Goal: Task Accomplishment & Management: Use online tool/utility

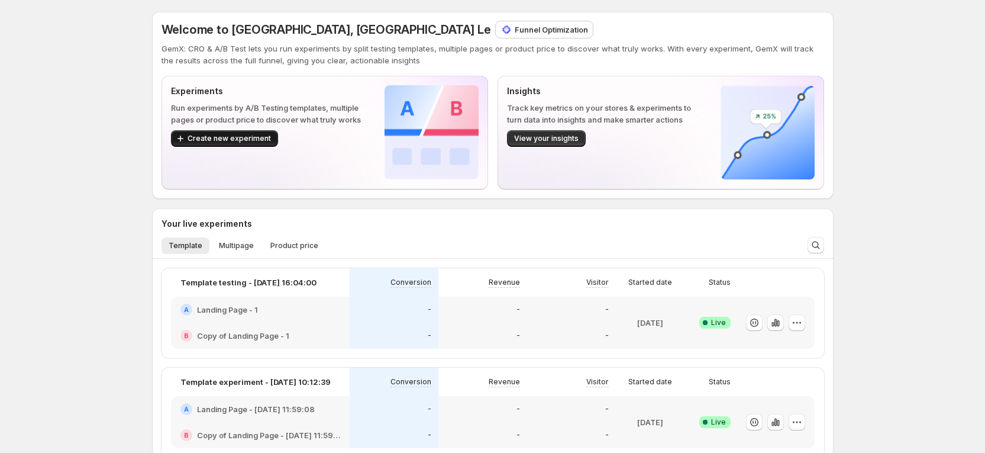
click at [231, 140] on span "Create new experiment" at bounding box center [229, 138] width 83 height 9
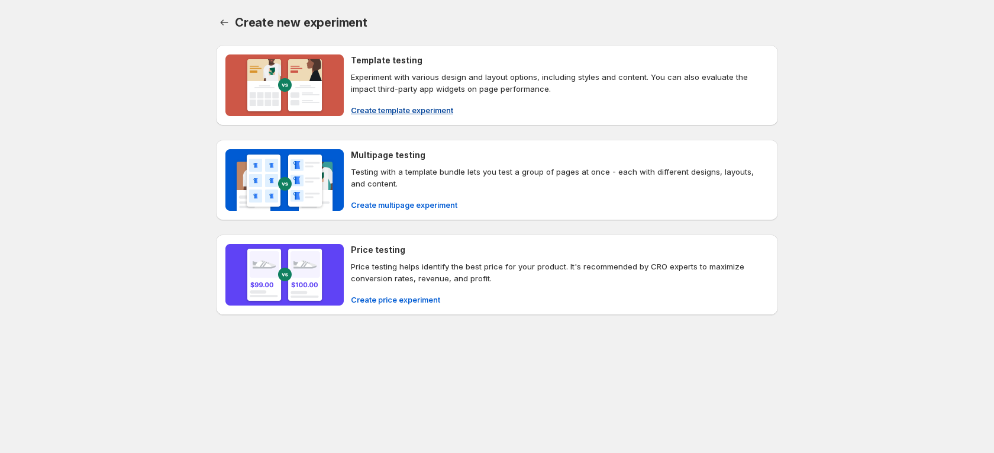
click at [443, 107] on span "Create template experiment" at bounding box center [402, 110] width 102 height 12
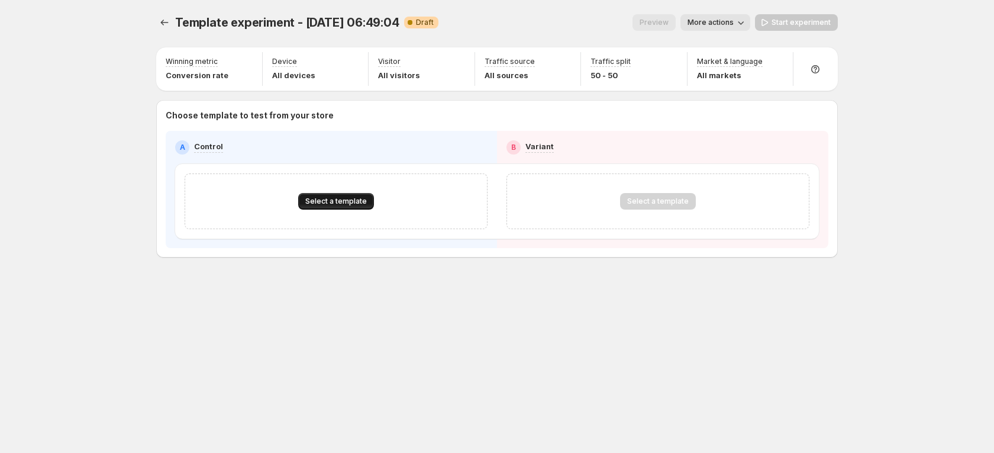
click at [321, 195] on button "Select a template" at bounding box center [336, 201] width 76 height 17
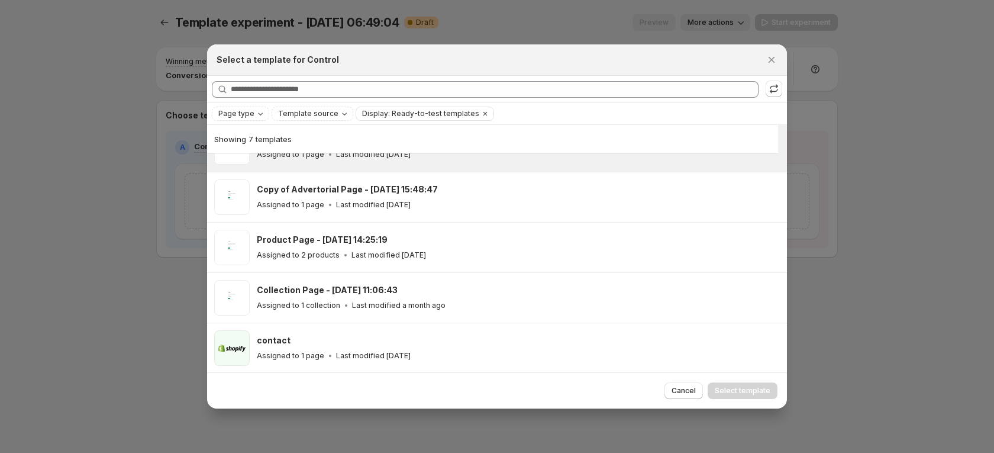
scroll to position [134, 0]
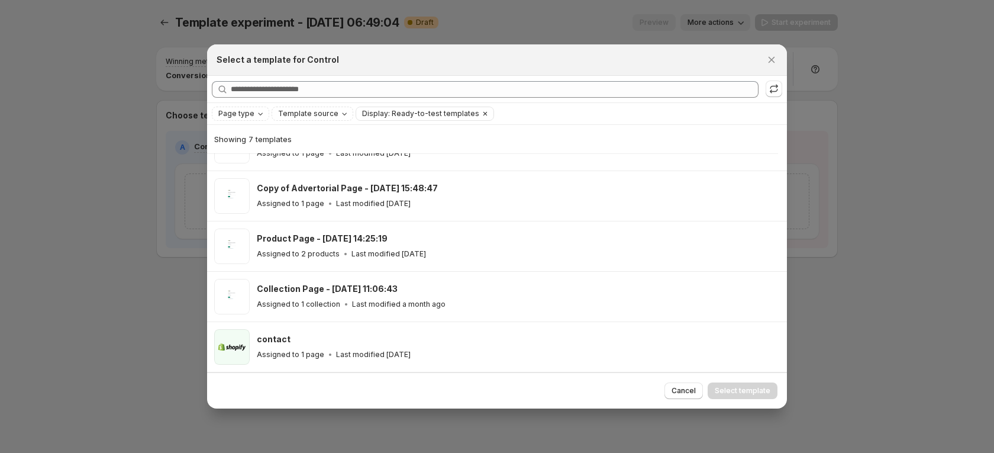
click at [466, 110] on span "Display: Ready-to-test templates" at bounding box center [420, 113] width 117 height 9
click at [249, 111] on span "Page type" at bounding box center [236, 113] width 36 height 9
click at [264, 110] on div "Page type" at bounding box center [241, 114] width 49 height 12
click at [95, 286] on div at bounding box center [497, 226] width 994 height 453
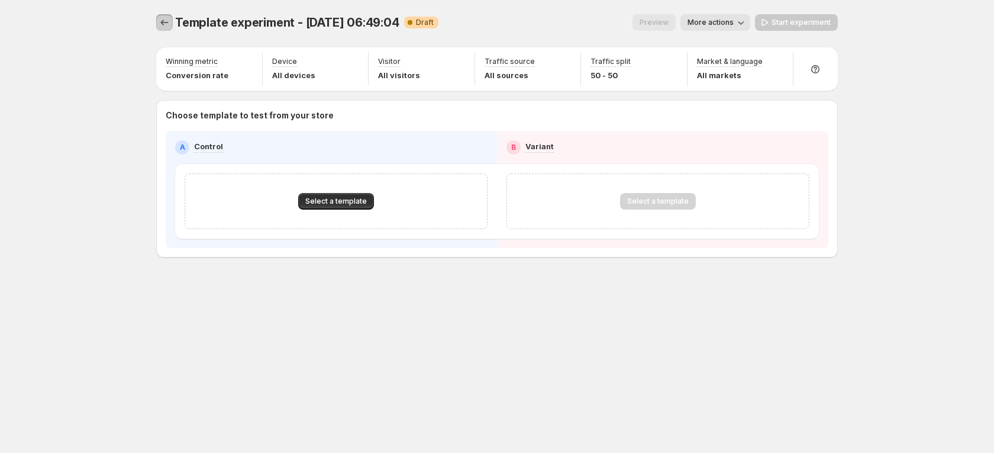
click at [165, 23] on icon "Experiments" at bounding box center [165, 23] width 12 height 12
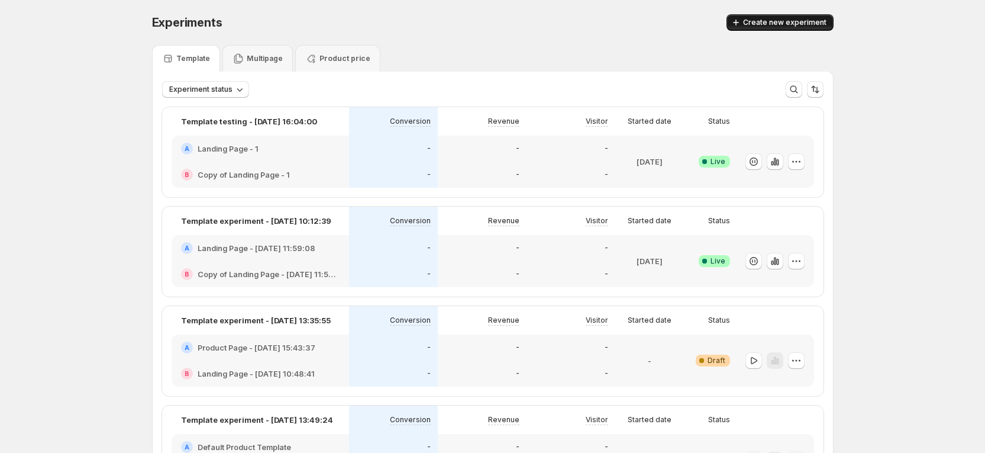
click at [787, 20] on span "Create new experiment" at bounding box center [784, 22] width 83 height 9
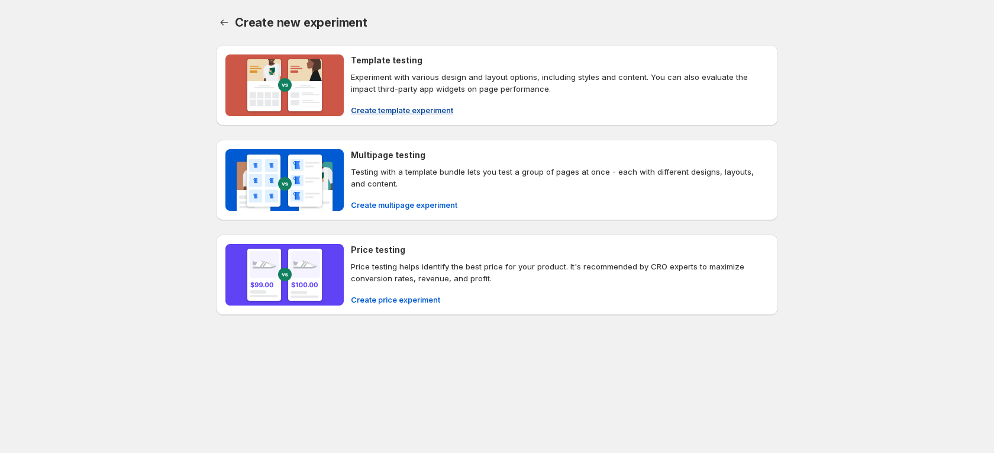
click at [409, 111] on span "Create template experiment" at bounding box center [402, 110] width 102 height 12
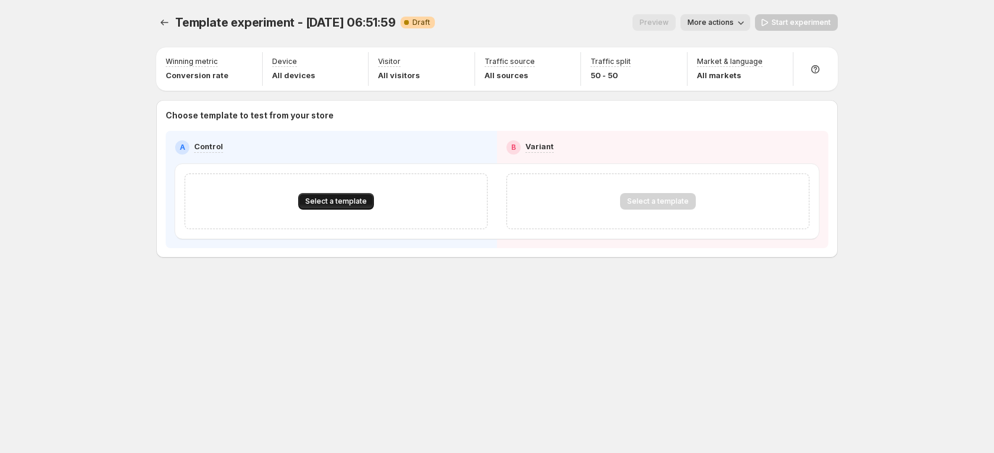
click at [323, 209] on button "Select a template" at bounding box center [336, 201] width 76 height 17
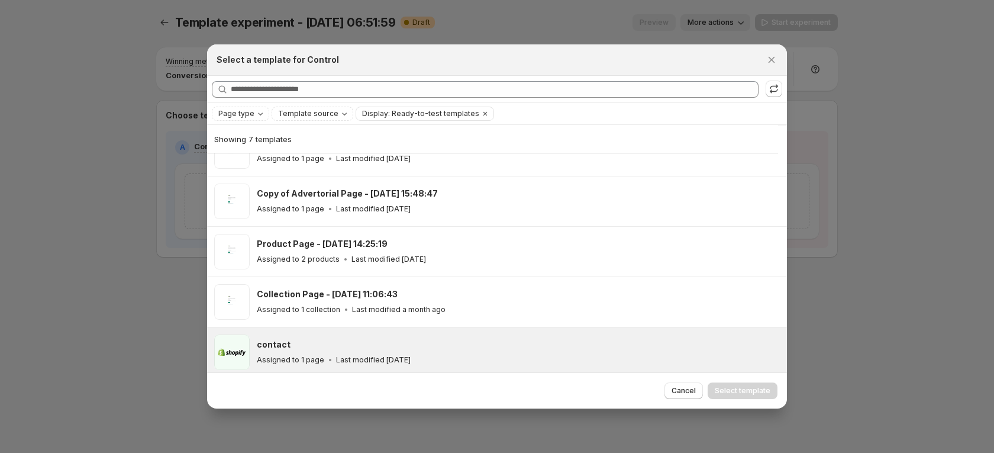
scroll to position [134, 0]
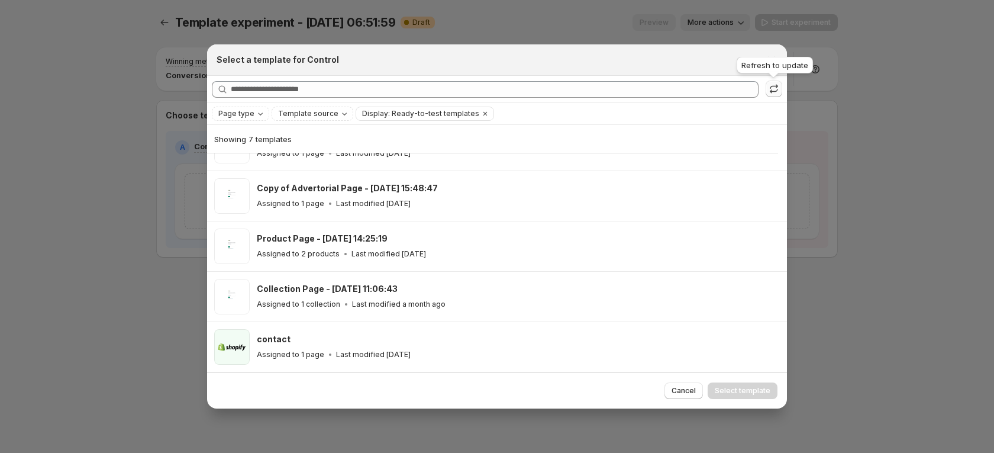
click at [779, 89] on icon ":rcc:" at bounding box center [774, 89] width 12 height 12
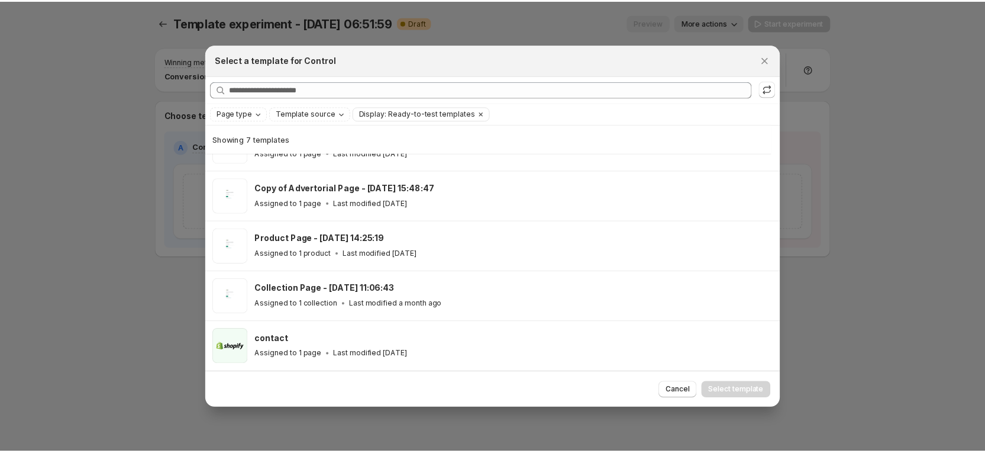
scroll to position [0, 0]
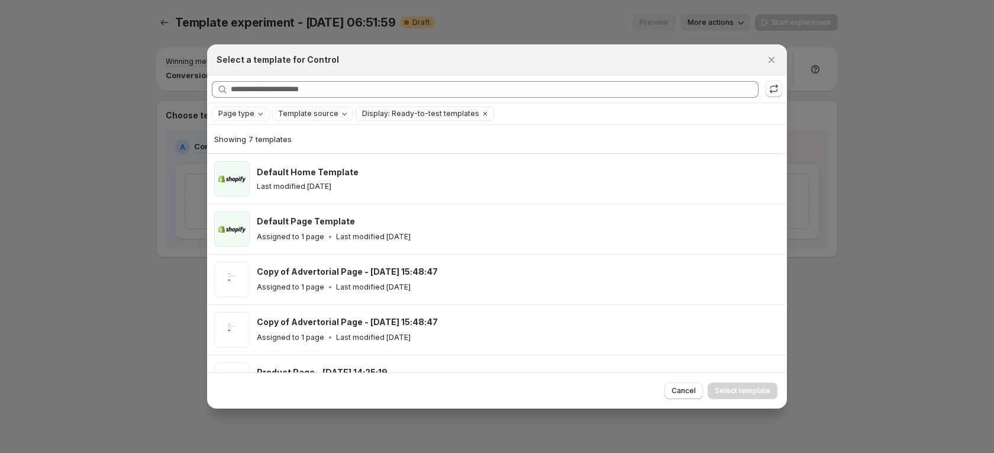
click at [781, 60] on div "Select a template for Control" at bounding box center [497, 59] width 580 height 31
click at [777, 58] on icon "Close" at bounding box center [772, 60] width 12 height 12
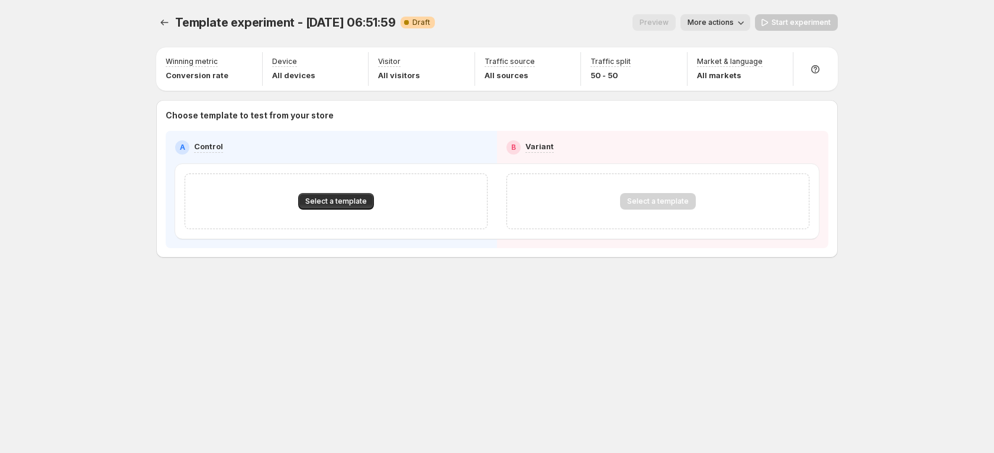
click at [778, 373] on div "Template experiment - Oct 9, 06:51:59. This page is ready Template experiment -…" at bounding box center [497, 226] width 710 height 453
click at [930, 118] on div "Template experiment - Oct 9, 06:51:59. This page is ready Template experiment -…" at bounding box center [497, 226] width 994 height 453
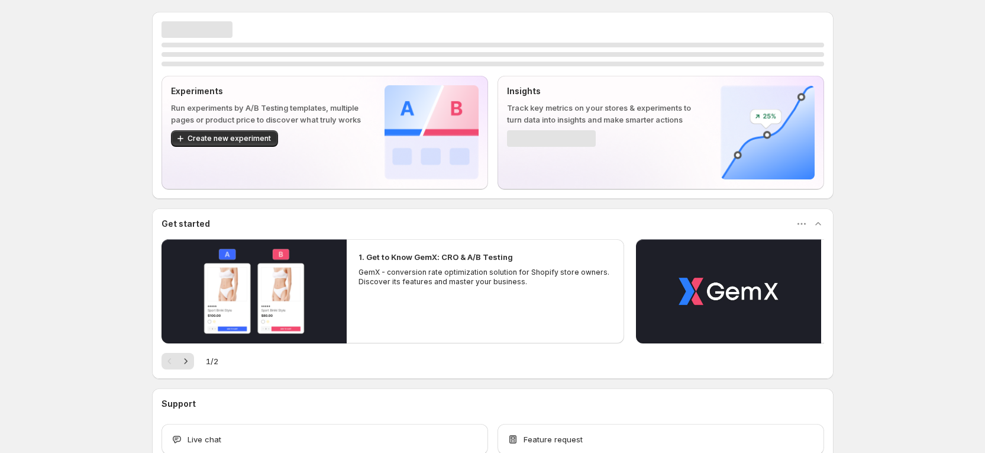
drag, startPoint x: 0, startPoint y: 0, endPoint x: 153, endPoint y: 150, distance: 214.2
click at [96, 176] on div "Experiments Run experiments by A/B Testing templates, multiple pages or product…" at bounding box center [492, 264] width 985 height 528
click at [231, 140] on span "Create new experiment" at bounding box center [229, 138] width 83 height 9
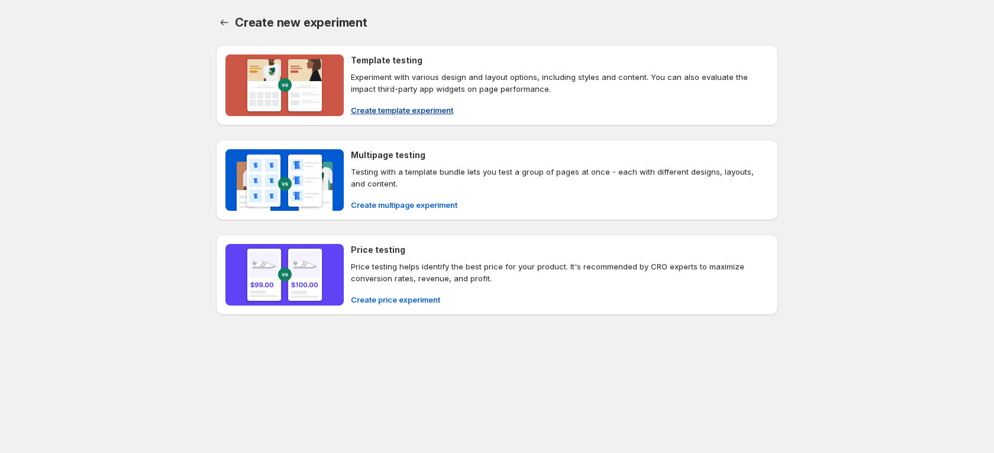
click at [396, 112] on span "Create template experiment" at bounding box center [402, 110] width 102 height 12
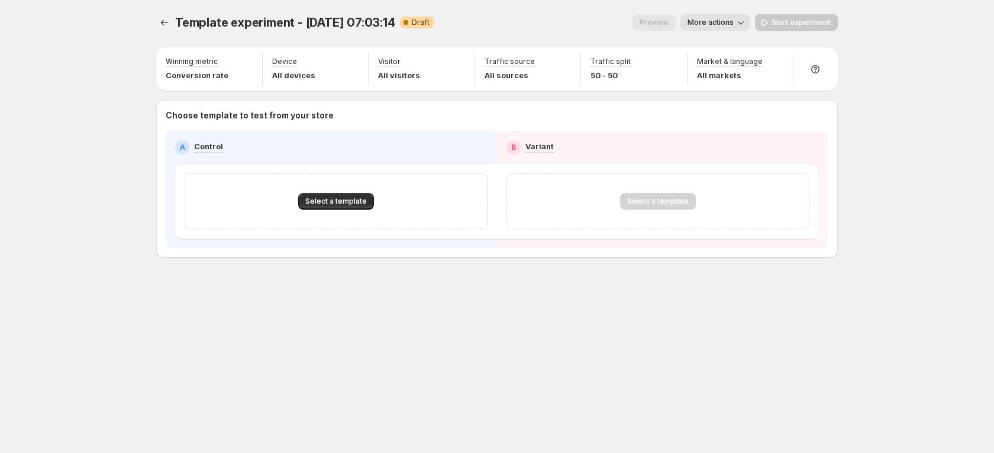
click at [333, 192] on div "Select a template" at bounding box center [336, 201] width 303 height 56
click at [338, 216] on div "Select a template" at bounding box center [336, 201] width 303 height 56
click at [338, 206] on button "Select a template" at bounding box center [336, 201] width 76 height 17
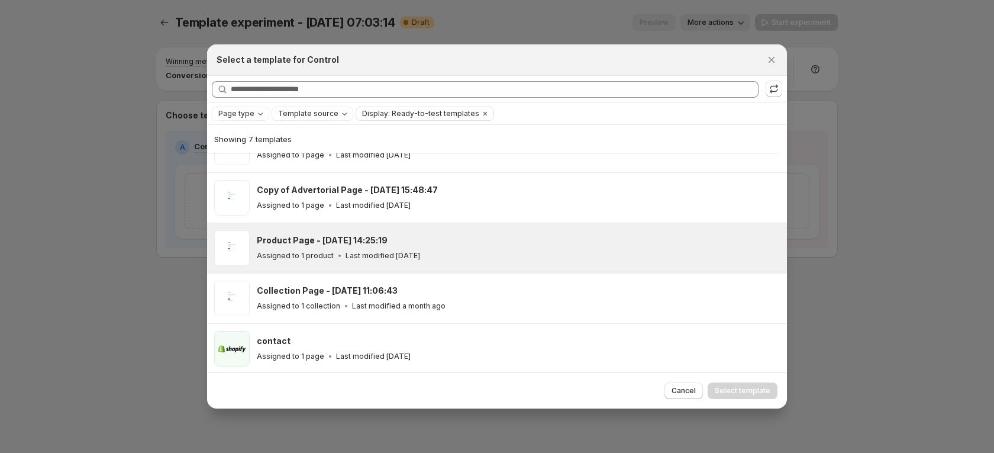
scroll to position [134, 0]
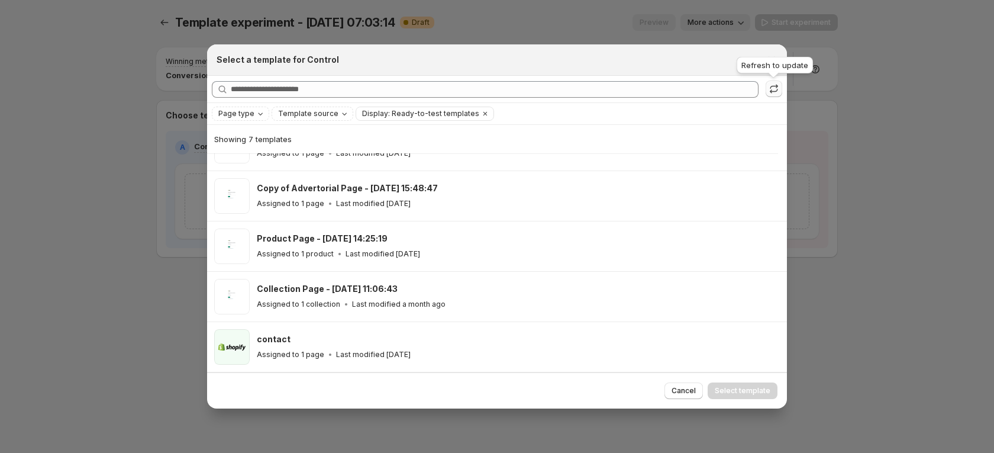
click at [778, 95] on button ":r2e:" at bounding box center [774, 88] width 17 height 17
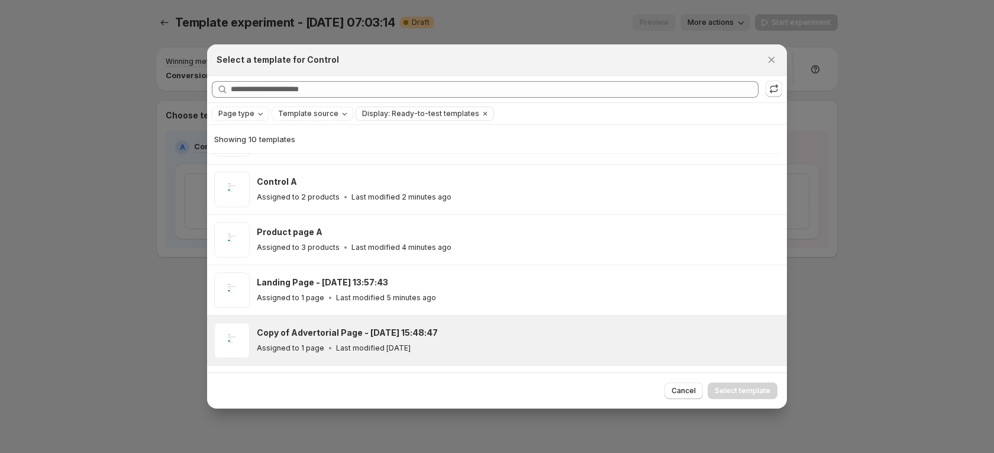
scroll to position [117, 0]
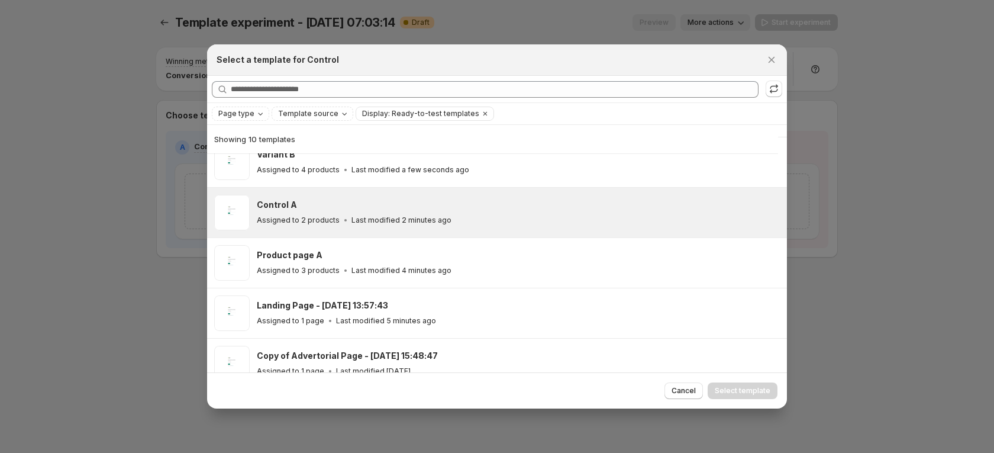
click at [360, 208] on div "Control A" at bounding box center [517, 205] width 520 height 12
click at [739, 383] on button "Select template" at bounding box center [743, 390] width 70 height 17
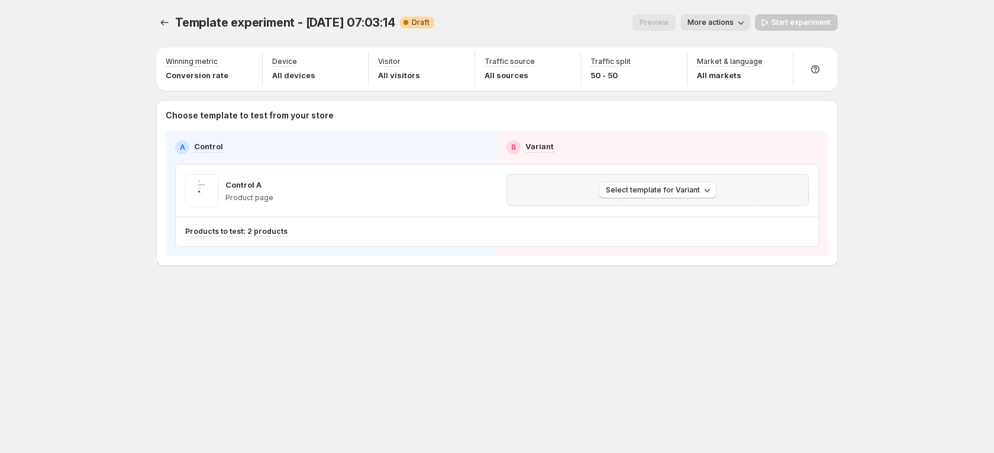
click at [666, 199] on div "Select template for Variant" at bounding box center [658, 190] width 302 height 32
click at [679, 192] on span "Select template for Variant" at bounding box center [653, 189] width 94 height 9
click at [660, 219] on span "Select an existing template" at bounding box center [649, 214] width 100 height 9
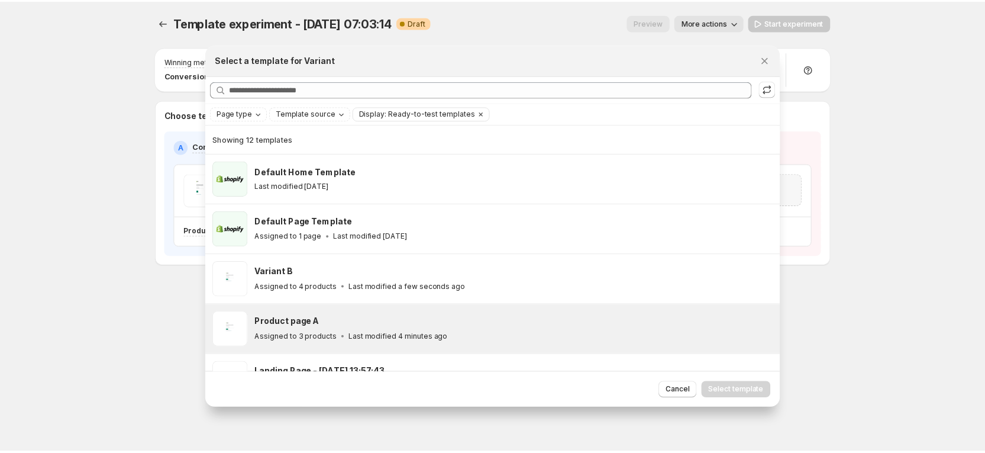
scroll to position [30, 0]
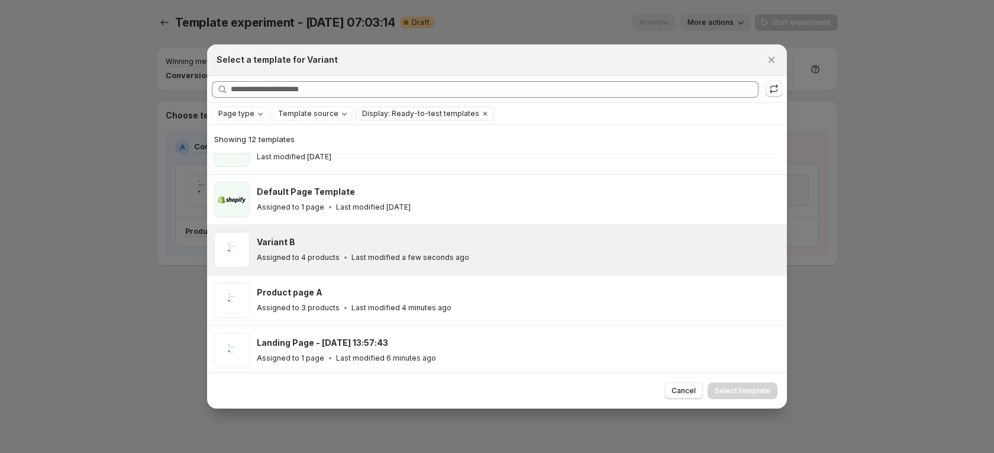
click at [321, 245] on div "Variant B" at bounding box center [517, 242] width 520 height 12
click at [737, 383] on button "Select template" at bounding box center [743, 390] width 70 height 17
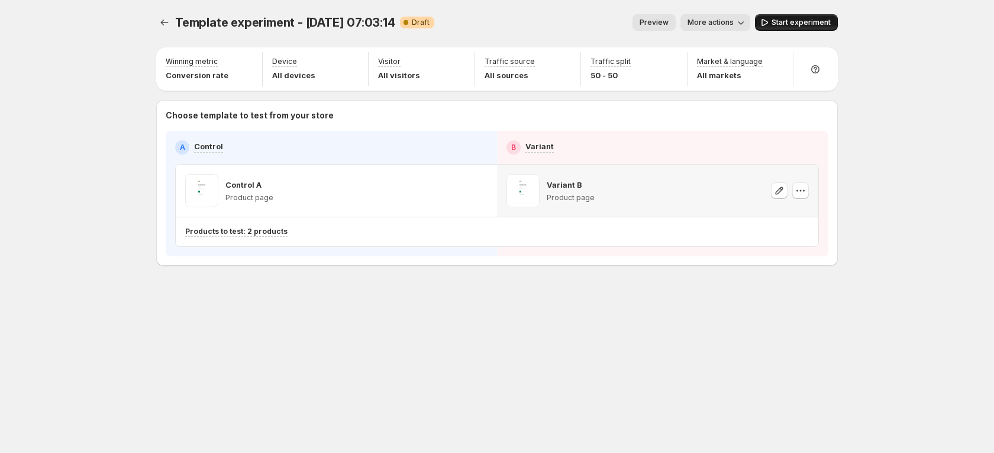
click at [794, 16] on button "Start experiment" at bounding box center [796, 22] width 83 height 17
click at [166, 20] on icon "Experiments" at bounding box center [165, 23] width 12 height 12
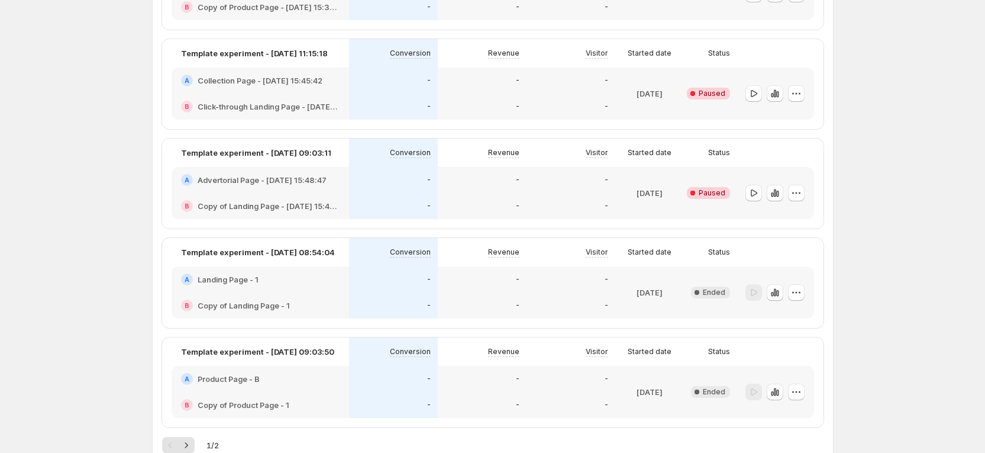
scroll to position [1733, 0]
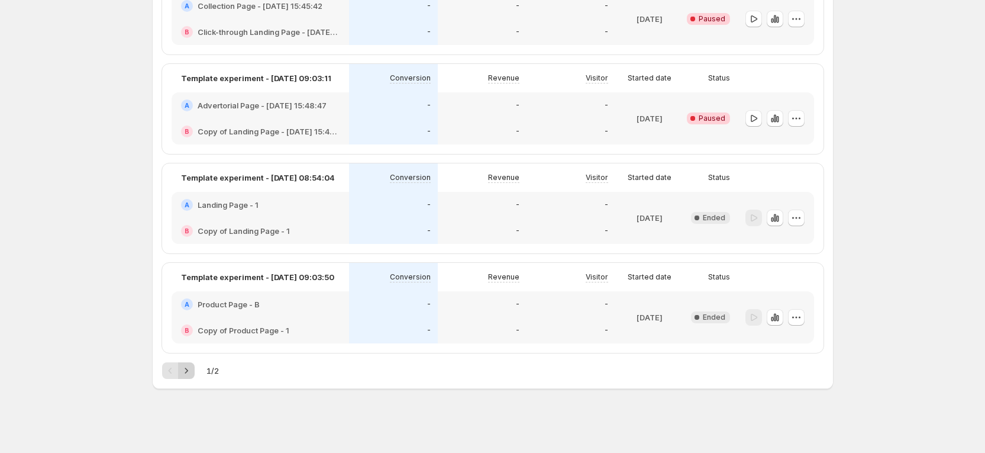
click at [192, 371] on icon "Next" at bounding box center [186, 371] width 12 height 12
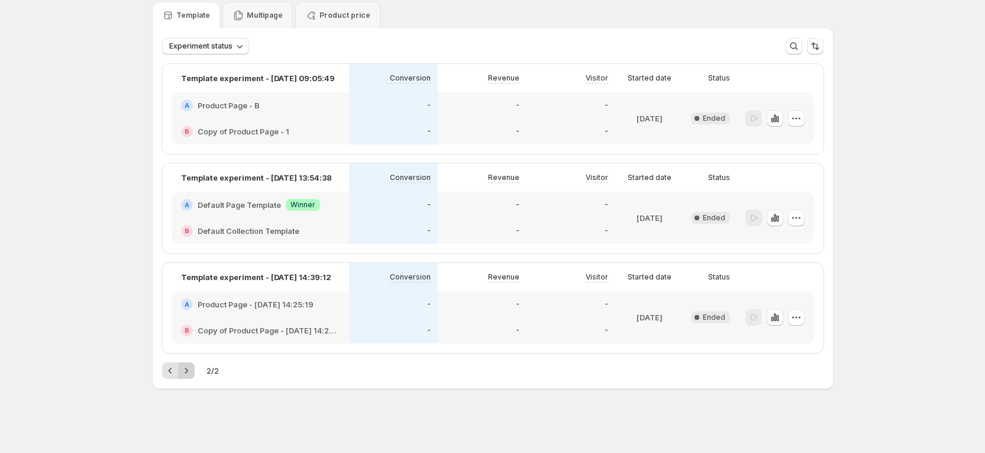
scroll to position [43, 0]
click at [176, 373] on icon "Previous" at bounding box center [171, 371] width 12 height 12
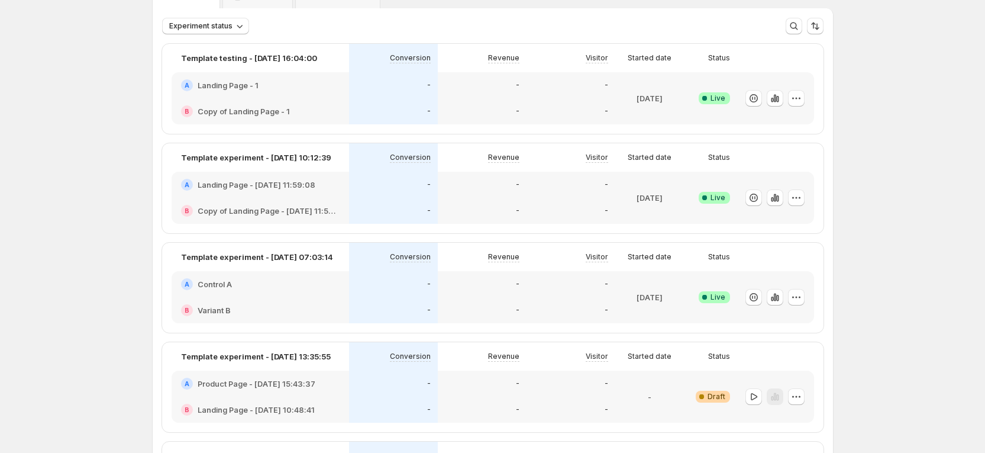
scroll to position [89, 0]
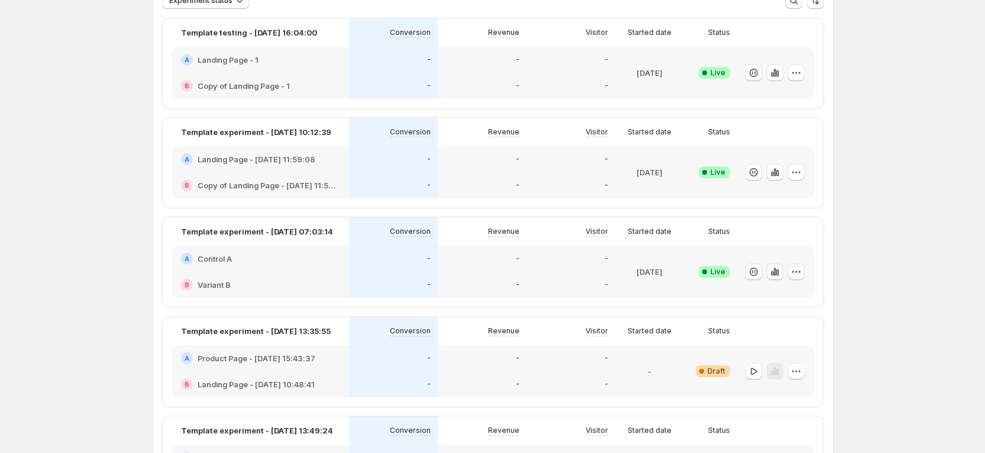
click at [796, 269] on icon "button" at bounding box center [797, 272] width 12 height 12
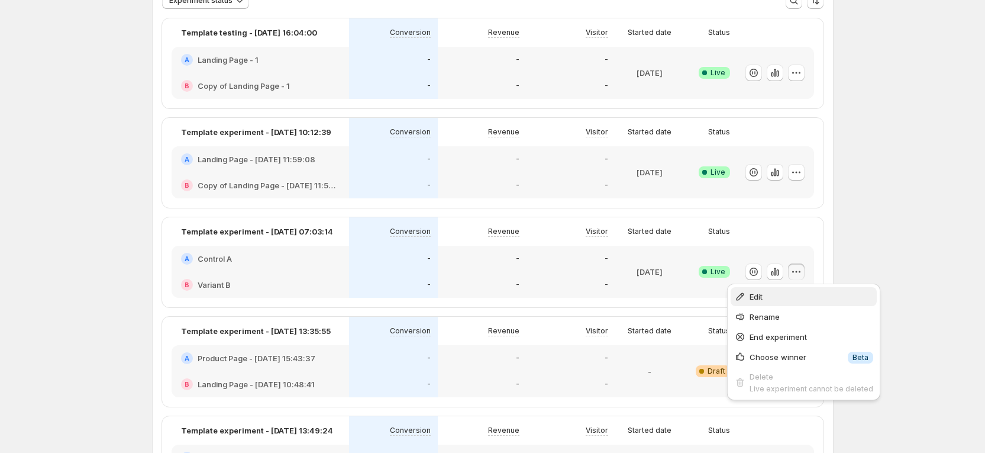
click at [759, 302] on span "Edit" at bounding box center [812, 297] width 124 height 12
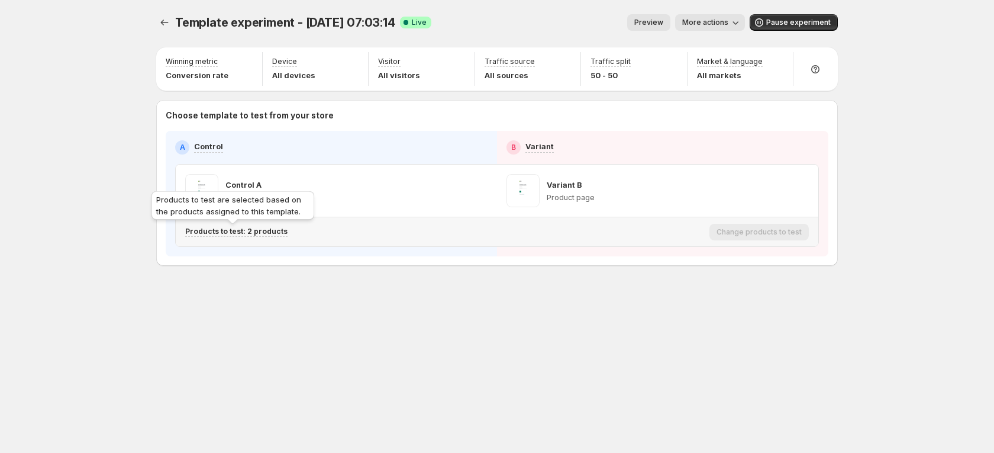
click at [266, 226] on div "Products to test are selected based on the products assigned to this template." at bounding box center [232, 208] width 167 height 38
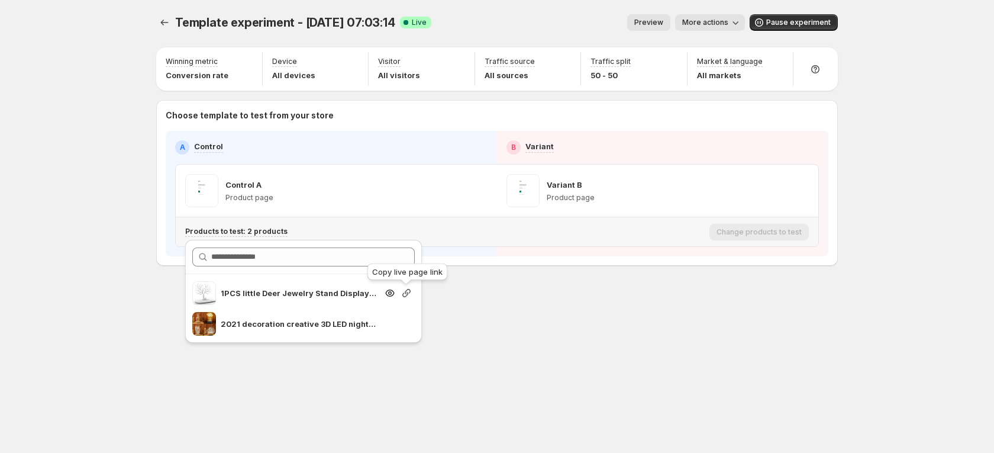
click at [408, 293] on icon "button" at bounding box center [407, 293] width 12 height 12
click at [486, 329] on div "Template experiment - Oct 9, 07:03:14. This page is ready Template experiment -…" at bounding box center [497, 165] width 710 height 330
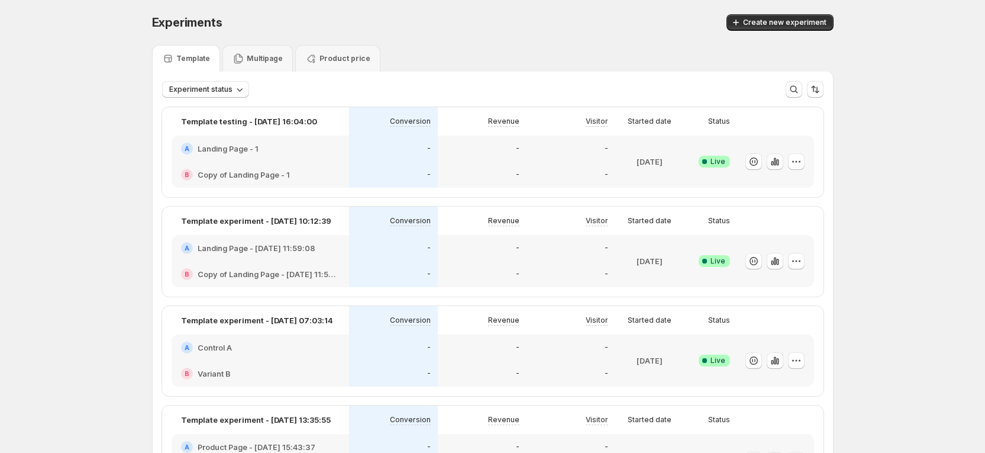
click at [331, 354] on div "A Control A" at bounding box center [261, 347] width 178 height 26
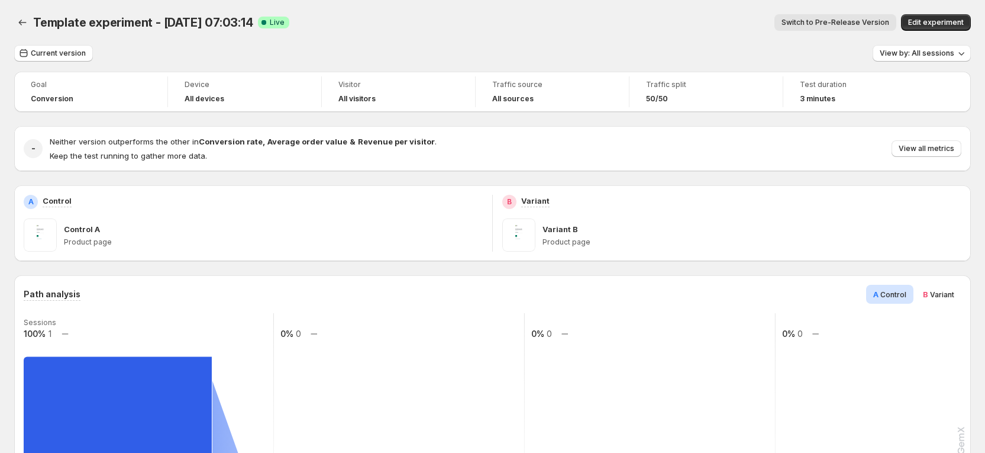
click at [18, 27] on icon "Back" at bounding box center [23, 23] width 12 height 12
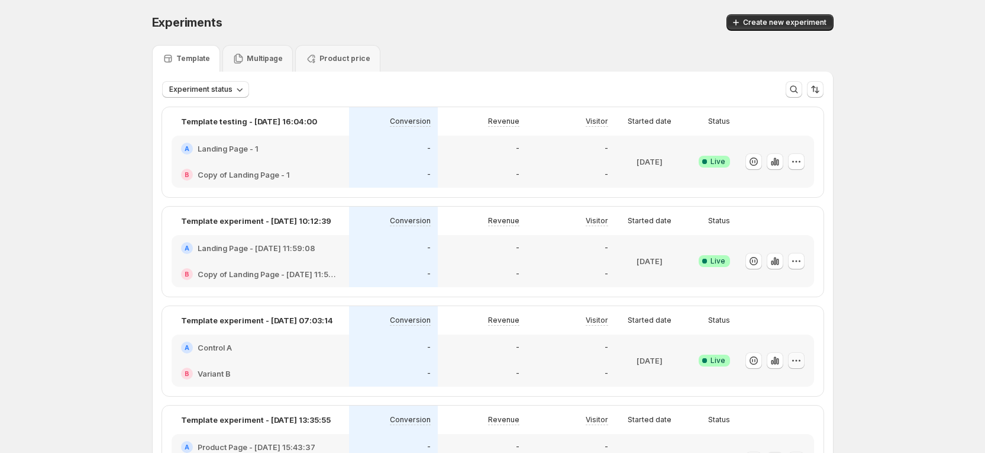
click at [797, 365] on icon "button" at bounding box center [797, 360] width 12 height 12
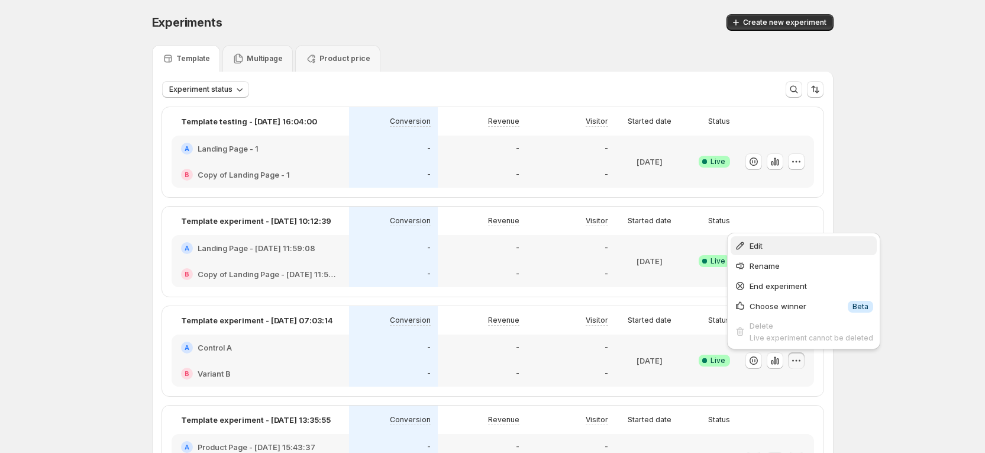
click at [762, 249] on span "Edit" at bounding box center [756, 245] width 13 height 9
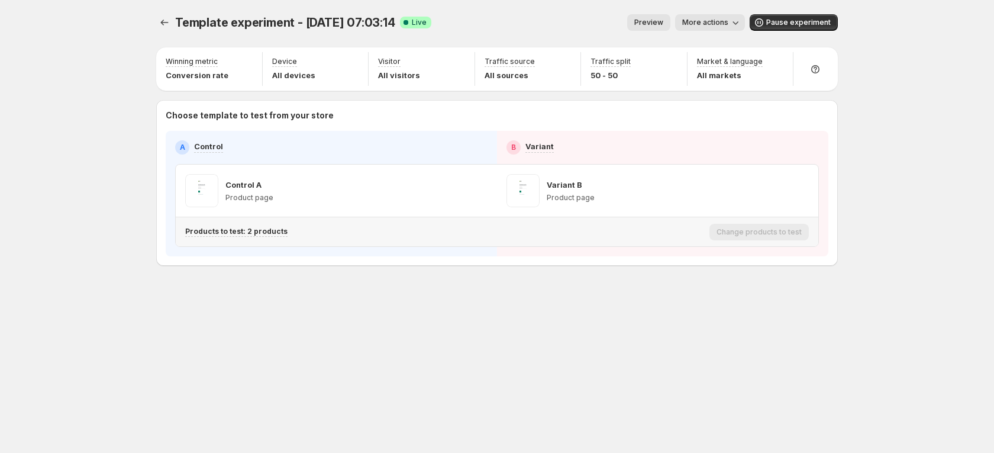
click at [332, 234] on div "Products to test: 2 products" at bounding box center [445, 232] width 520 height 10
click at [254, 230] on p "Products to test: 2 products" at bounding box center [236, 231] width 102 height 9
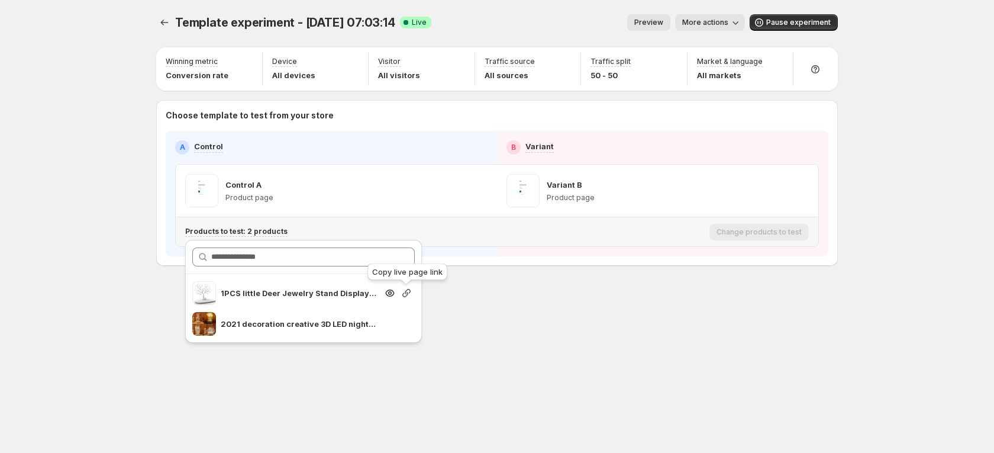
click at [408, 290] on icon "button" at bounding box center [407, 293] width 12 height 12
click at [716, 15] on button "More actions" at bounding box center [710, 22] width 70 height 17
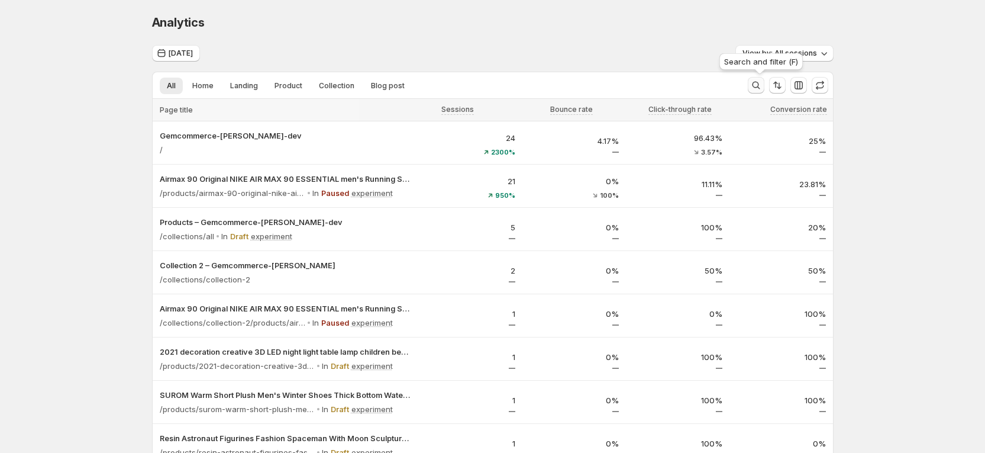
click at [759, 81] on icon "Search and filter results" at bounding box center [756, 85] width 12 height 12
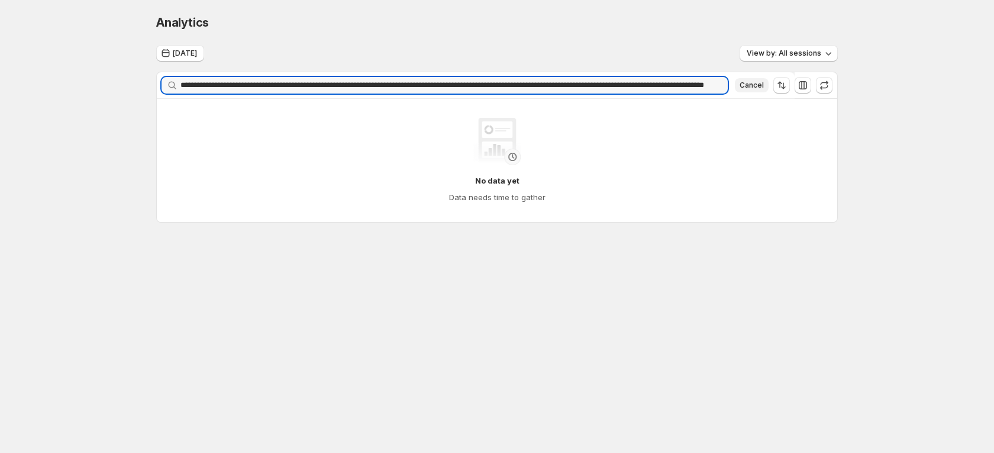
scroll to position [0, 164]
drag, startPoint x: 273, startPoint y: 83, endPoint x: 486, endPoint y: 83, distance: 213.0
click at [486, 83] on input "**********" at bounding box center [443, 85] width 527 height 17
click at [269, 91] on input "**********" at bounding box center [443, 85] width 527 height 17
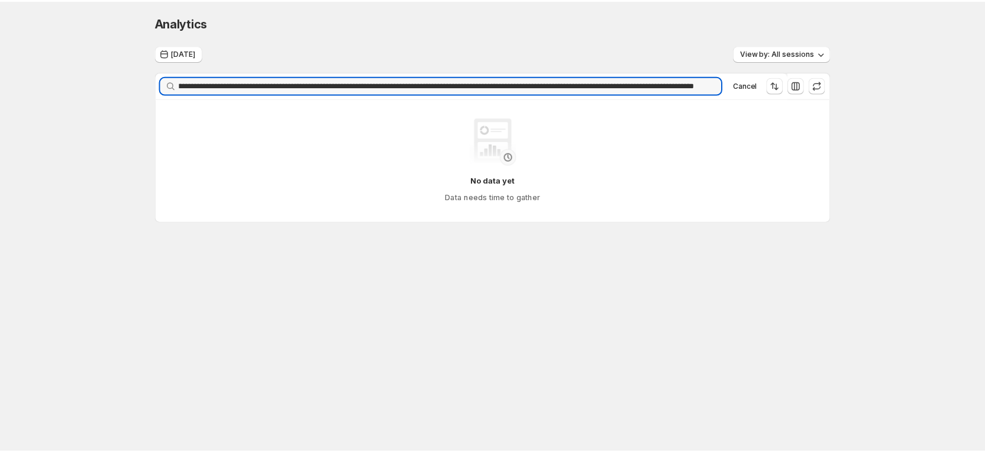
scroll to position [0, 0]
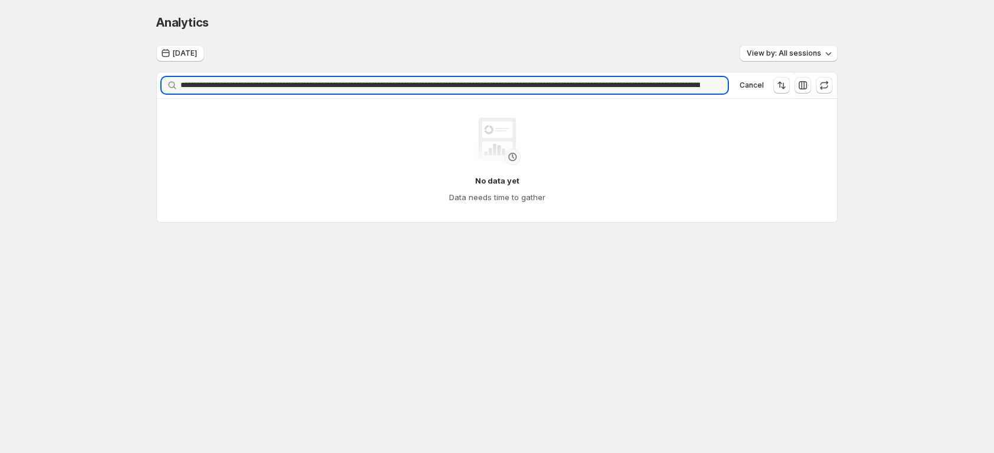
drag, startPoint x: 235, startPoint y: 85, endPoint x: 55, endPoint y: 86, distance: 179.9
click at [55, 86] on div "**********" at bounding box center [497, 143] width 994 height 286
click at [653, 87] on input "**********" at bounding box center [443, 85] width 527 height 17
type input "**********"
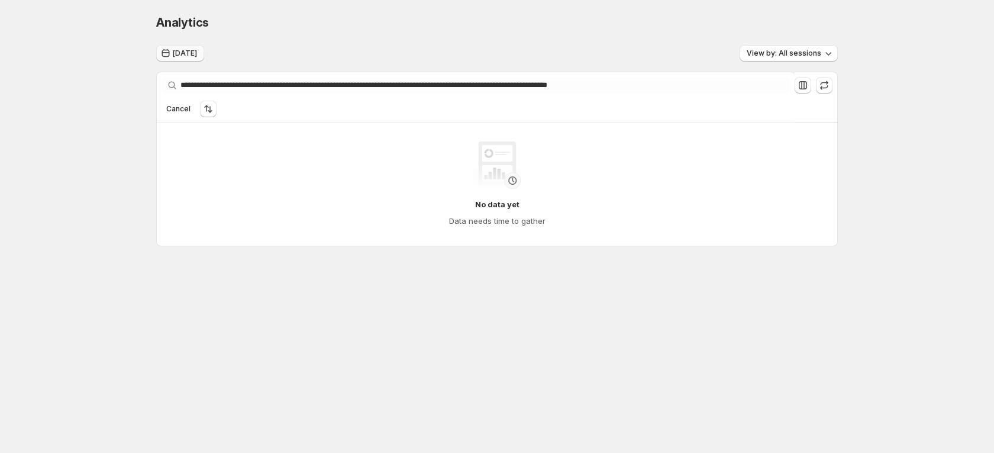
click at [197, 53] on span "Aug 12, 2025" at bounding box center [185, 53] width 24 height 9
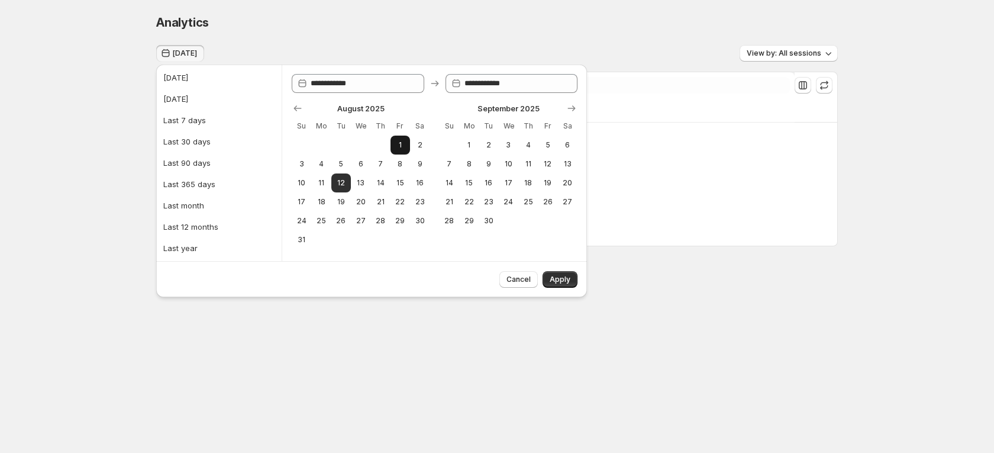
click at [396, 144] on span "1" at bounding box center [400, 144] width 10 height 9
type input "**********"
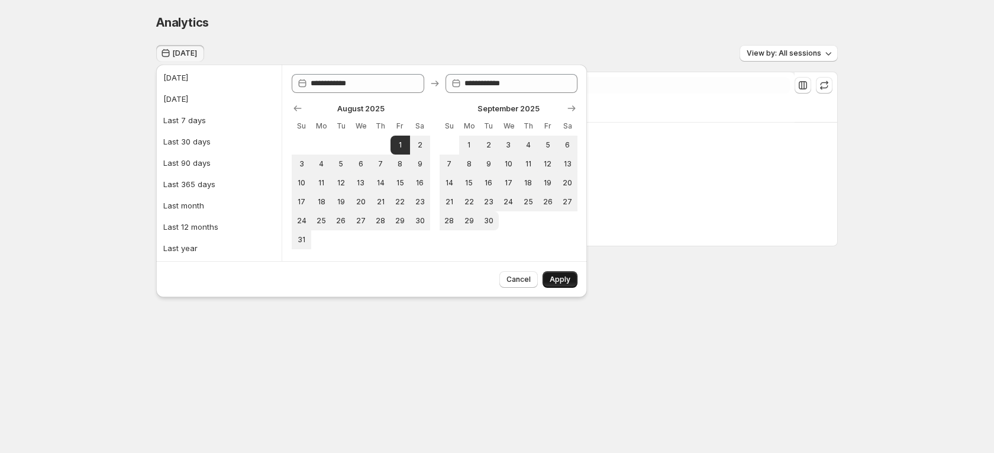
click at [563, 283] on span "Apply" at bounding box center [560, 279] width 21 height 9
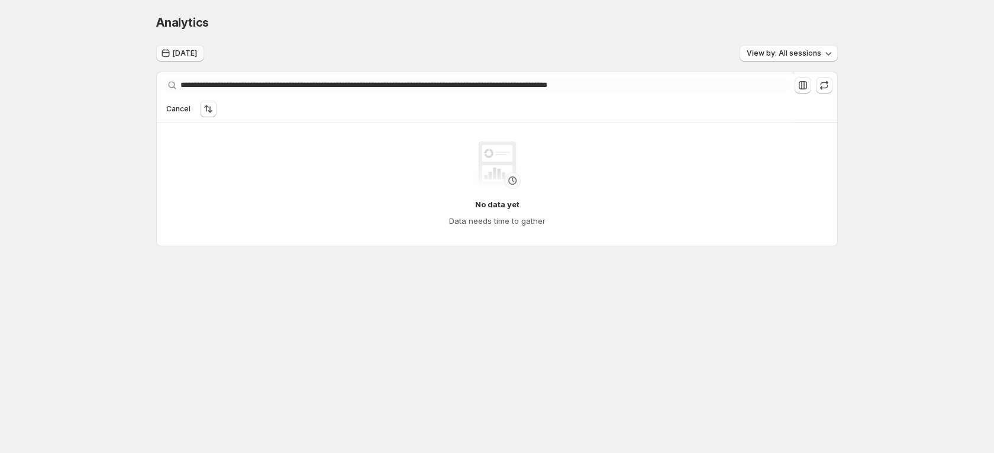
click at [204, 47] on button "Aug 01, 2025" at bounding box center [180, 53] width 48 height 17
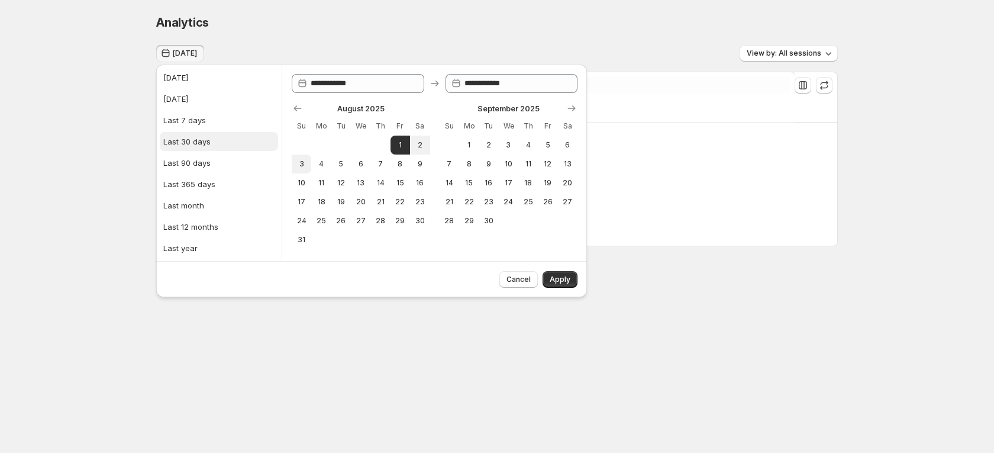
click at [183, 136] on div "Last 30 days" at bounding box center [186, 142] width 47 height 12
type input "**********"
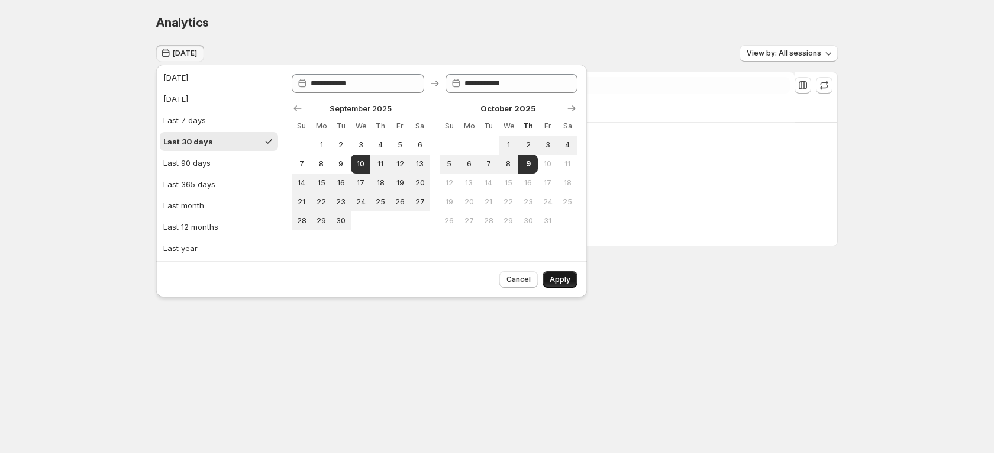
click at [557, 272] on button "Apply" at bounding box center [560, 279] width 35 height 17
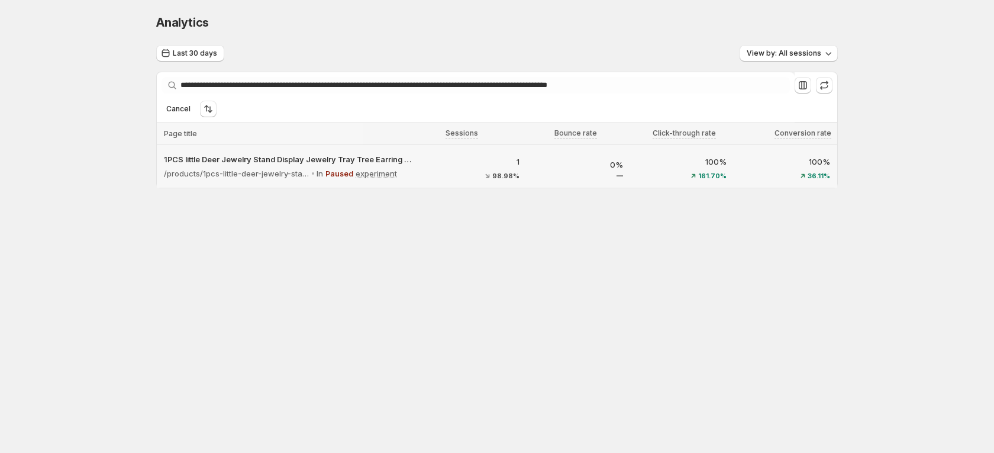
click at [475, 147] on div "1 98.98%" at bounding box center [475, 166] width 104 height 38
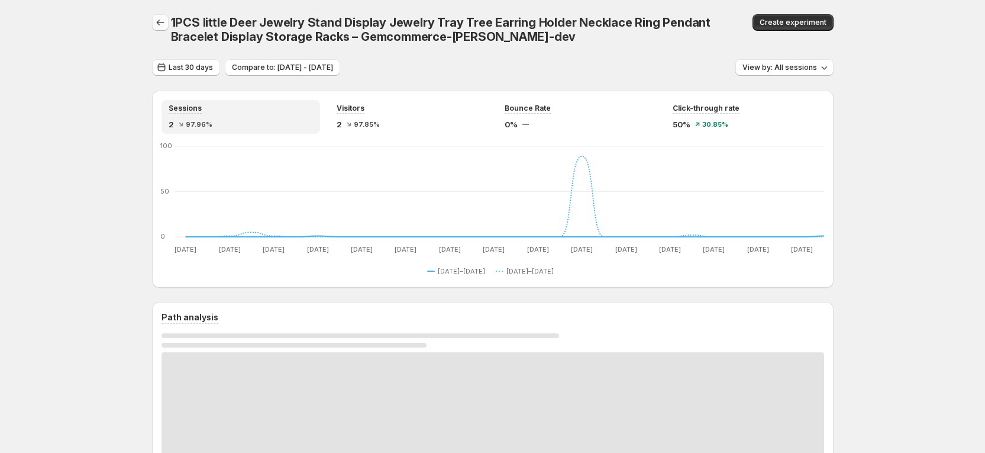
click at [166, 24] on icon "button" at bounding box center [160, 23] width 12 height 12
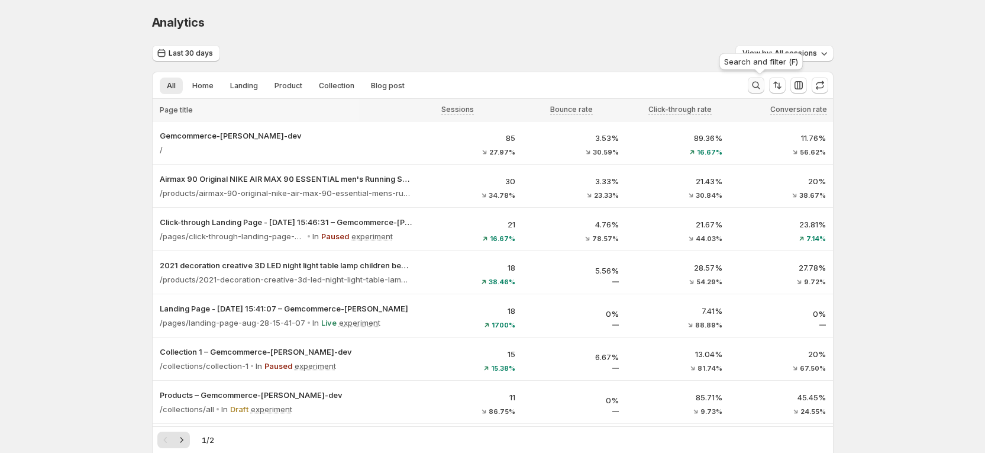
click at [760, 78] on button "Search and filter results" at bounding box center [756, 85] width 17 height 17
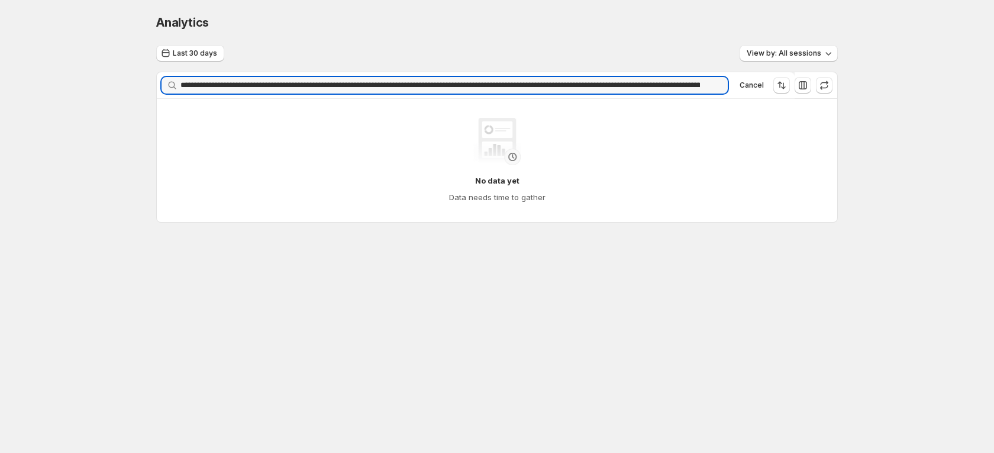
drag, startPoint x: 241, startPoint y: 78, endPoint x: -94, endPoint y: 58, distance: 335.5
click at [0, 58] on html "**********" at bounding box center [497, 226] width 994 height 453
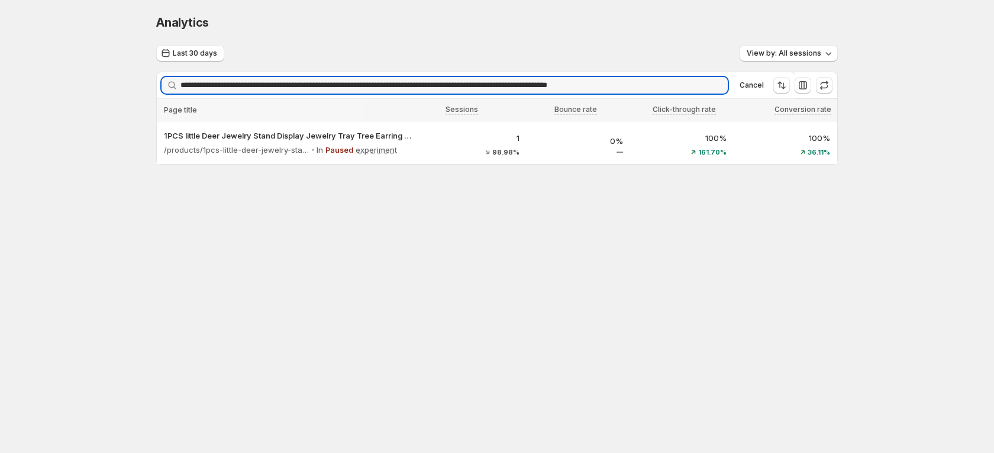
type input "**********"
click at [392, 219] on div "**********" at bounding box center [497, 114] width 710 height 228
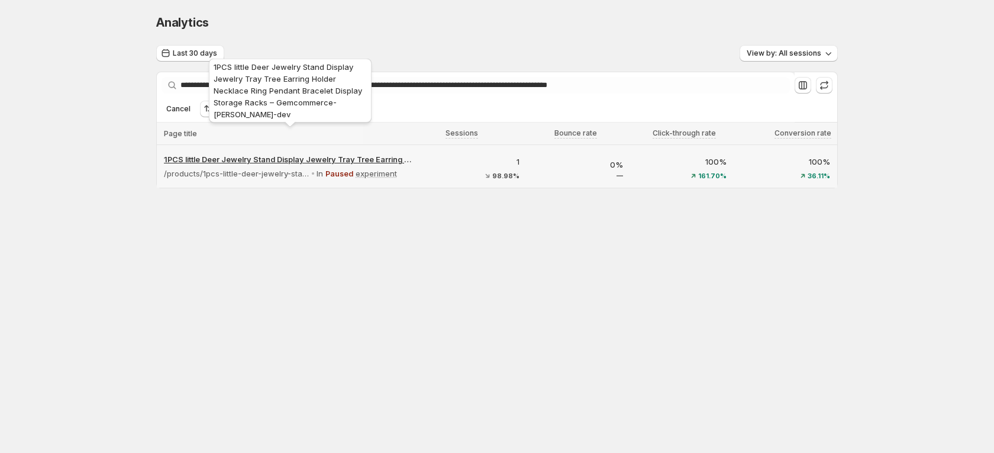
click at [327, 153] on p "1PCS little Deer Jewelry Stand Display Jewelry Tray Tree Earring Holder Necklac…" at bounding box center [290, 159] width 252 height 12
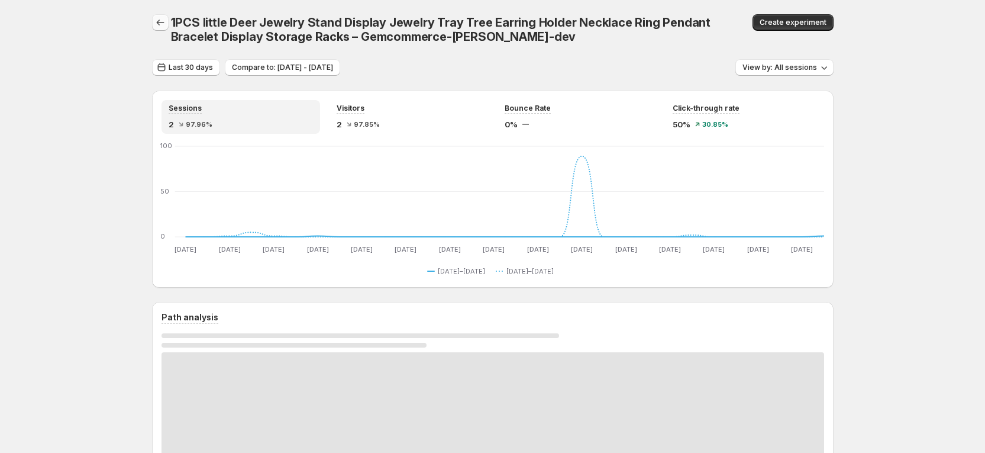
click at [165, 22] on icon "button" at bounding box center [160, 23] width 12 height 12
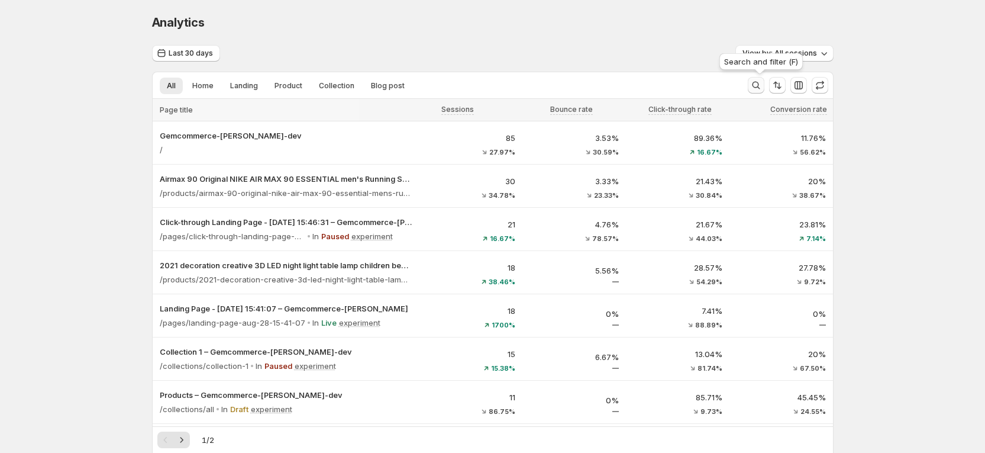
click at [757, 85] on icon "Search and filter results" at bounding box center [756, 86] width 8 height 8
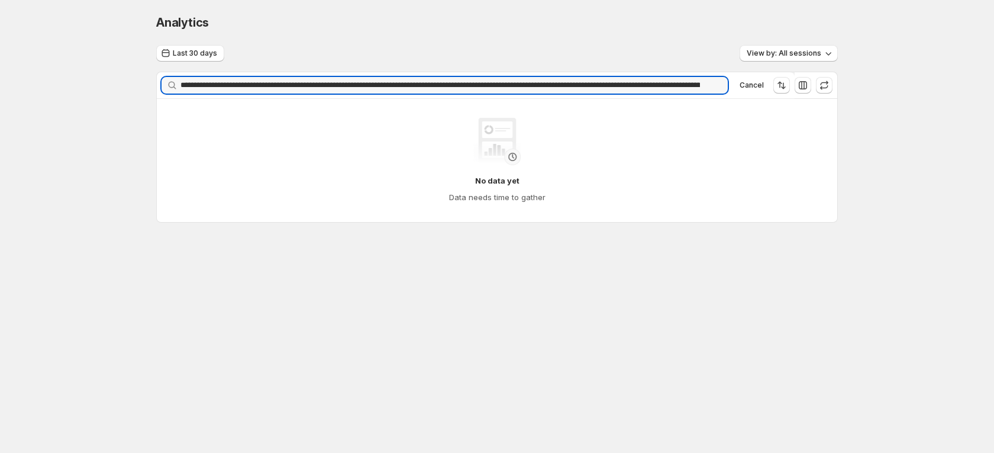
drag, startPoint x: 235, startPoint y: 85, endPoint x: -140, endPoint y: 63, distance: 375.8
click at [0, 63] on html "**********" at bounding box center [497, 226] width 994 height 453
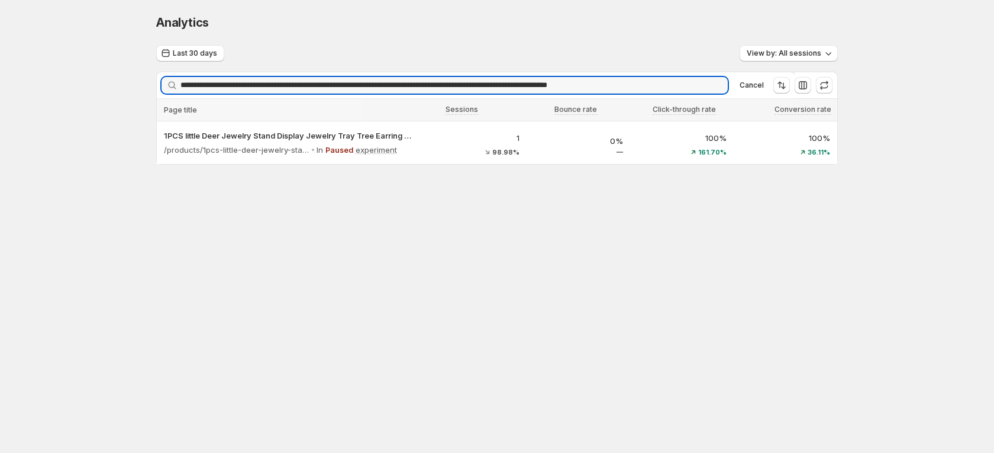
type input "**********"
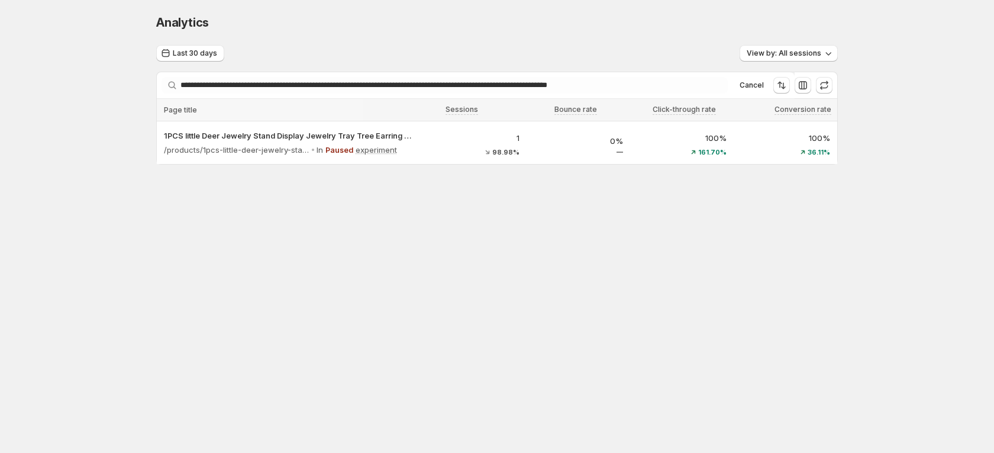
drag, startPoint x: 313, startPoint y: 273, endPoint x: 306, endPoint y: 273, distance: 7.1
click at [312, 273] on body "**********" at bounding box center [497, 226] width 994 height 453
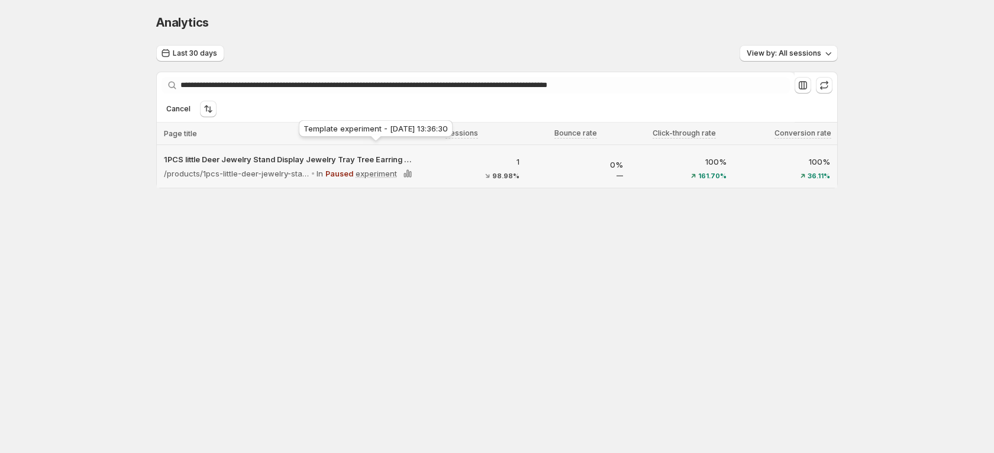
drag, startPoint x: 369, startPoint y: 147, endPoint x: 392, endPoint y: 147, distance: 23.1
click at [376, 167] on p "experiment" at bounding box center [376, 173] width 41 height 12
click at [411, 167] on icon at bounding box center [408, 173] width 12 height 12
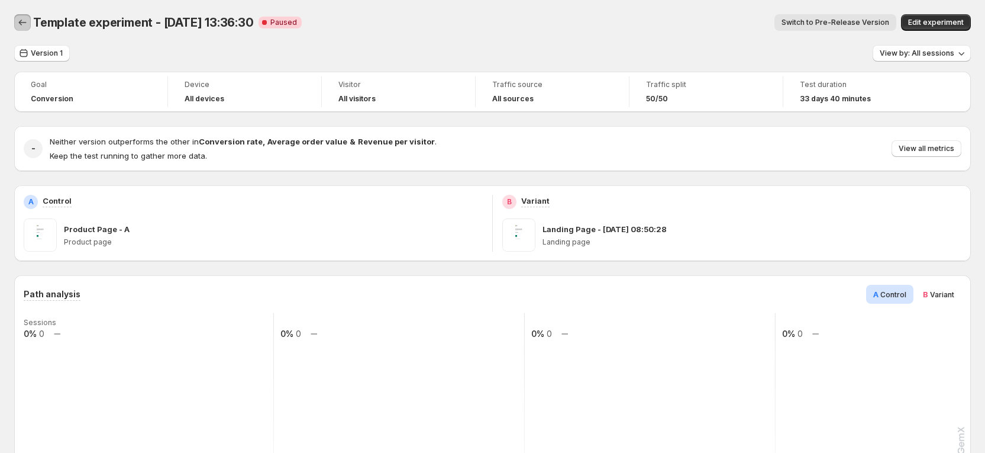
click at [22, 24] on icon "Back" at bounding box center [23, 23] width 12 height 12
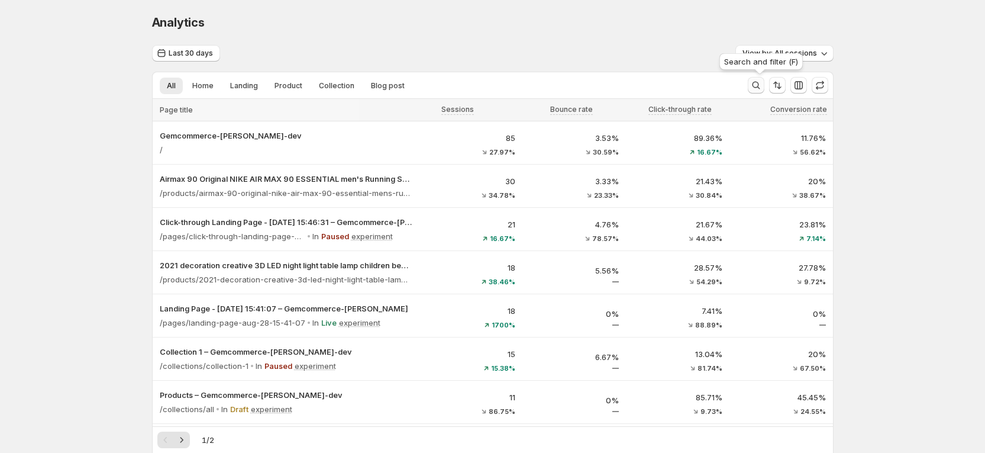
click at [756, 87] on icon "Search and filter results" at bounding box center [756, 85] width 12 height 12
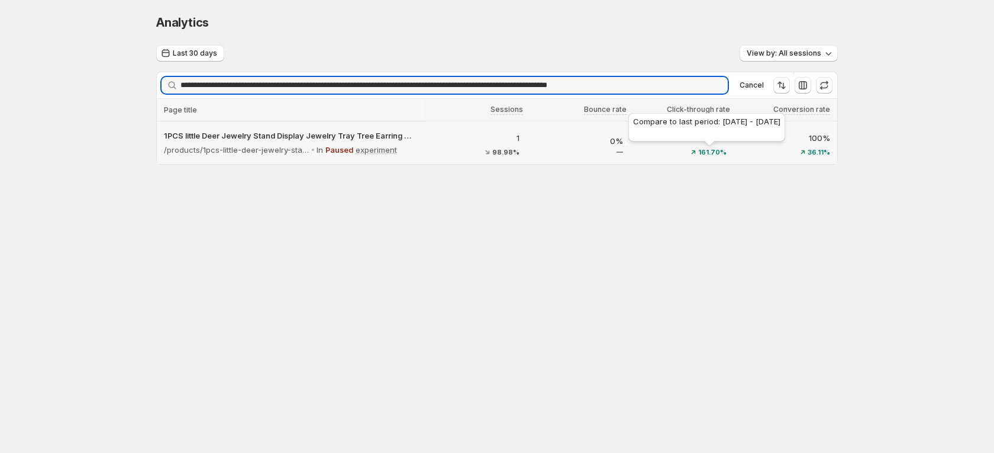
type input "**********"
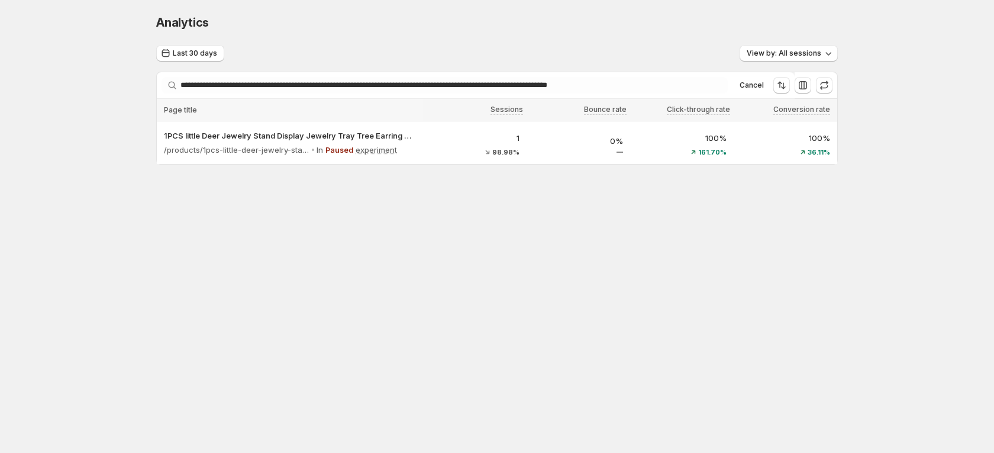
click at [724, 262] on body "**********" at bounding box center [497, 226] width 994 height 453
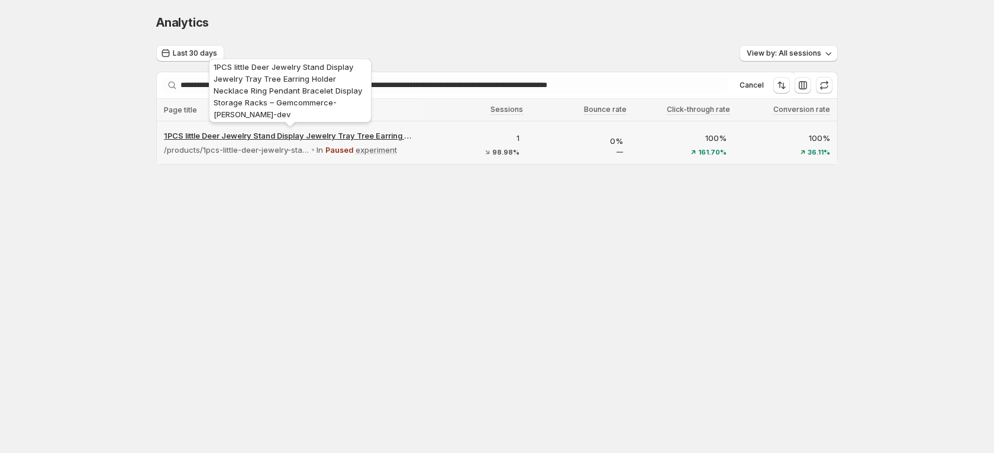
click at [331, 134] on p "1PCS little Deer Jewelry Stand Display Jewelry Tray Tree Earring Holder Necklac…" at bounding box center [290, 136] width 252 height 12
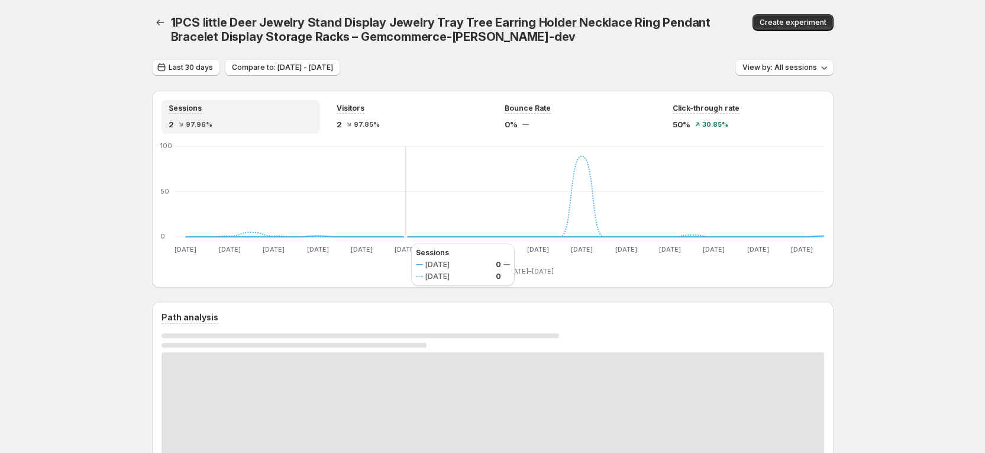
scroll to position [178, 0]
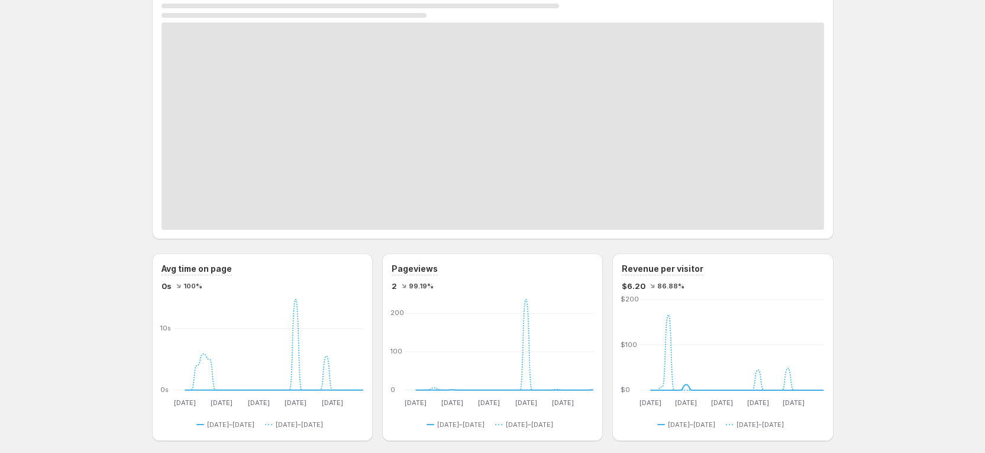
scroll to position [266, 0]
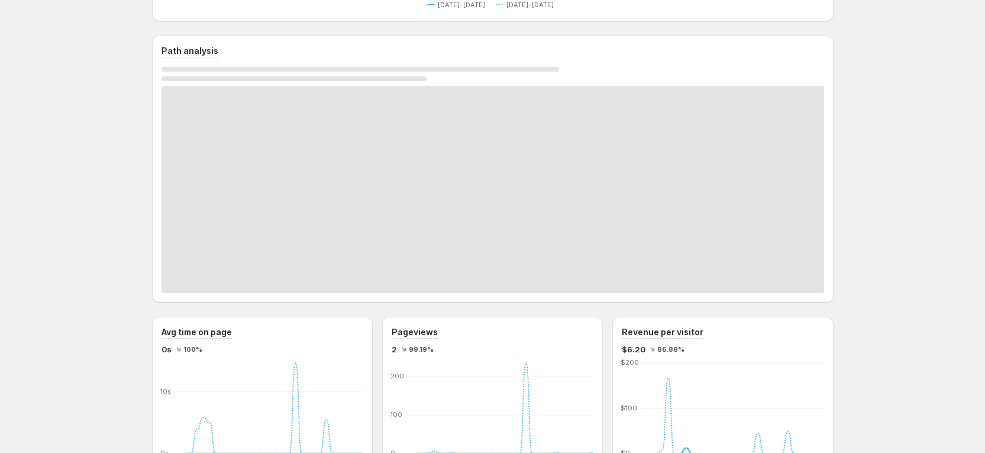
click at [425, 217] on div at bounding box center [493, 189] width 663 height 207
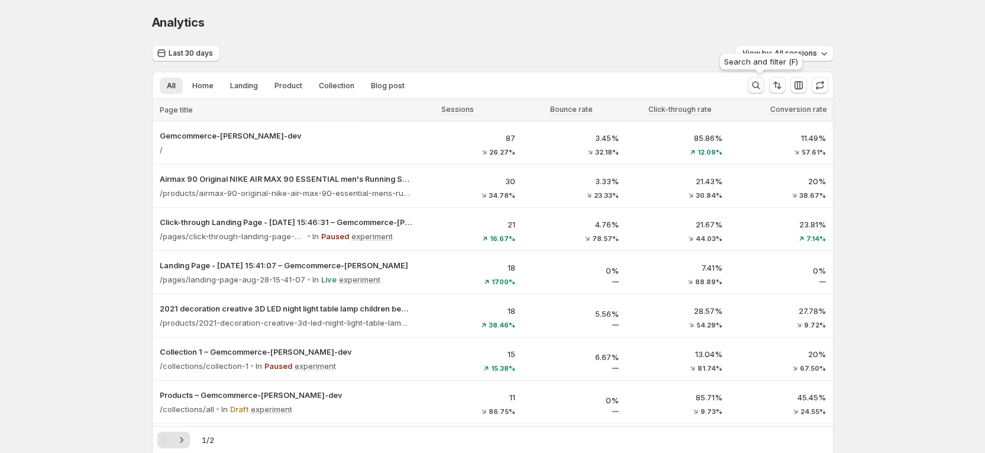
click at [760, 83] on icon "Search and filter results" at bounding box center [756, 85] width 12 height 12
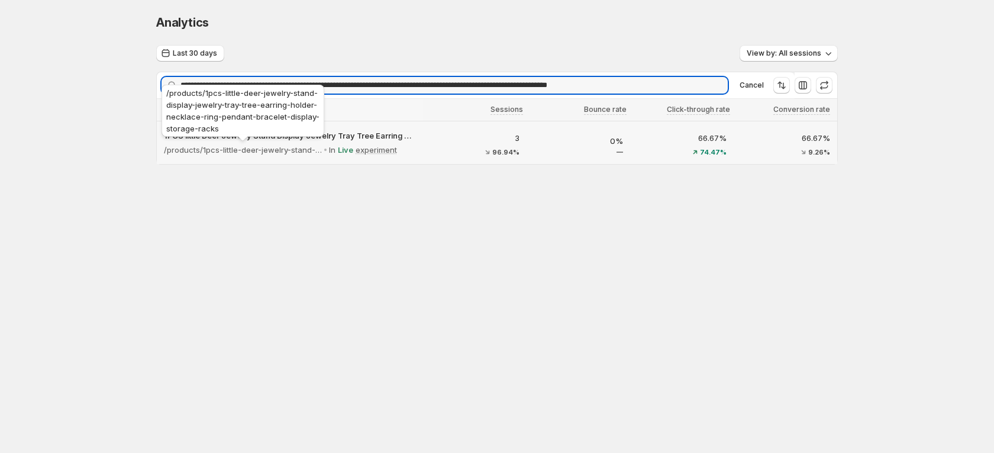
type input "**********"
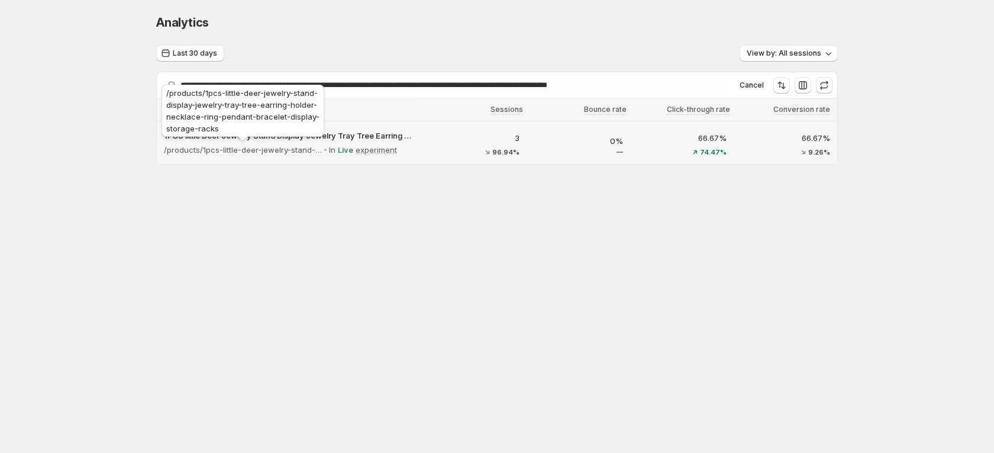
click at [298, 136] on div "/products/1pcs-little-deer-jewelry-stand-display-jewelry-tray-tree-earring-hold…" at bounding box center [242, 113] width 167 height 62
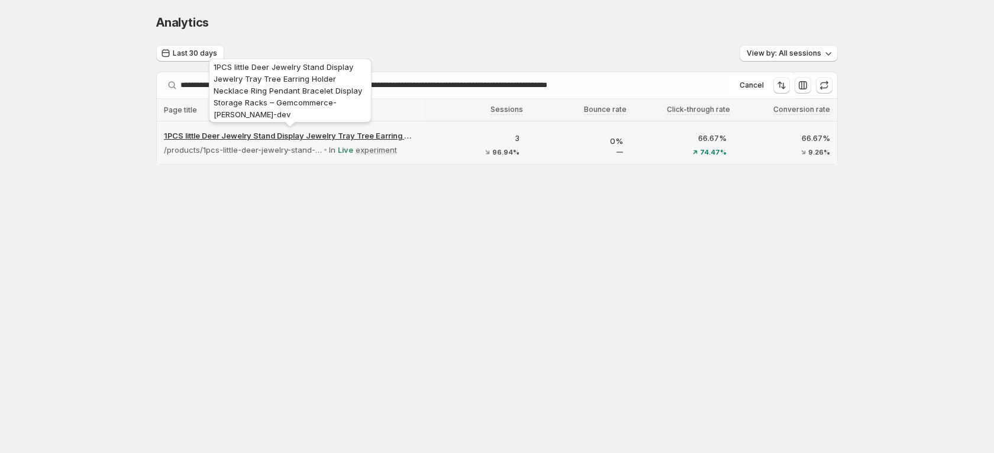
click at [311, 129] on div "1PCS little Deer Jewelry Stand Display Jewelry Tray Tree Earring Holder Necklac…" at bounding box center [290, 92] width 167 height 73
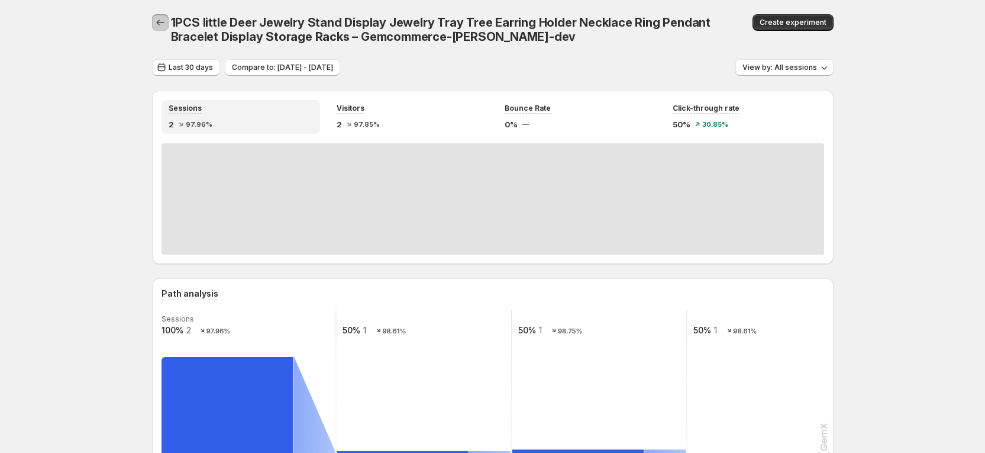
click at [160, 22] on icon "button" at bounding box center [160, 23] width 12 height 12
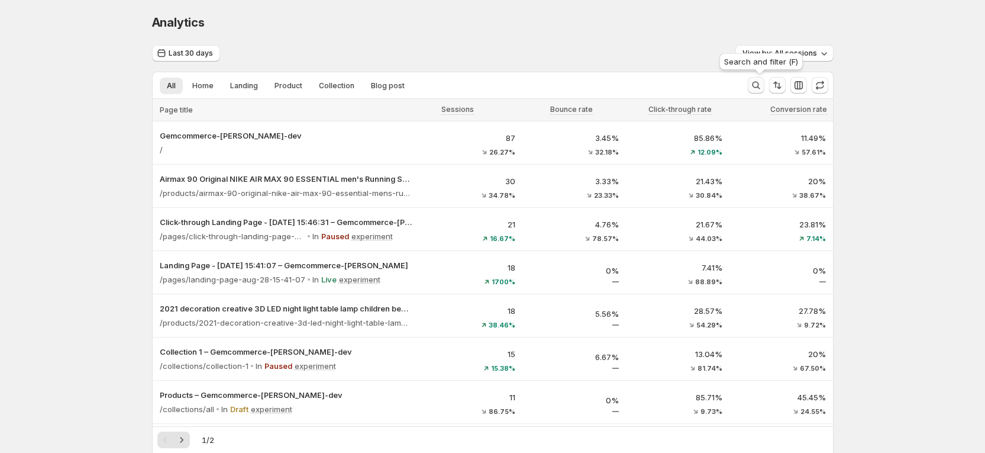
click at [760, 87] on icon "Search and filter results" at bounding box center [756, 85] width 12 height 12
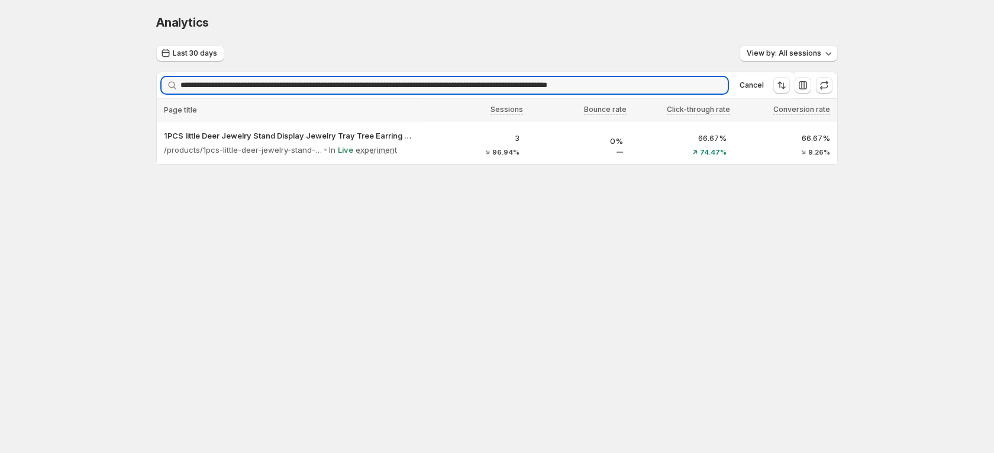
type input "**********"
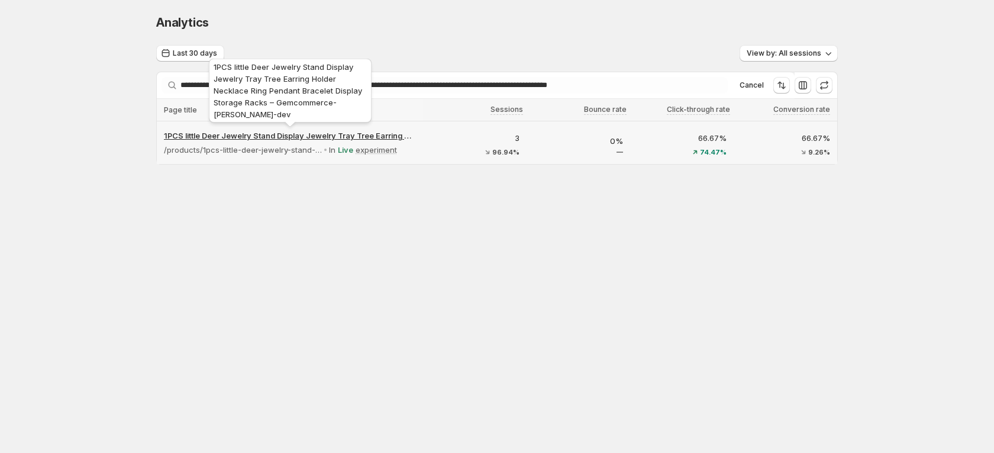
click at [303, 135] on p "1PCS little Deer Jewelry Stand Display Jewelry Tray Tree Earring Holder Necklac…" at bounding box center [290, 136] width 252 height 12
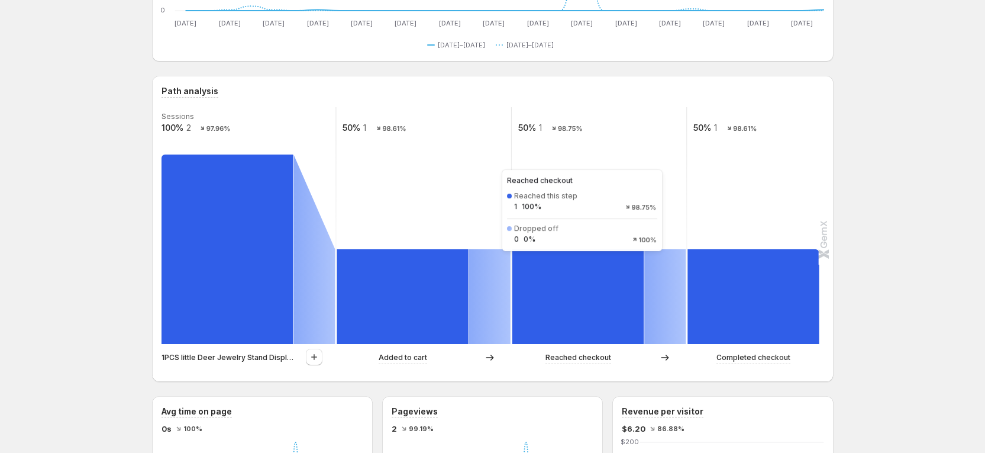
scroll to position [266, 0]
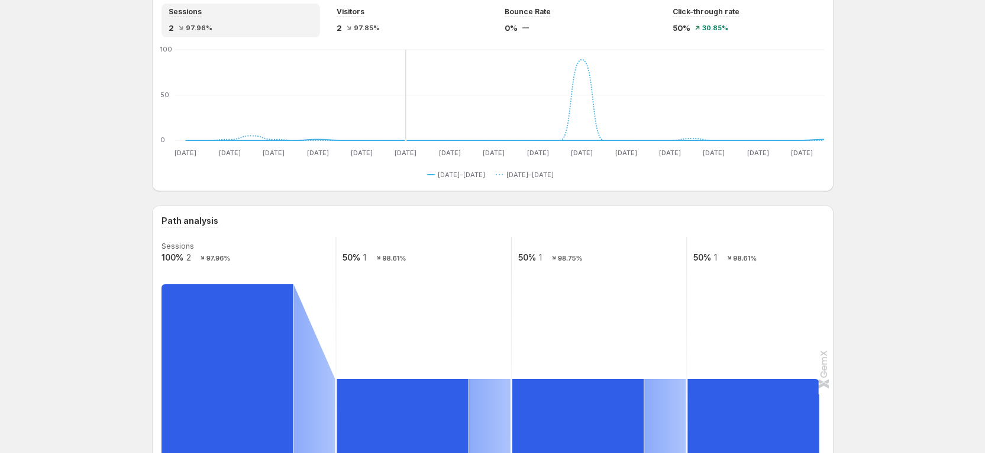
scroll to position [0, 0]
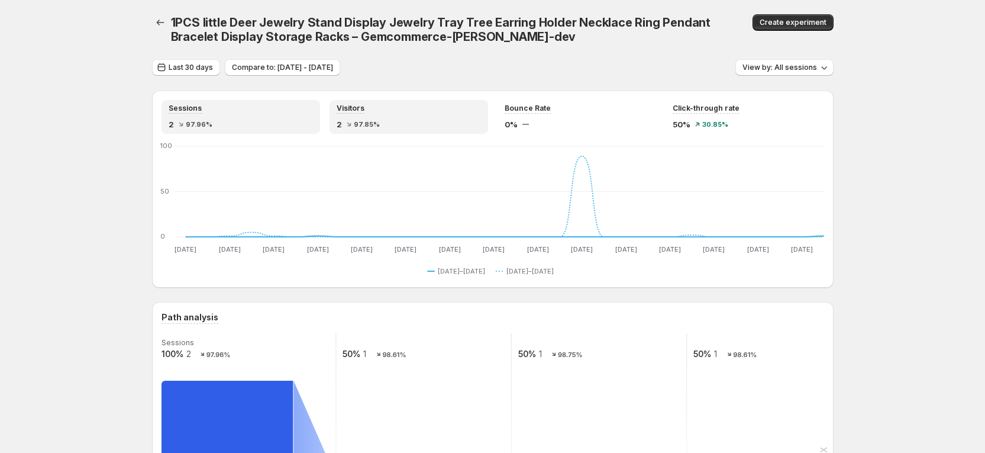
click at [418, 118] on div "2 97.85%" at bounding box center [409, 124] width 144 height 12
click at [233, 111] on div "Sessions" at bounding box center [241, 109] width 144 height 10
drag, startPoint x: 396, startPoint y: 101, endPoint x: 587, endPoint y: 113, distance: 191.5
click at [396, 100] on div "Visitors 2 97.85%" at bounding box center [409, 117] width 159 height 34
click at [243, 109] on div "Sessions" at bounding box center [241, 109] width 144 height 10
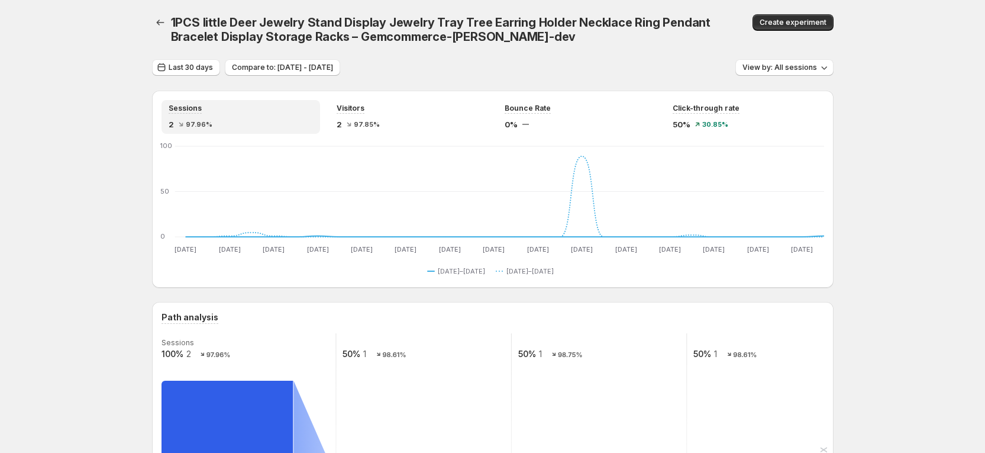
click at [469, 98] on div "Sessions 2 97.96% Visitors 2 97.85% Bounce Rate 0% Click-through rate 50% 30.85…" at bounding box center [493, 189] width 682 height 197
drag, startPoint x: 420, startPoint y: 120, endPoint x: 522, endPoint y: 98, distance: 104.6
click at [421, 119] on div "2 97.85%" at bounding box center [409, 124] width 144 height 12
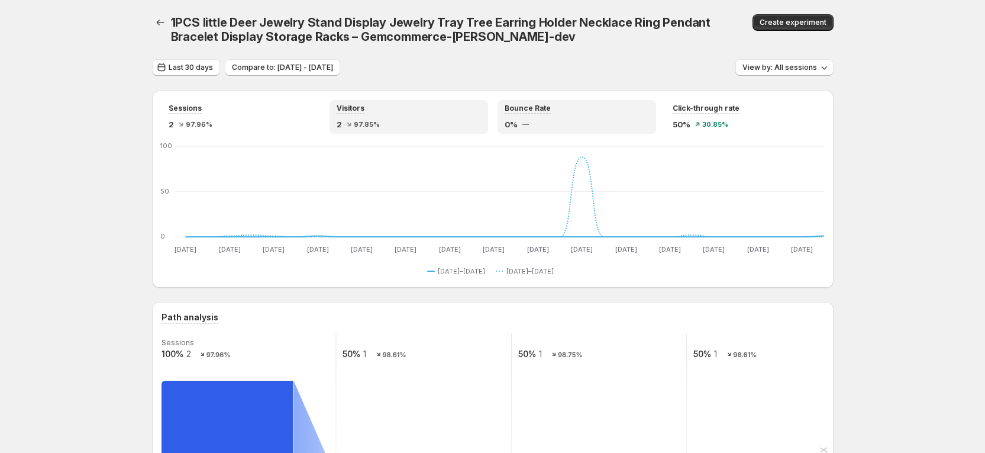
click at [565, 104] on div "Bounce Rate" at bounding box center [577, 109] width 144 height 10
click at [736, 97] on div "Sessions 2 97.96% Visitors 2 97.85% Bounce Rate 0% Click-through rate 50% 30.85…" at bounding box center [493, 189] width 682 height 197
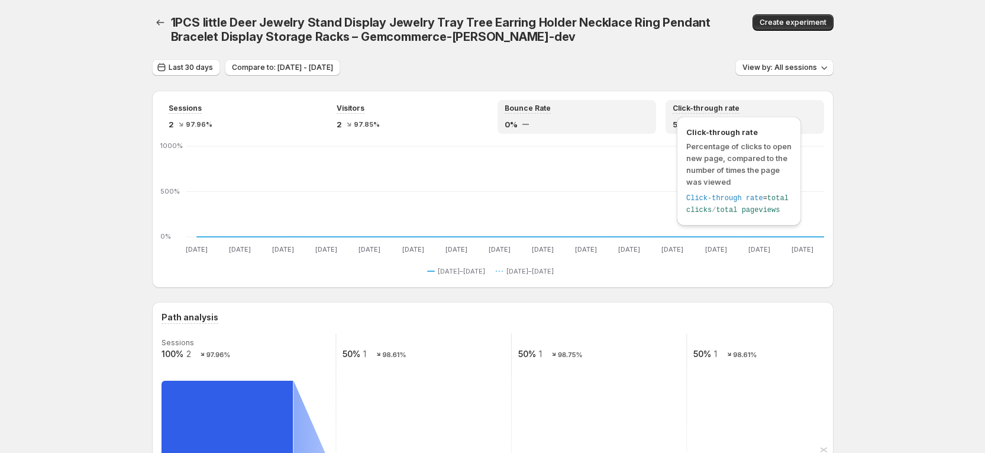
click at [740, 122] on div "Click-through rate Percentage of clicks to open new page, compared to the numbe…" at bounding box center [739, 171] width 124 height 109
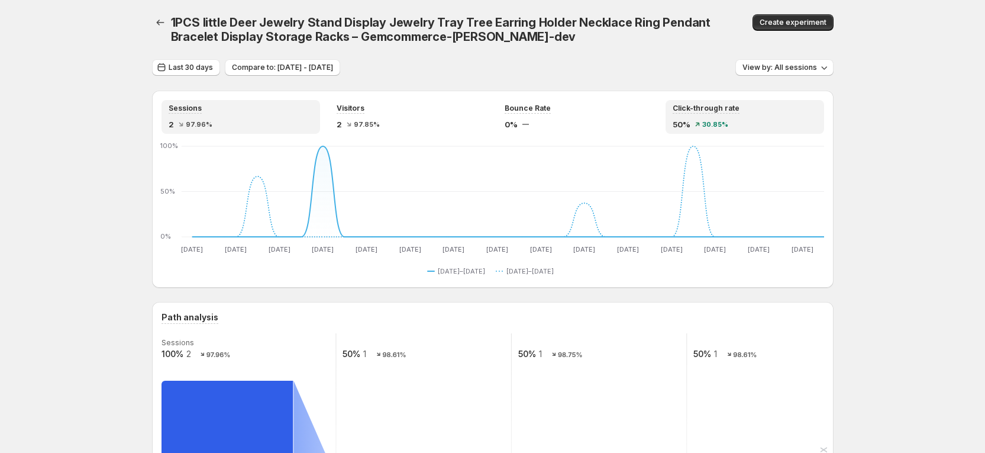
click at [214, 112] on div "Sessions 2 97.96%" at bounding box center [241, 117] width 144 height 27
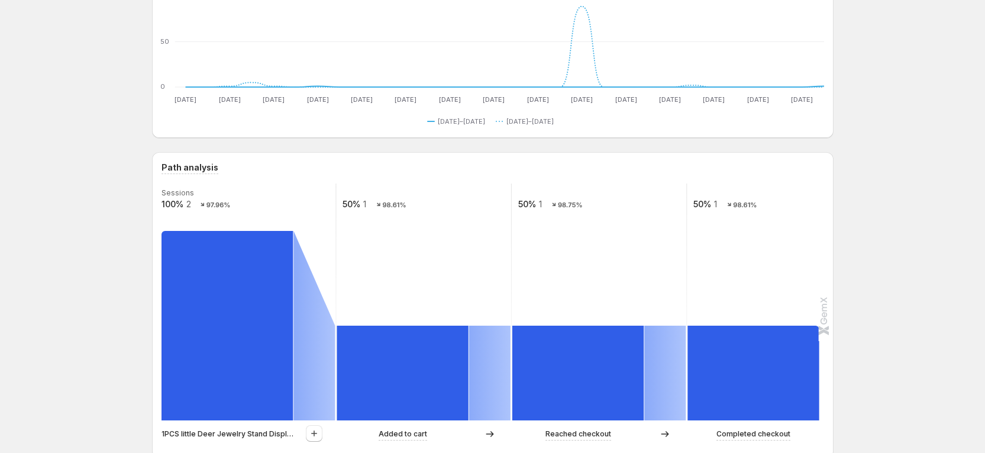
scroll to position [178, 0]
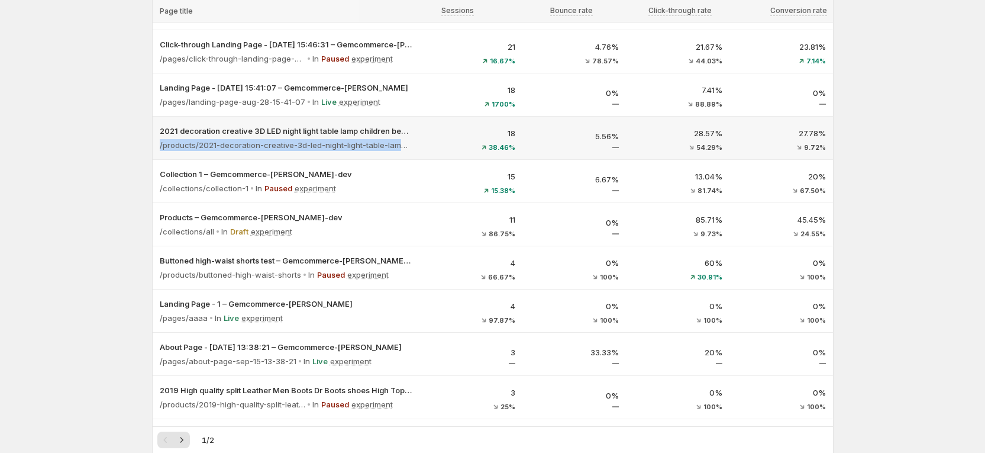
drag, startPoint x: 421, startPoint y: 147, endPoint x: 165, endPoint y: 155, distance: 257.0
click at [165, 155] on div "2021 decoration creative 3D LED night light table lamp children bedroo – Gemcom…" at bounding box center [286, 138] width 266 height 43
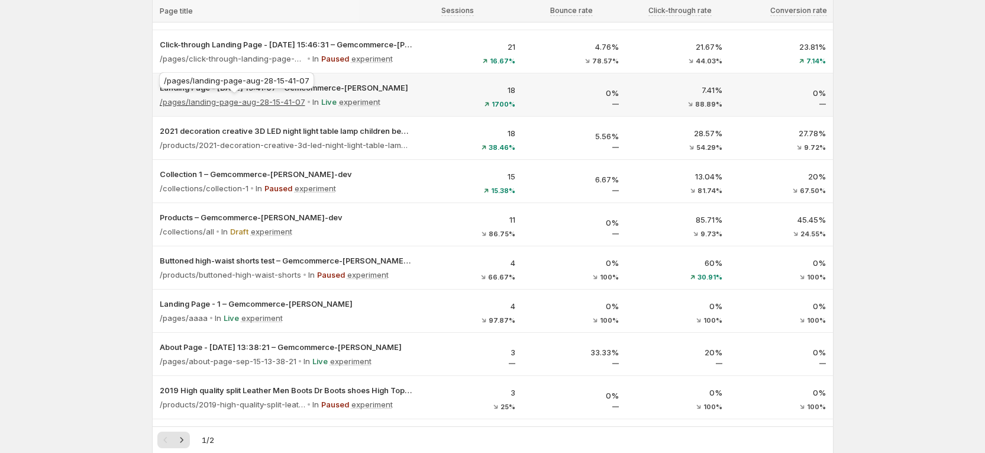
click at [270, 104] on p "/pages/landing-page-aug-28-15-41-07" at bounding box center [233, 102] width 146 height 12
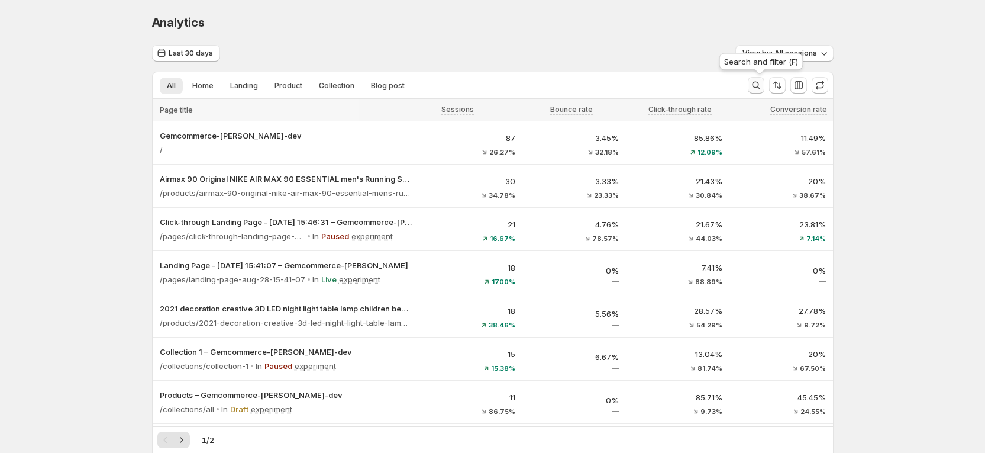
click at [760, 84] on icon "Search and filter results" at bounding box center [756, 85] width 12 height 12
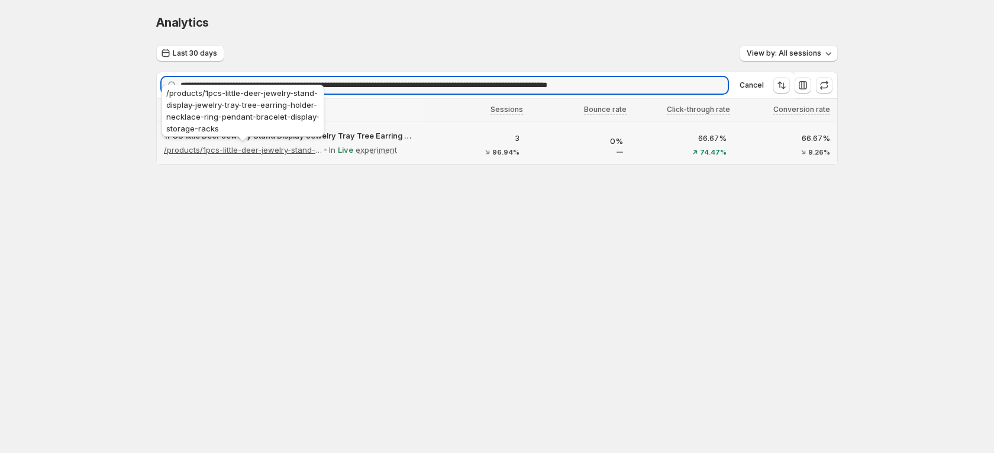
type input "**********"
click at [278, 144] on p "/products/1pcs-little-deer-jewelry-stand-display-jewelry-tray-tree-earring-hold…" at bounding box center [243, 150] width 158 height 12
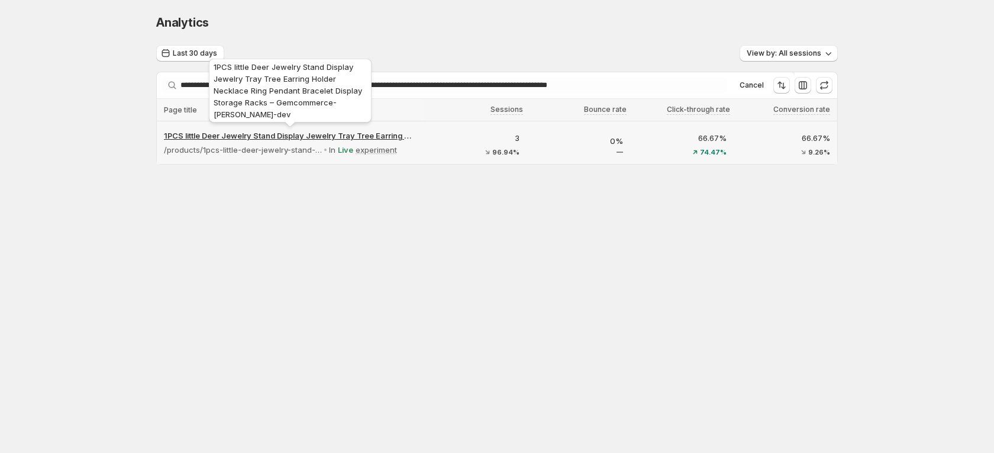
click at [356, 138] on p "1PCS little Deer Jewelry Stand Display Jewelry Tray Tree Earring Holder Necklac…" at bounding box center [290, 136] width 252 height 12
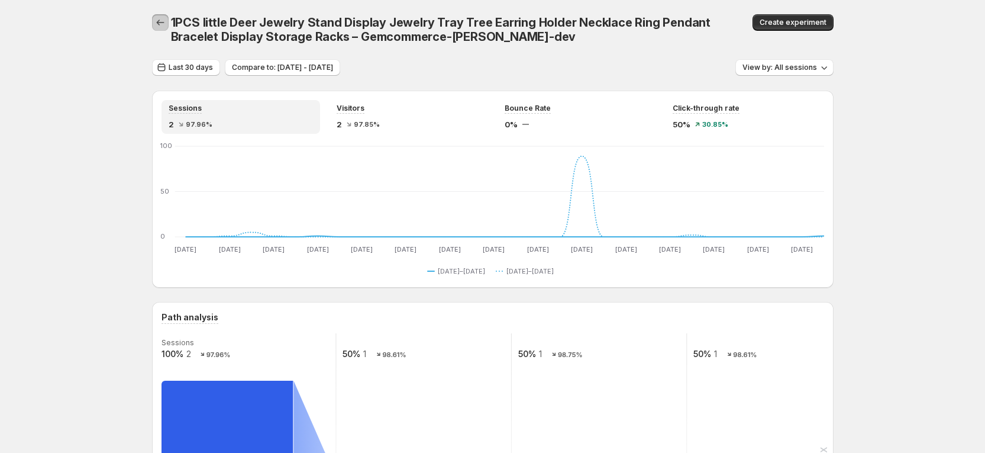
click at [166, 20] on icon "button" at bounding box center [160, 23] width 12 height 12
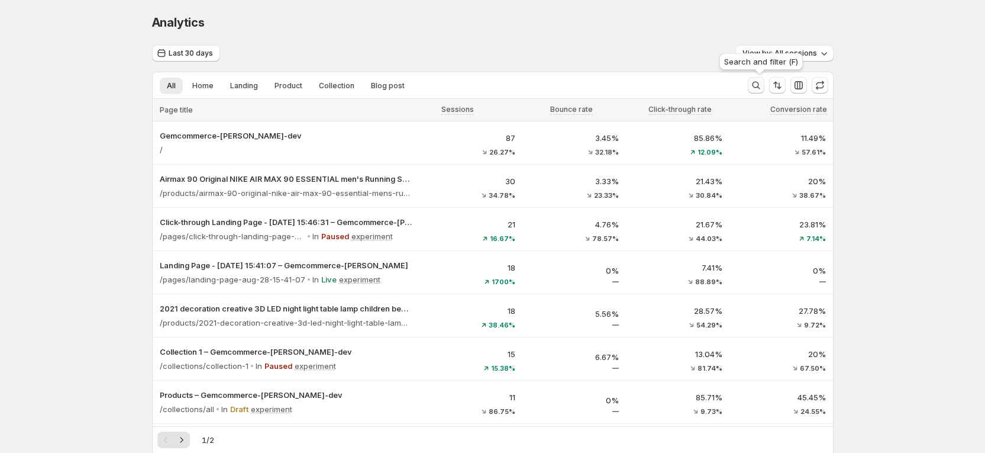
click at [757, 84] on icon "Search and filter results" at bounding box center [756, 86] width 8 height 8
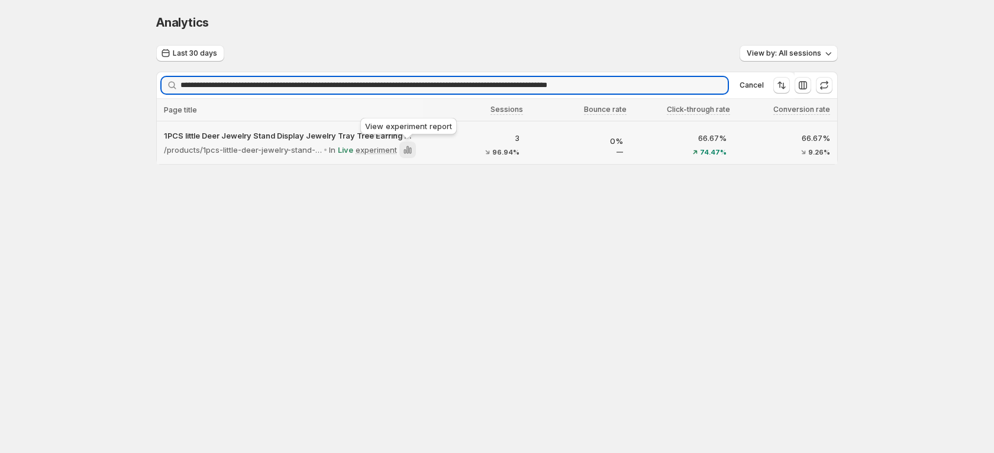
type input "**********"
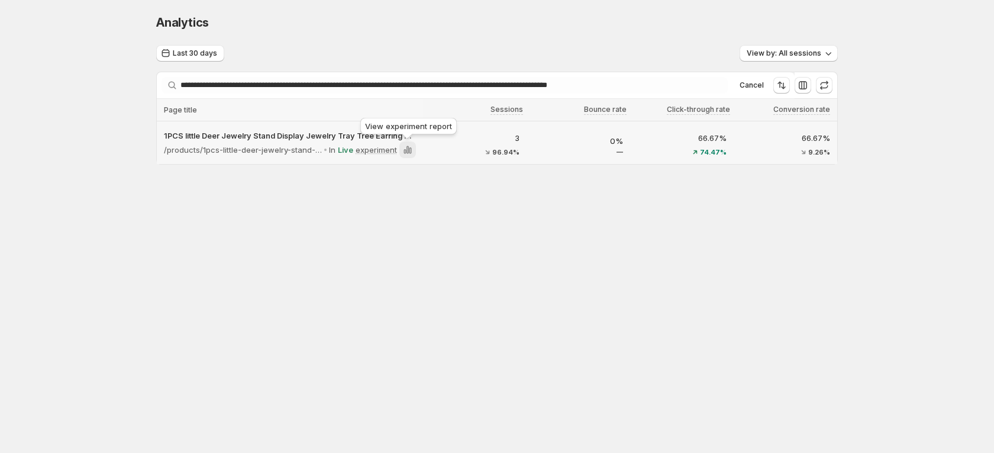
click at [412, 148] on icon at bounding box center [408, 150] width 12 height 12
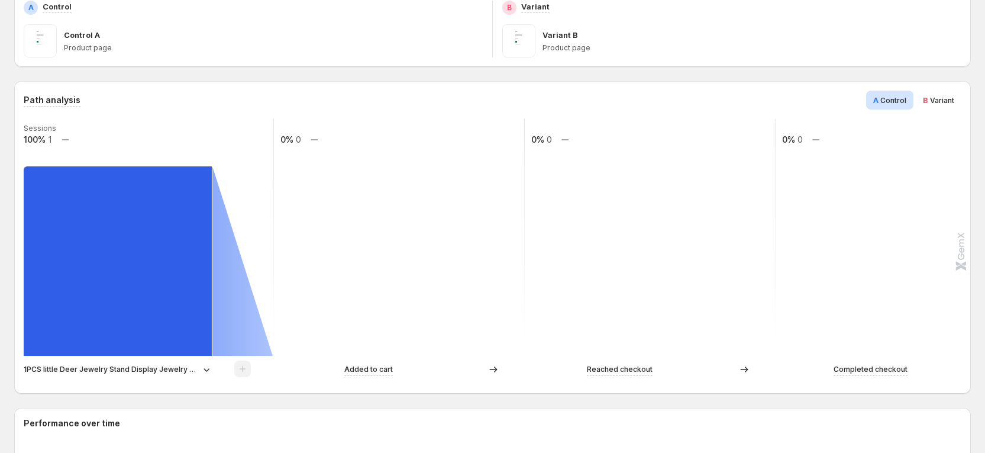
scroll to position [178, 0]
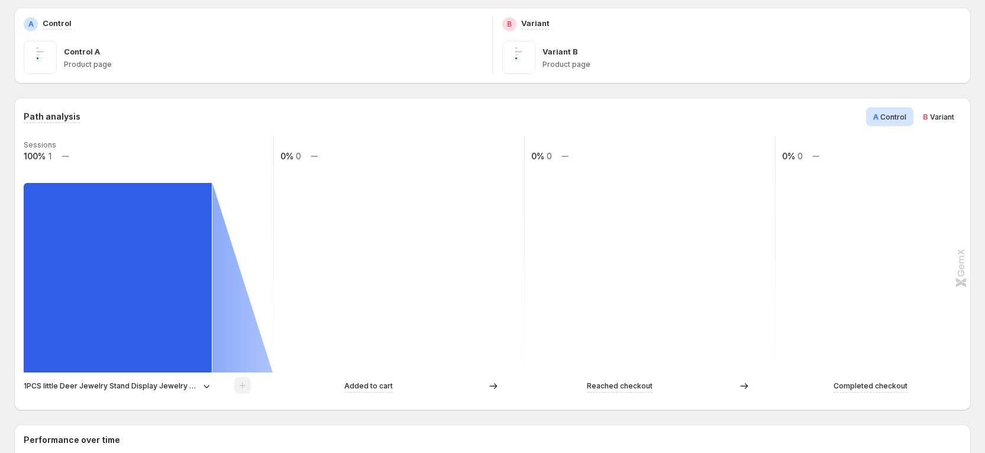
click at [155, 386] on p "1PCS little Deer Jewelry Stand Display Jewelry Tray Tree Earring Holder Necklac…" at bounding box center [111, 386] width 175 height 12
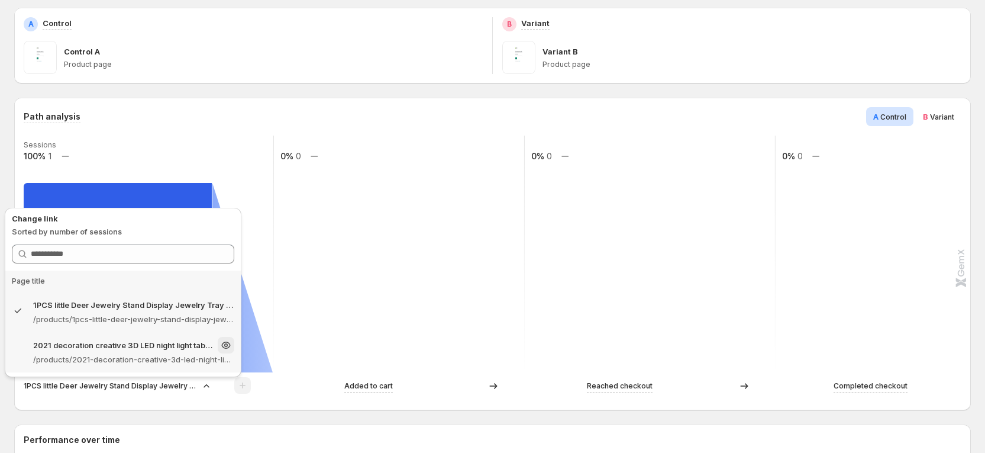
click at [149, 361] on p "/products/2021-decoration-creative-3d-led-night-light-table-lamp-children-bedro…" at bounding box center [133, 359] width 201 height 12
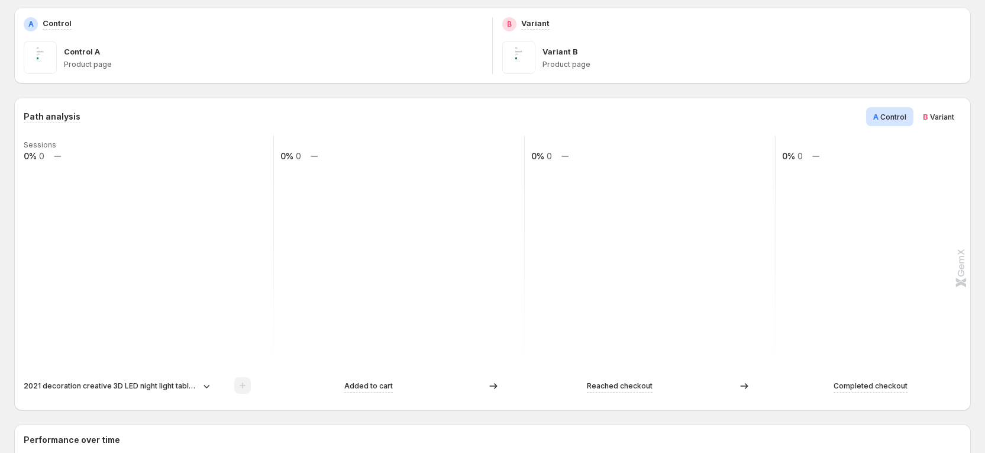
click at [120, 378] on div "2021 decoration creative 3D LED night light table lamp children bedroom child g…" at bounding box center [149, 386] width 250 height 18
click at [129, 394] on div "2021 decoration creative 3D LED night light table lamp children bedroom child g…" at bounding box center [149, 386] width 250 height 18
click at [136, 379] on div "2021 decoration creative 3D LED night light table lamp children bedroom child g…" at bounding box center [149, 386] width 250 height 18
click at [207, 387] on icon at bounding box center [207, 387] width 6 height 4
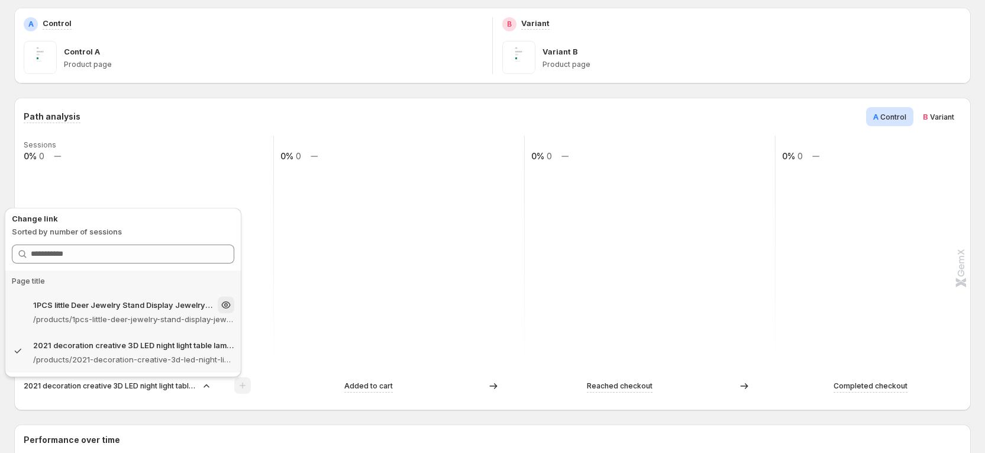
click at [185, 317] on p "/products/1pcs-little-deer-jewelry-stand-display-jewelry-tray-tree-earring-hold…" at bounding box center [133, 319] width 201 height 12
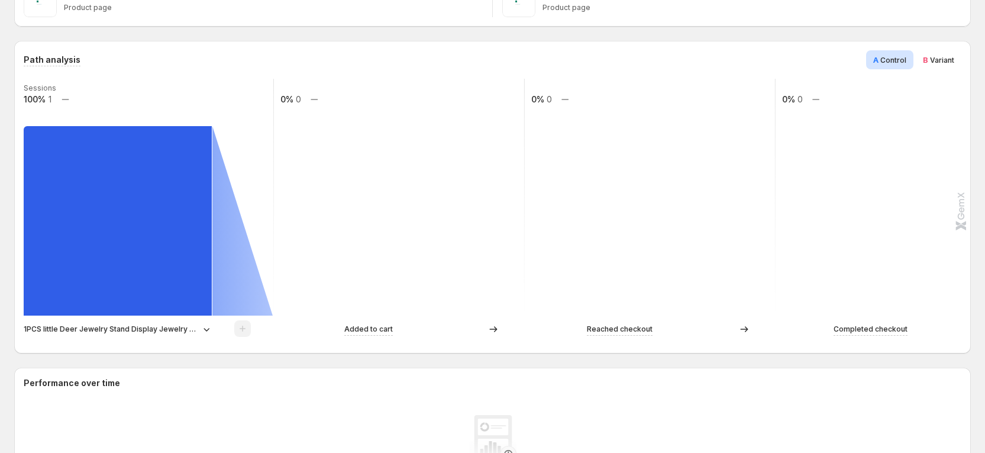
scroll to position [266, 0]
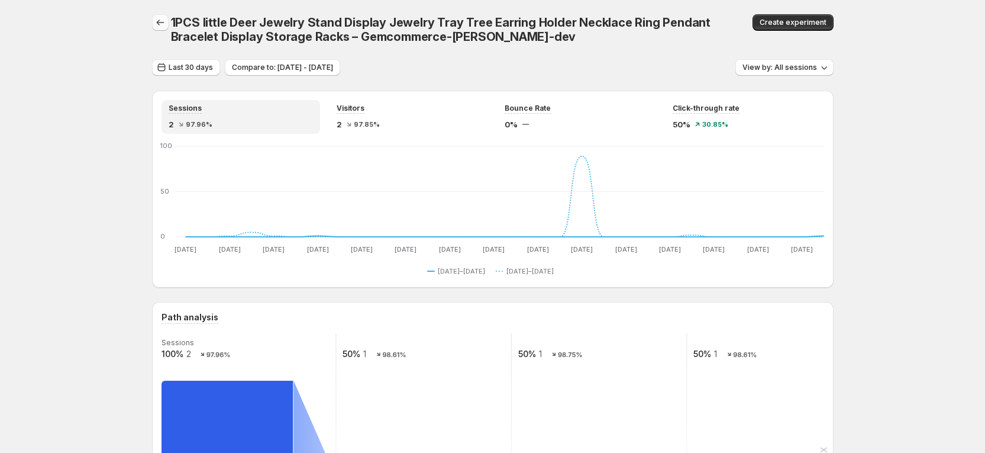
click at [160, 26] on icon "button" at bounding box center [160, 23] width 12 height 12
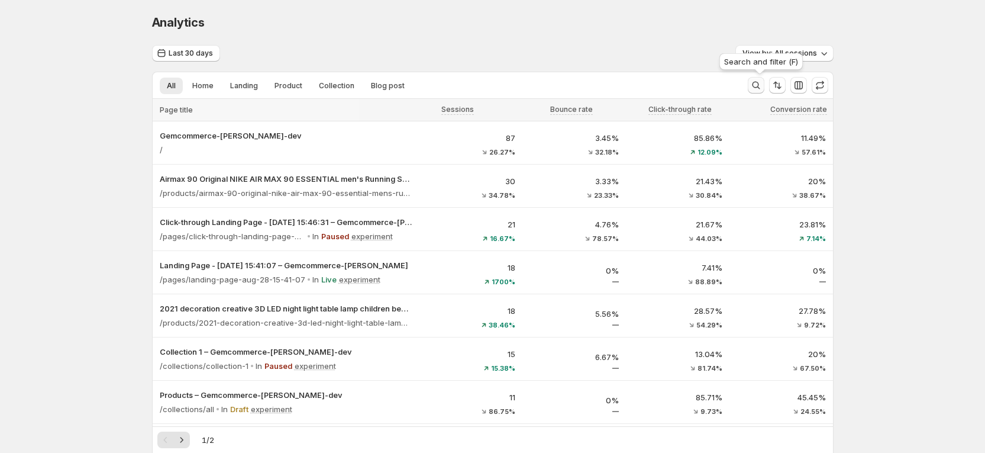
click at [762, 78] on button "Search and filter results" at bounding box center [756, 85] width 17 height 17
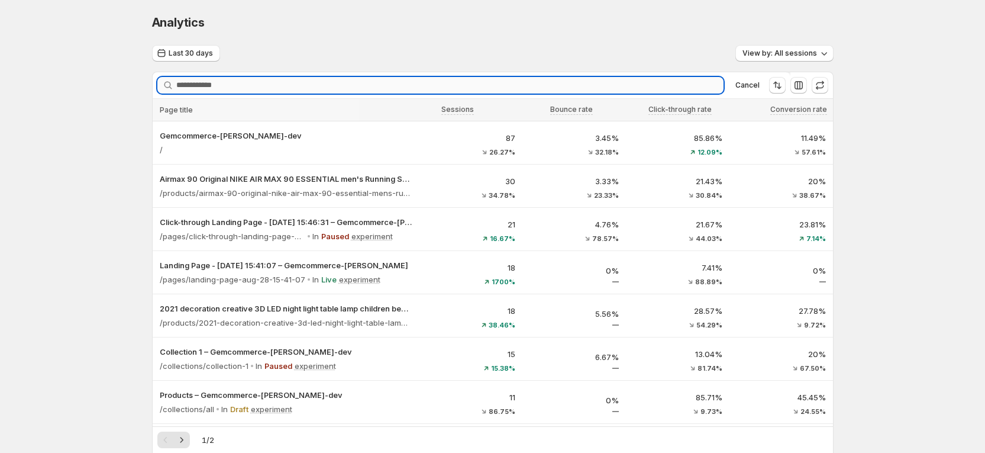
click at [320, 84] on input "Searching..." at bounding box center [449, 85] width 547 height 17
paste input "**********"
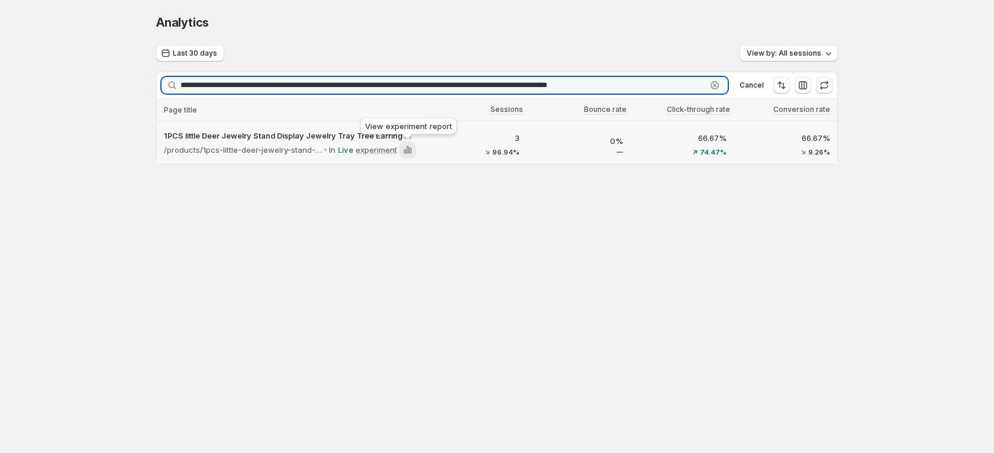
type input "**********"
click at [405, 154] on icon at bounding box center [408, 150] width 12 height 12
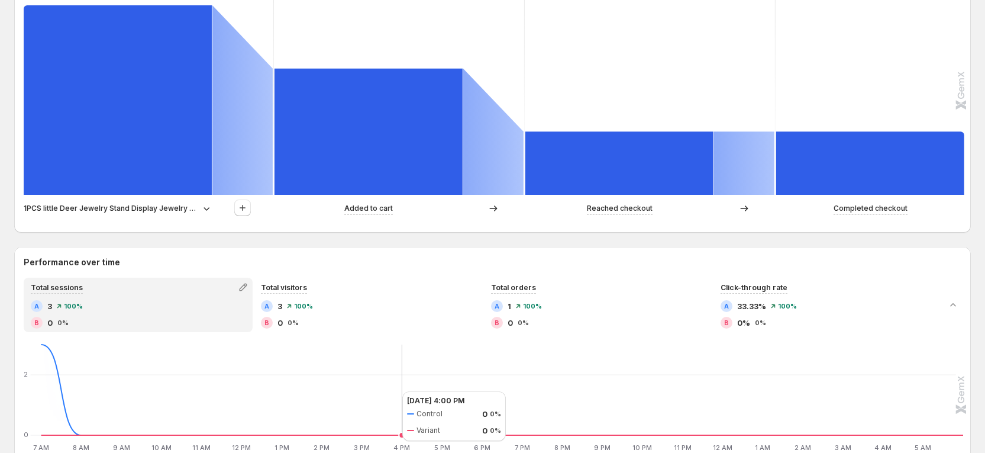
scroll to position [266, 0]
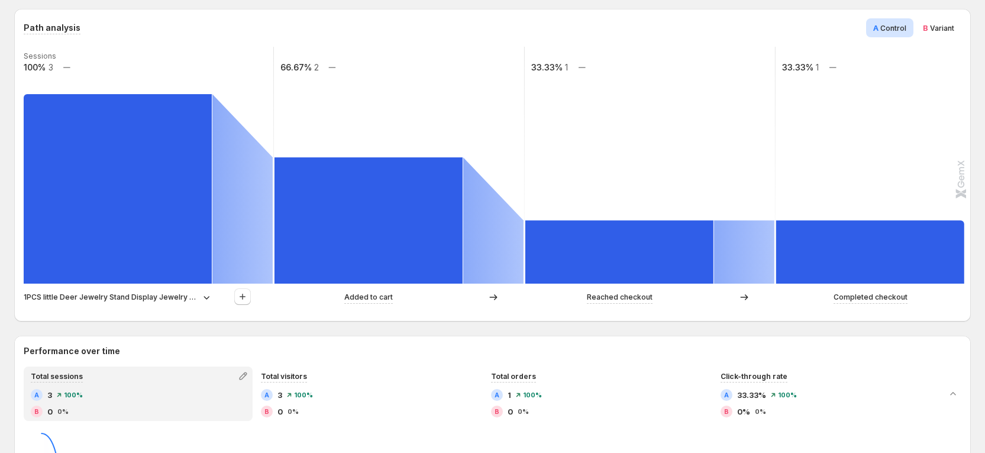
click at [204, 295] on icon at bounding box center [207, 297] width 12 height 12
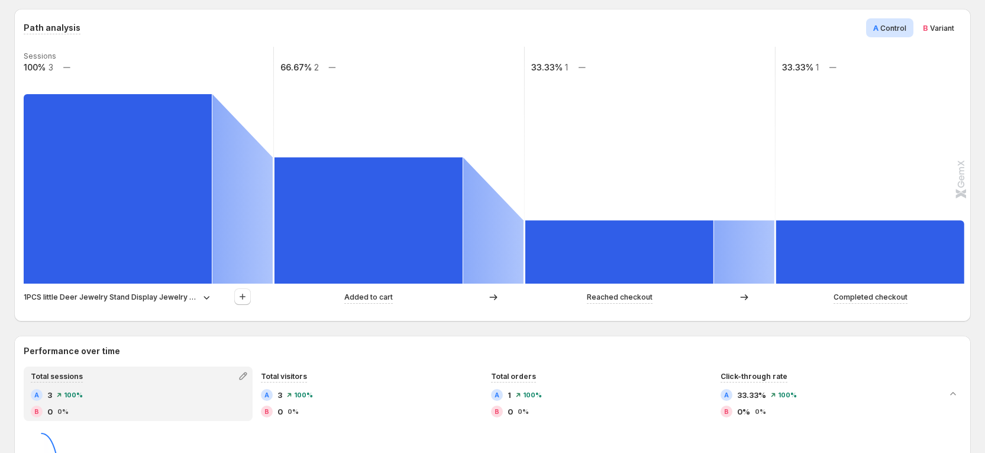
click at [210, 298] on icon at bounding box center [207, 297] width 12 height 12
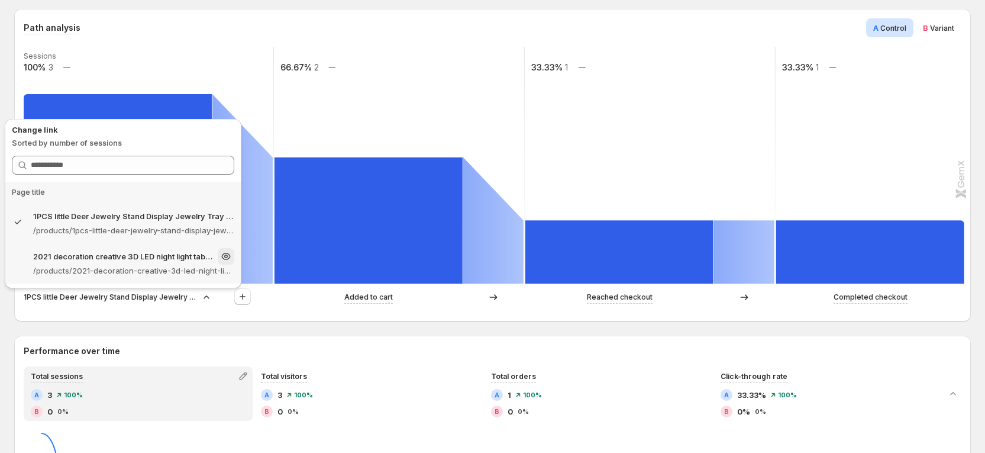
click at [68, 261] on p "2021 decoration creative 3D LED night light table lamp children bedroom child g…" at bounding box center [123, 256] width 180 height 12
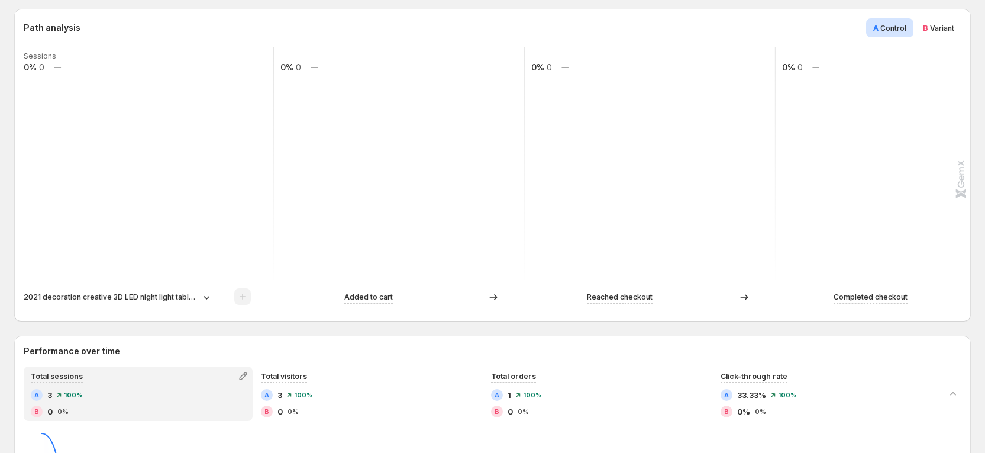
click at [196, 294] on p "2021 decoration creative 3D LED night light table lamp children bedroom child g…" at bounding box center [111, 297] width 175 height 12
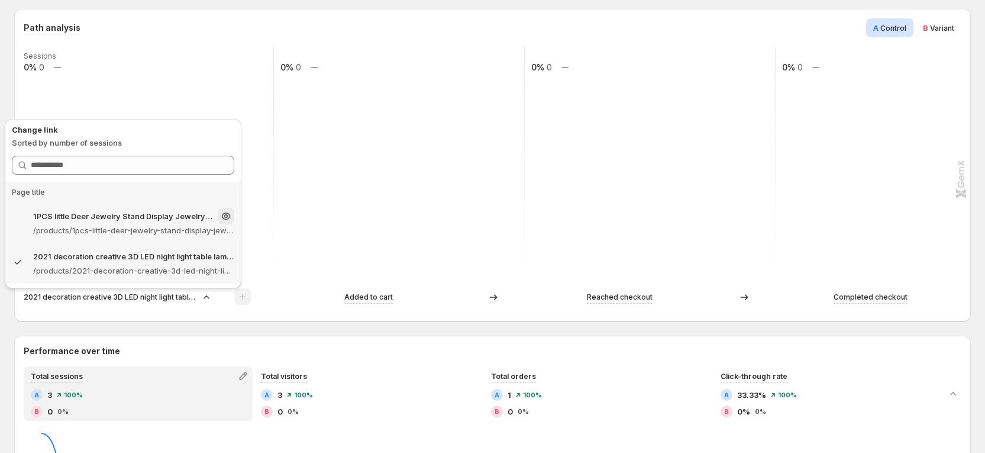
click at [124, 219] on p "1PCS little Deer Jewelry Stand Display Jewelry Tray Tree Earring Holder Necklac…" at bounding box center [123, 216] width 180 height 12
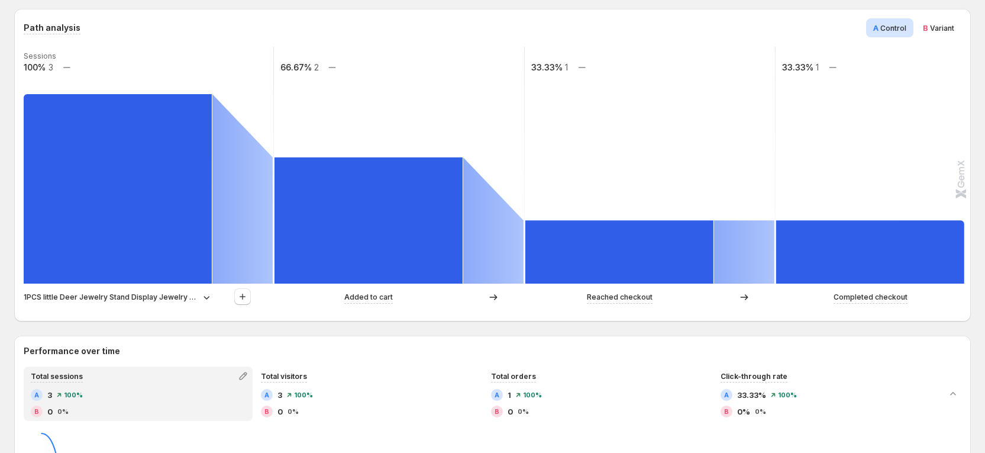
drag, startPoint x: 131, startPoint y: 297, endPoint x: 134, endPoint y: 292, distance: 6.4
click at [134, 296] on p "1PCS little Deer Jewelry Stand Display Jewelry Tray Tree Earring Holder Necklac…" at bounding box center [111, 297] width 175 height 12
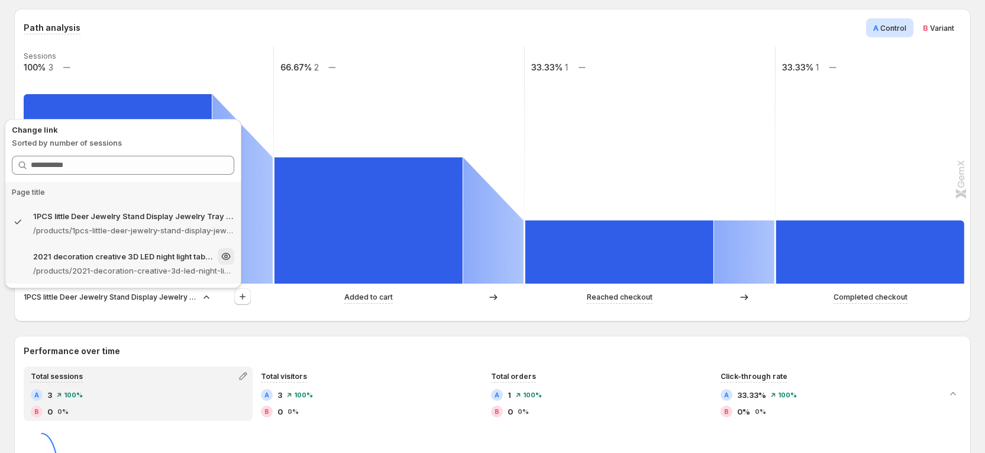
click at [135, 263] on div "2021 decoration creative 3D LED night light table lamp children bedroom child g…" at bounding box center [133, 256] width 201 height 17
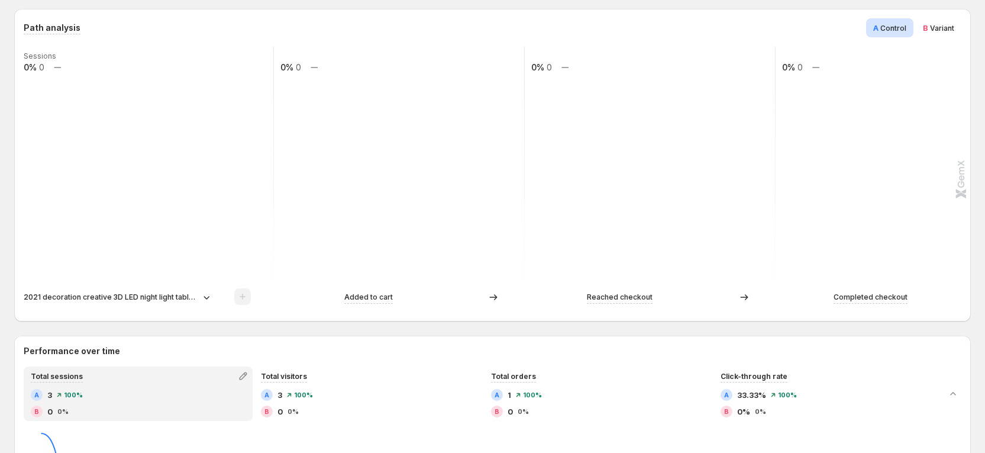
click at [122, 288] on div "2021 decoration creative 3D LED night light table lamp children bedroom child g…" at bounding box center [149, 297] width 250 height 18
click at [128, 301] on p "2021 decoration creative 3D LED night light table lamp children bedroom child g…" at bounding box center [111, 297] width 175 height 12
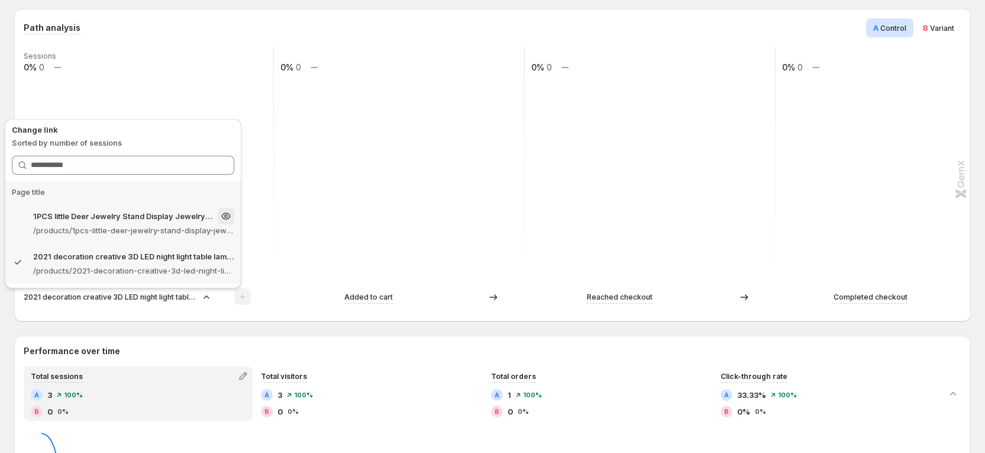
click at [112, 218] on p "1PCS little Deer Jewelry Stand Display Jewelry Tray Tree Earring Holder Necklac…" at bounding box center [123, 216] width 180 height 12
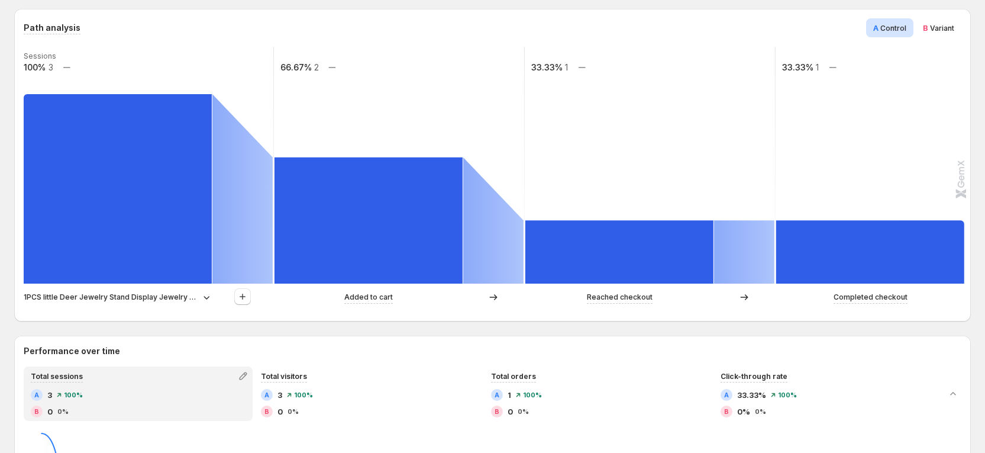
click at [954, 33] on span "B Variant" at bounding box center [938, 28] width 31 height 12
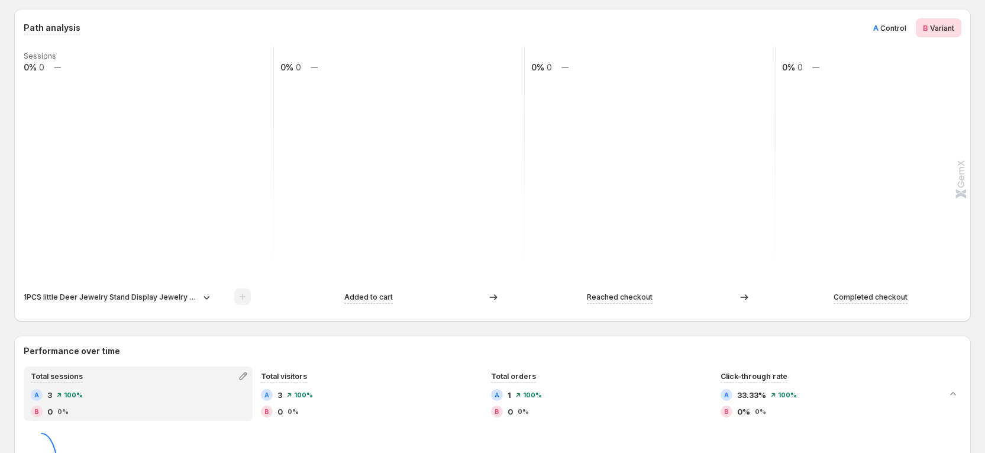
click at [905, 34] on div "A Control" at bounding box center [889, 27] width 47 height 19
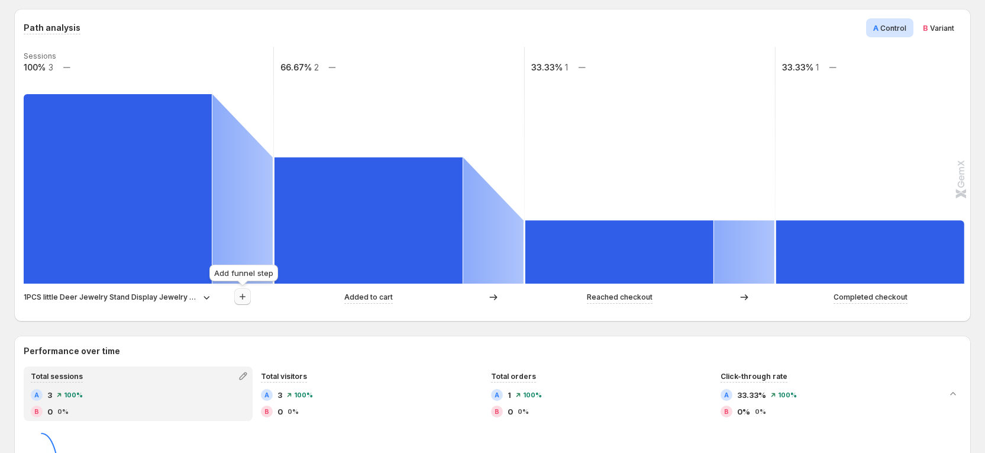
click at [243, 294] on icon "button" at bounding box center [243, 297] width 12 height 12
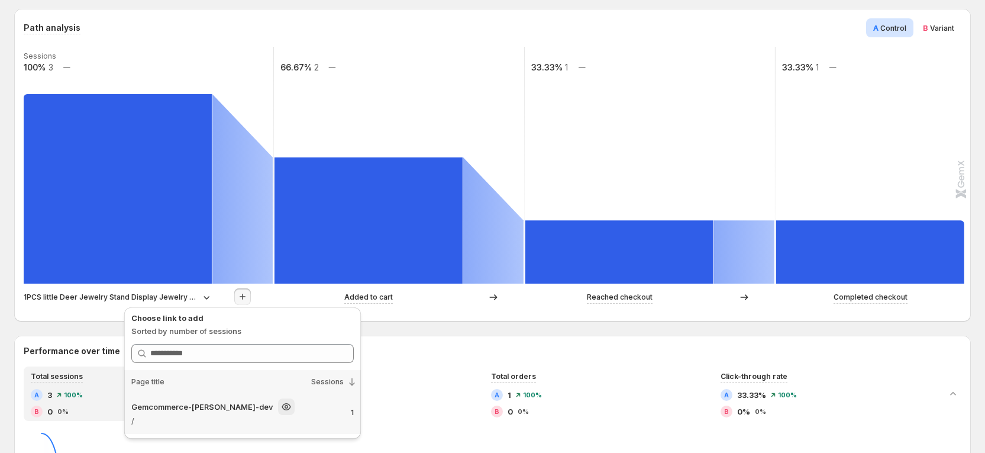
click at [230, 417] on p "/" at bounding box center [222, 421] width 183 height 12
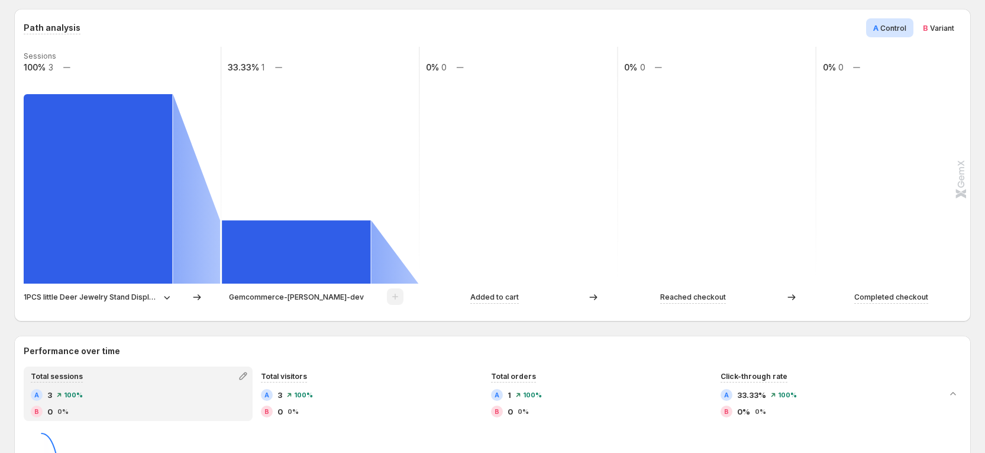
click at [163, 301] on icon at bounding box center [167, 297] width 12 height 12
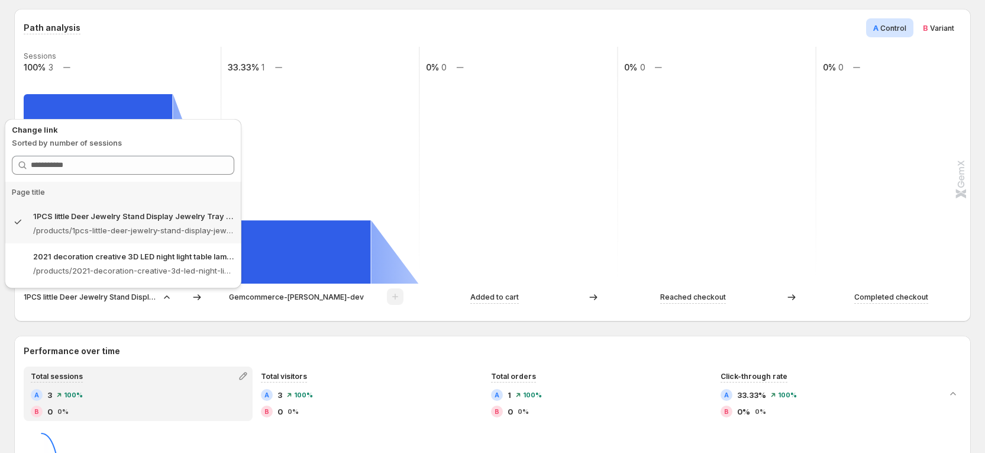
drag, startPoint x: 327, startPoint y: 312, endPoint x: 269, endPoint y: 308, distance: 58.1
click at [328, 311] on div "Path analysis A Control B Variant Sessions 100% 3 33.33% 1 0% 0 0% 0 0% 0 1PCS …" at bounding box center [492, 165] width 957 height 312
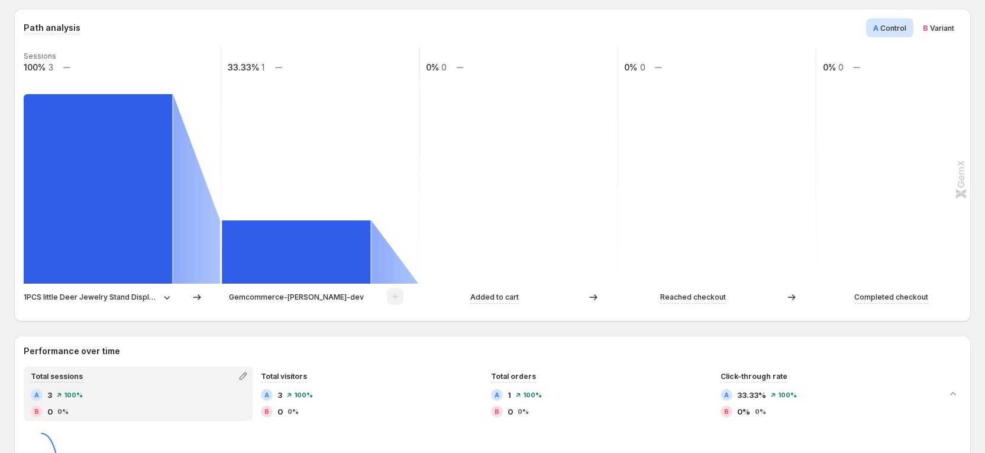
click at [315, 301] on p "Gemcommerce-[PERSON_NAME]-dev" at bounding box center [296, 297] width 135 height 12
click at [166, 298] on icon at bounding box center [167, 297] width 12 height 12
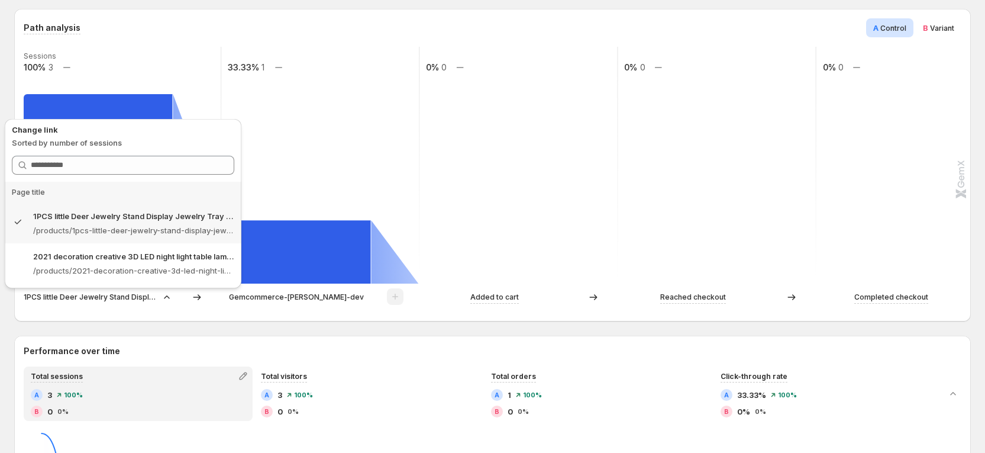
click at [320, 311] on div "1PCS little Deer Jewelry Stand Display Jewelry Tray Tree Earring Holder Necklac…" at bounding box center [492, 300] width 936 height 24
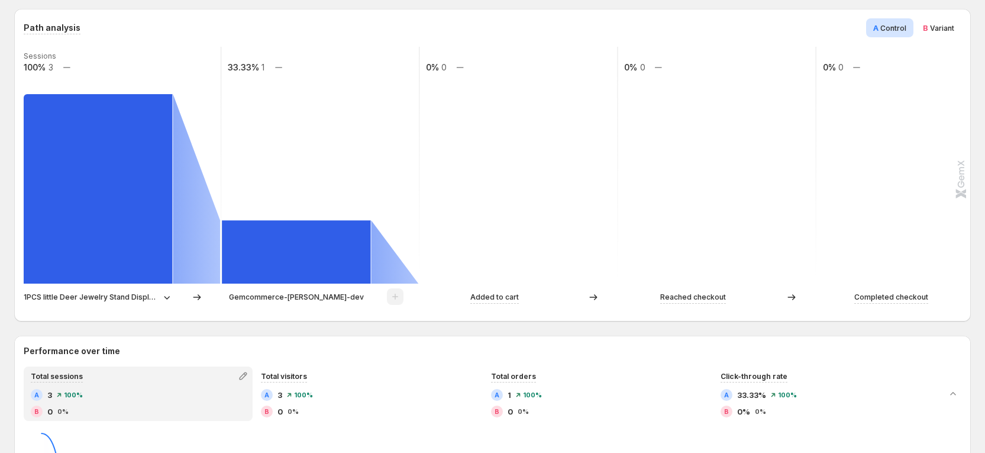
click at [150, 298] on p "1PCS little Deer Jewelry Stand Display Jewelry Tray Tree Earring Holder Necklac…" at bounding box center [91, 297] width 135 height 12
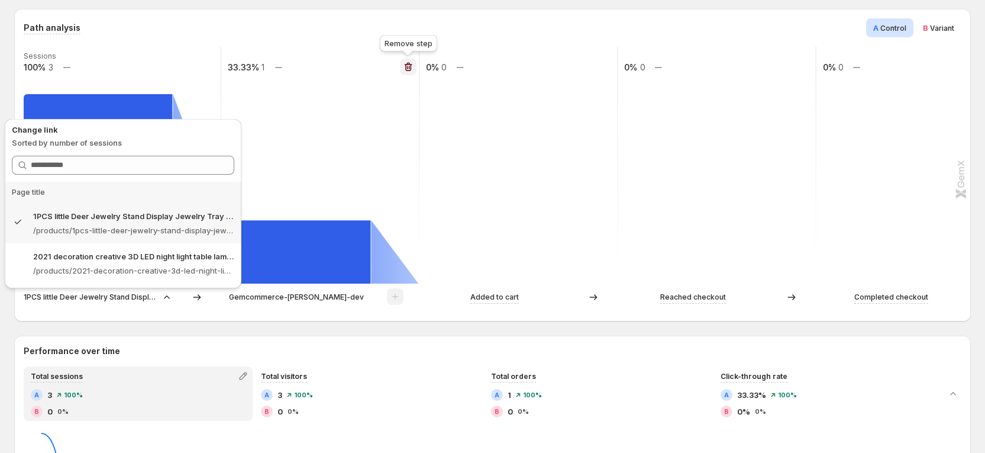
click at [405, 69] on icon "button" at bounding box center [408, 67] width 12 height 12
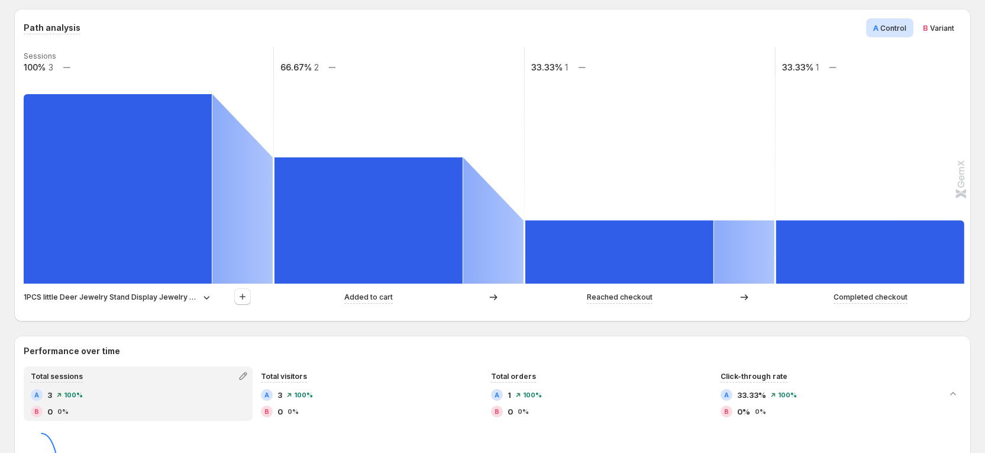
click at [206, 298] on icon at bounding box center [207, 298] width 6 height 4
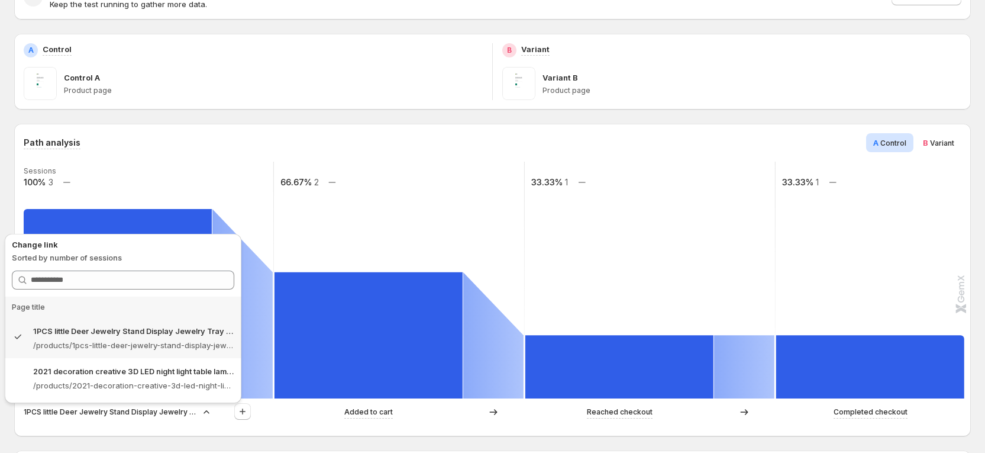
scroll to position [0, 0]
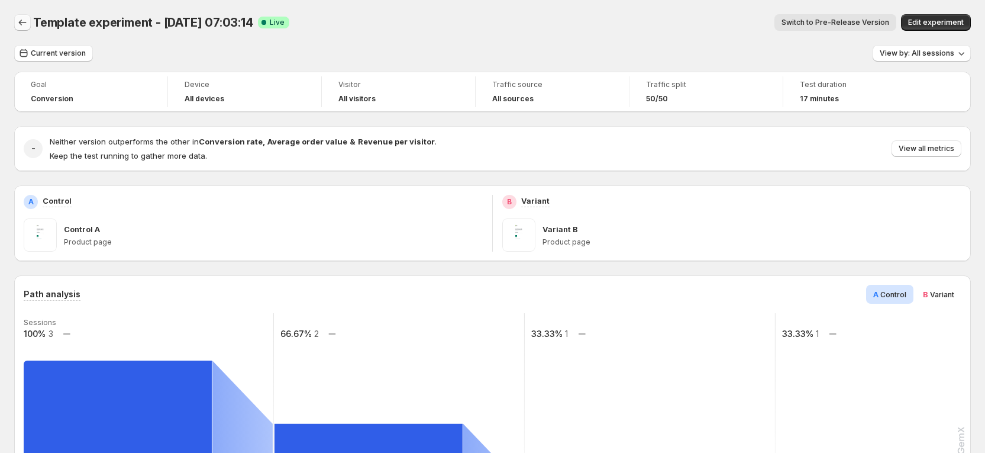
click at [22, 19] on icon "Back" at bounding box center [23, 23] width 12 height 12
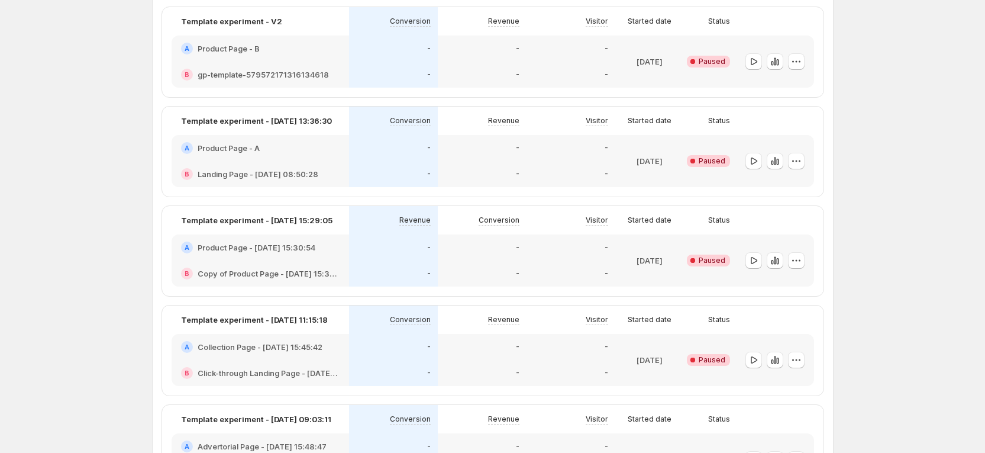
scroll to position [1420, 0]
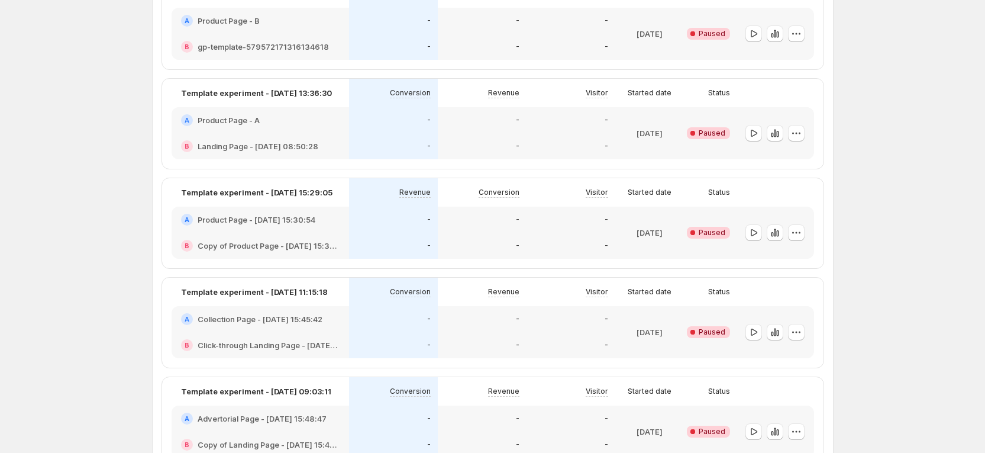
click at [343, 334] on div "B Click-through Landing Page - Aug 28, 15:46:31" at bounding box center [261, 345] width 178 height 26
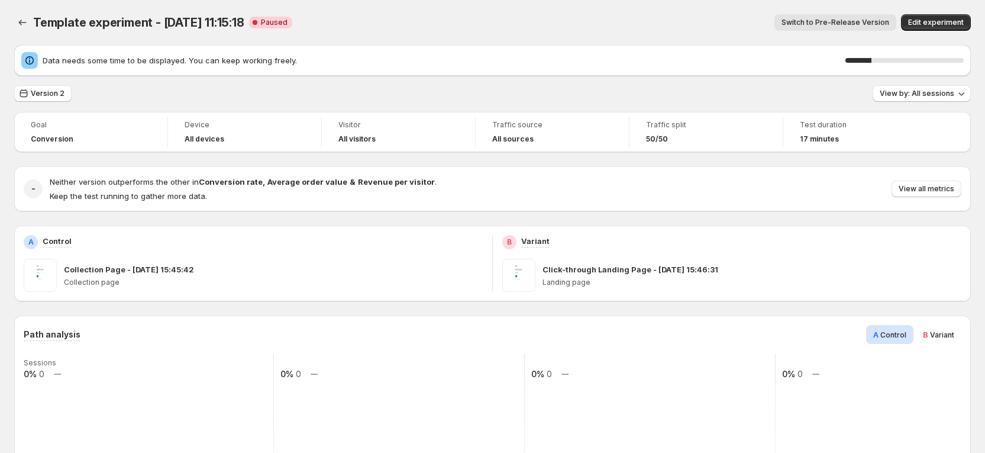
click at [50, 100] on button "Version 2" at bounding box center [42, 93] width 57 height 17
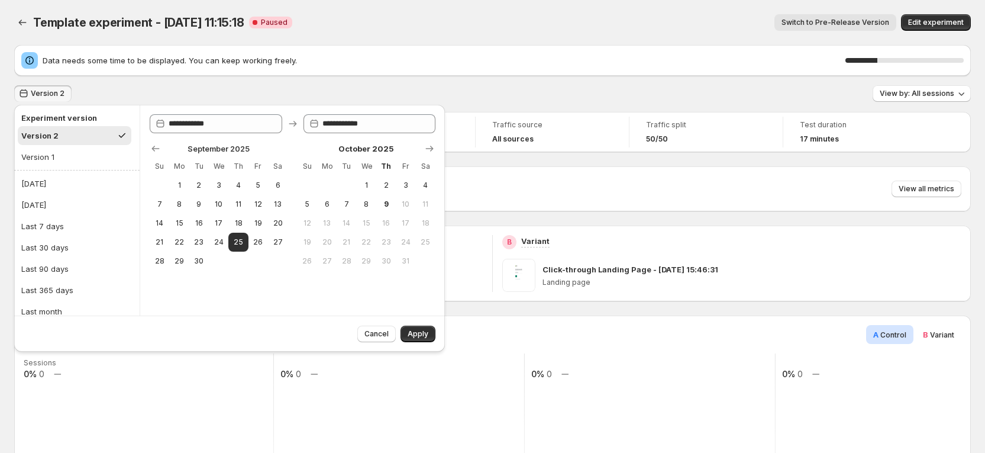
click at [43, 85] on button "Version 2" at bounding box center [42, 93] width 57 height 17
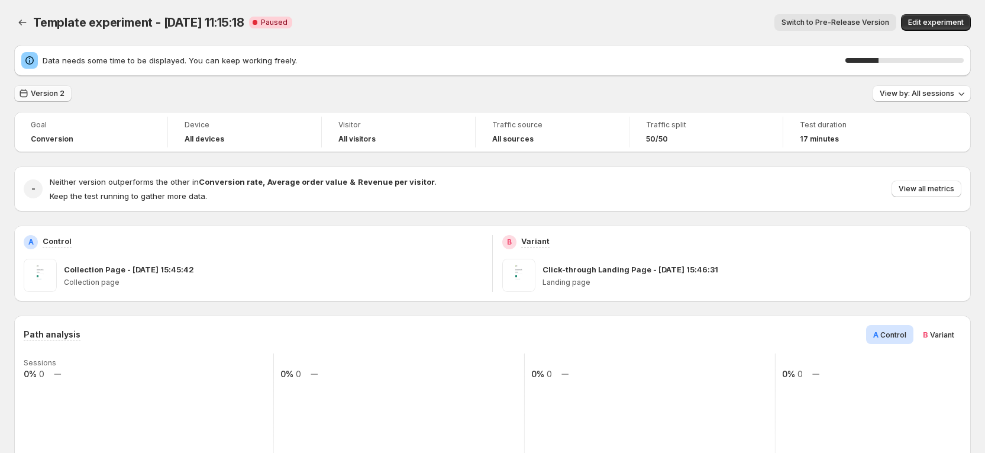
click at [58, 90] on span "Version 2" at bounding box center [48, 93] width 34 height 9
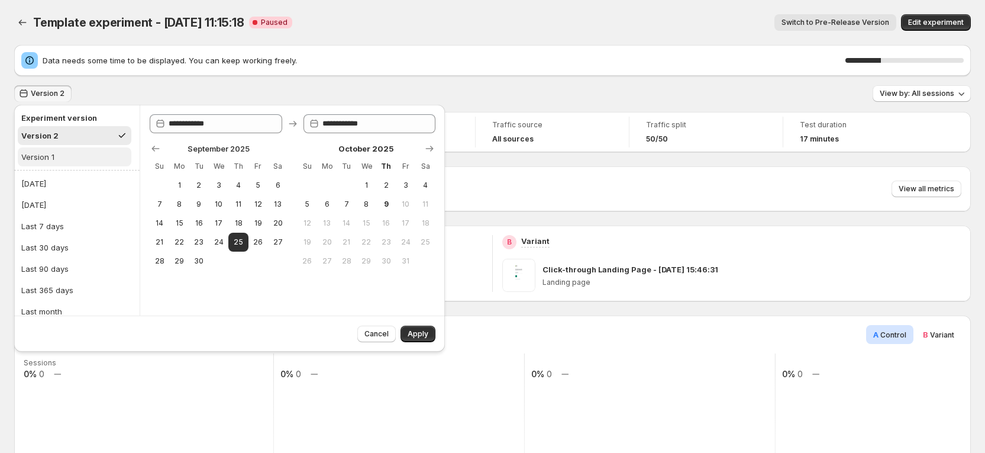
click at [64, 156] on button "Version 1" at bounding box center [75, 156] width 114 height 19
type input "**********"
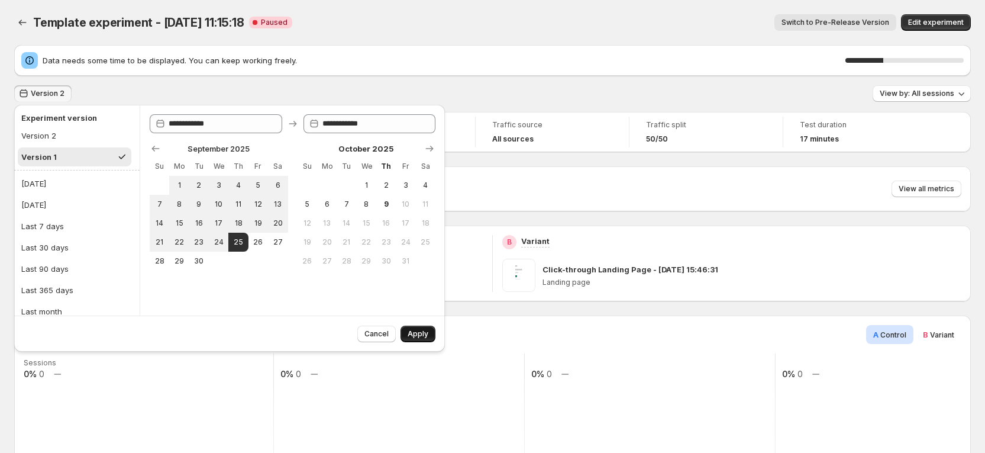
click at [417, 331] on span "Apply" at bounding box center [418, 333] width 21 height 9
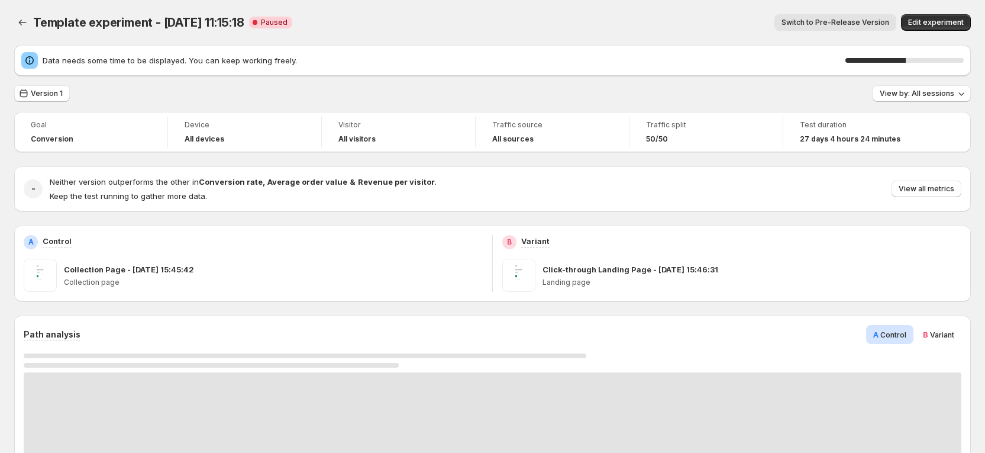
click at [49, 102] on div "Version 1" at bounding box center [42, 93] width 56 height 17
click at [51, 96] on span "Version 1" at bounding box center [47, 93] width 32 height 9
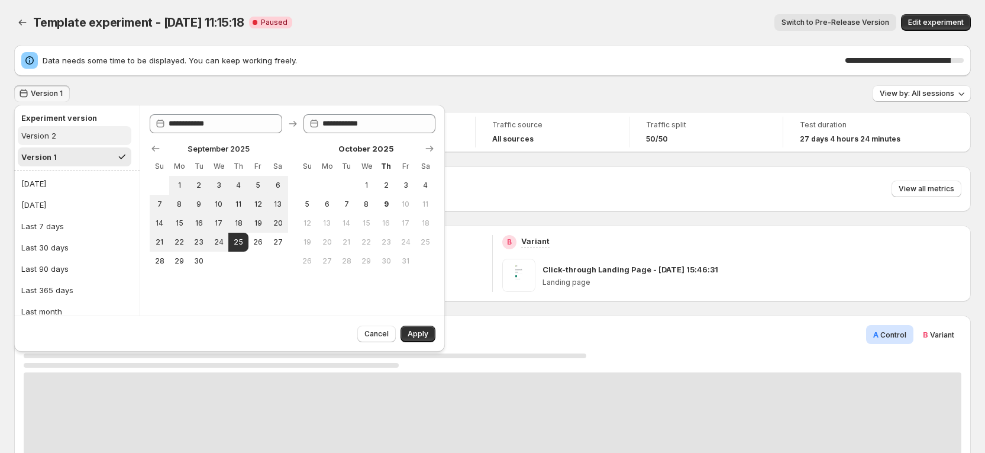
click at [50, 131] on div "Version 2" at bounding box center [38, 136] width 35 height 12
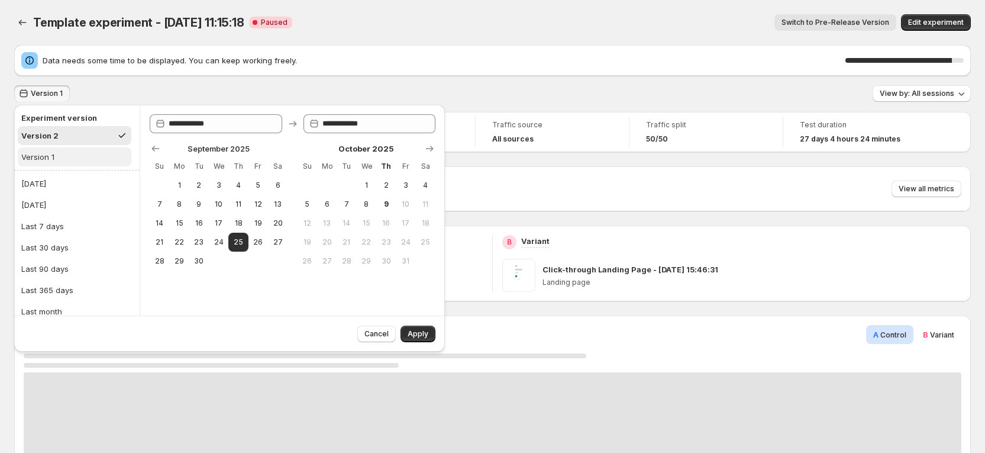
click at [67, 151] on button "Version 1" at bounding box center [75, 156] width 114 height 19
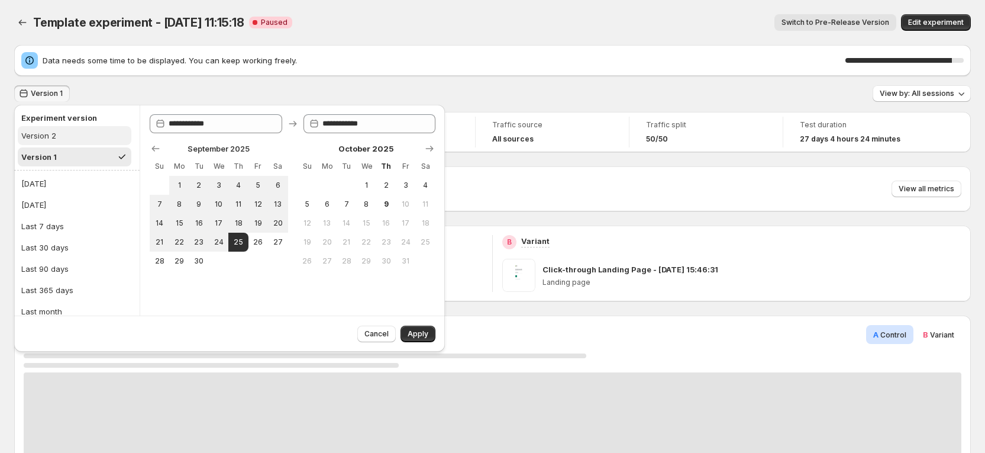
click at [66, 134] on button "Version 2" at bounding box center [75, 135] width 114 height 19
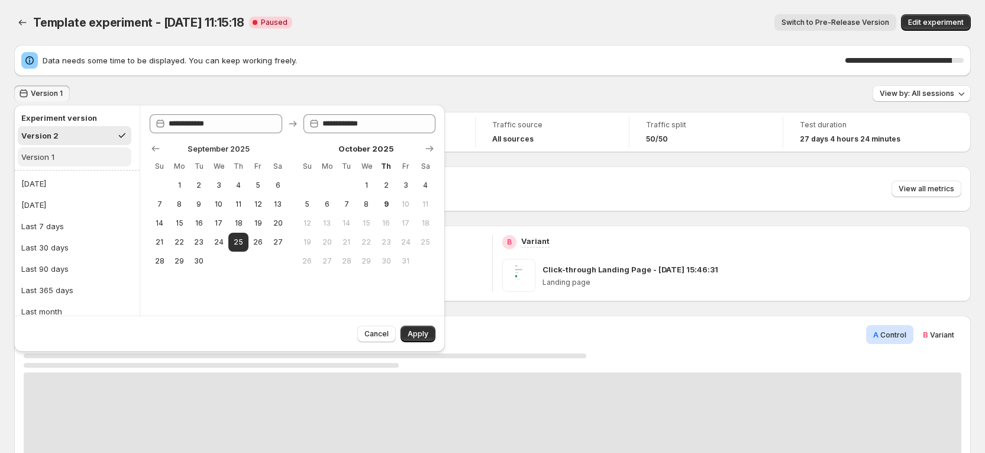
click at [83, 163] on button "Version 1" at bounding box center [75, 156] width 114 height 19
type input "**********"
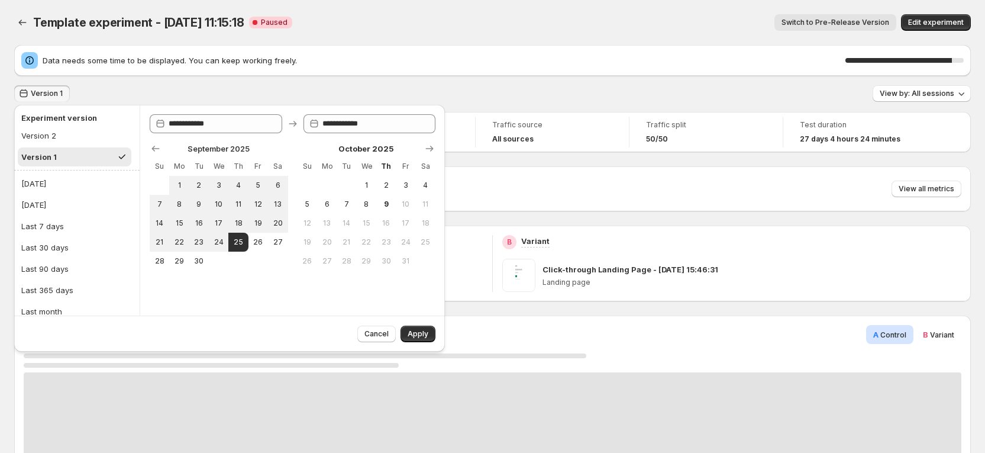
click at [69, 156] on button "Version 1" at bounding box center [75, 156] width 114 height 19
click at [157, 146] on icon "Show previous month, August 2025" at bounding box center [156, 149] width 12 height 12
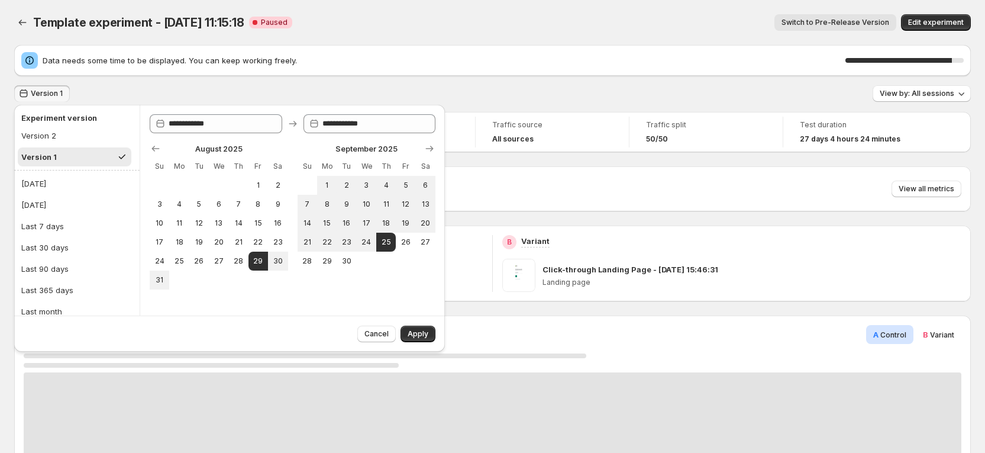
click at [528, 94] on div "Version 1 View by: All sessions" at bounding box center [492, 93] width 957 height 17
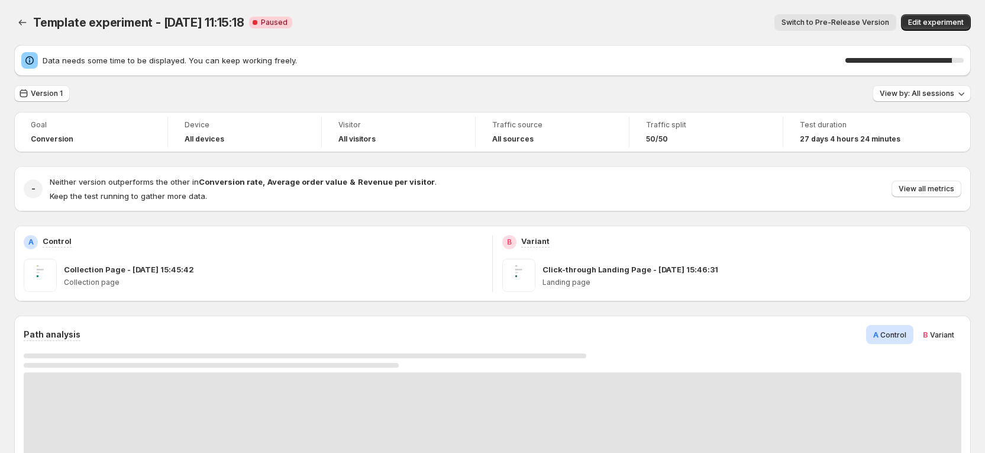
scroll to position [178, 0]
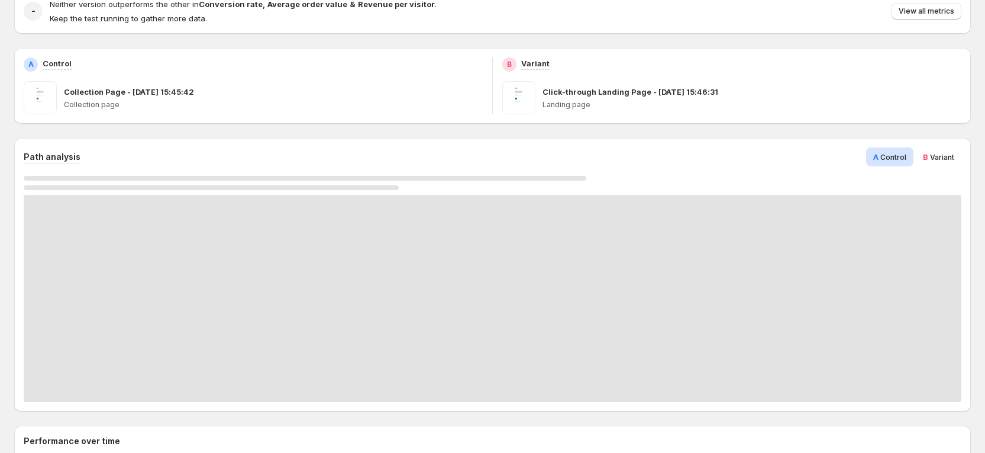
click at [102, 96] on p "Collection Page - [DATE] 15:45:42" at bounding box center [129, 92] width 130 height 12
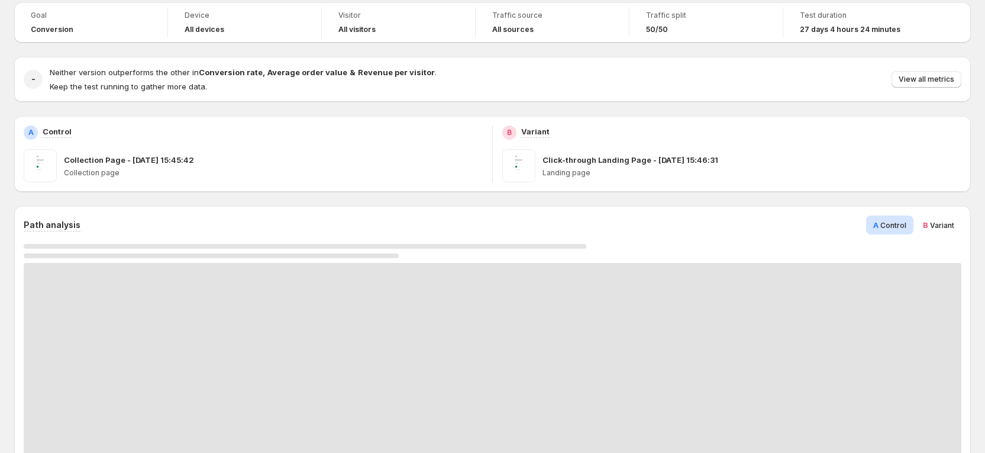
scroll to position [0, 0]
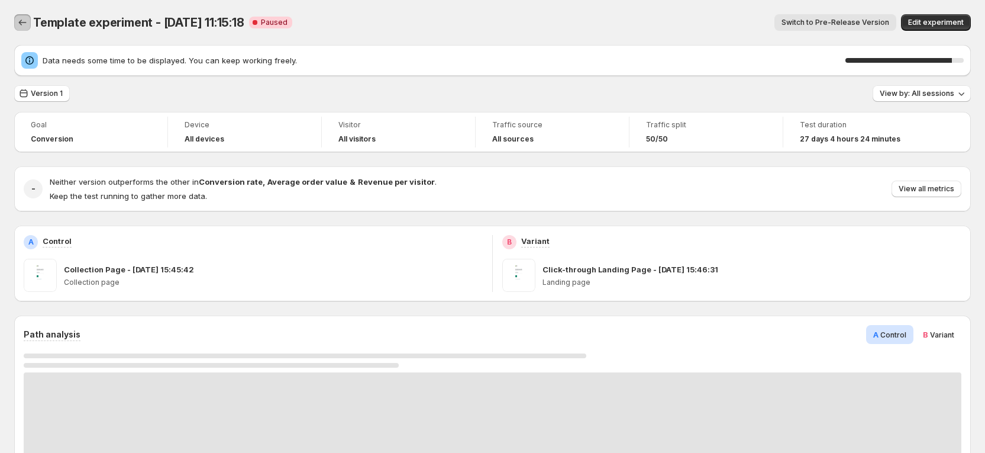
click at [20, 19] on icon "Back" at bounding box center [23, 23] width 12 height 12
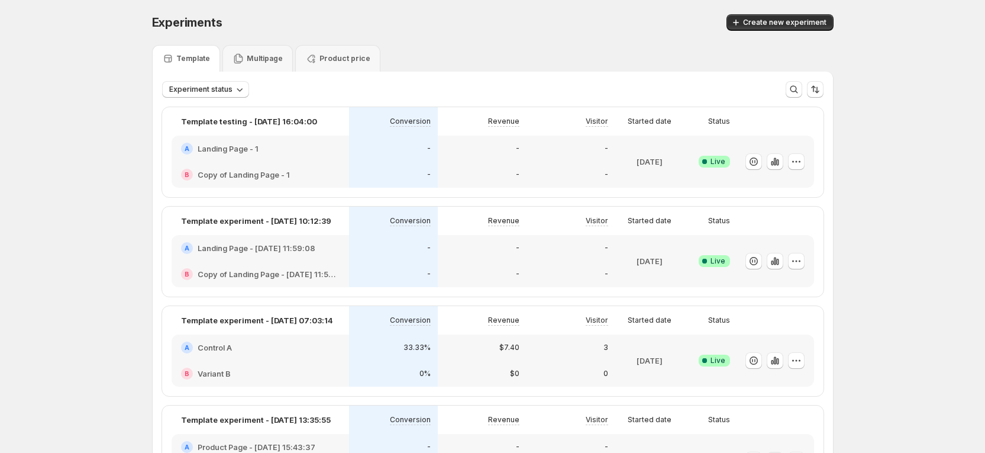
click at [302, 359] on div "A Control A" at bounding box center [261, 347] width 178 height 26
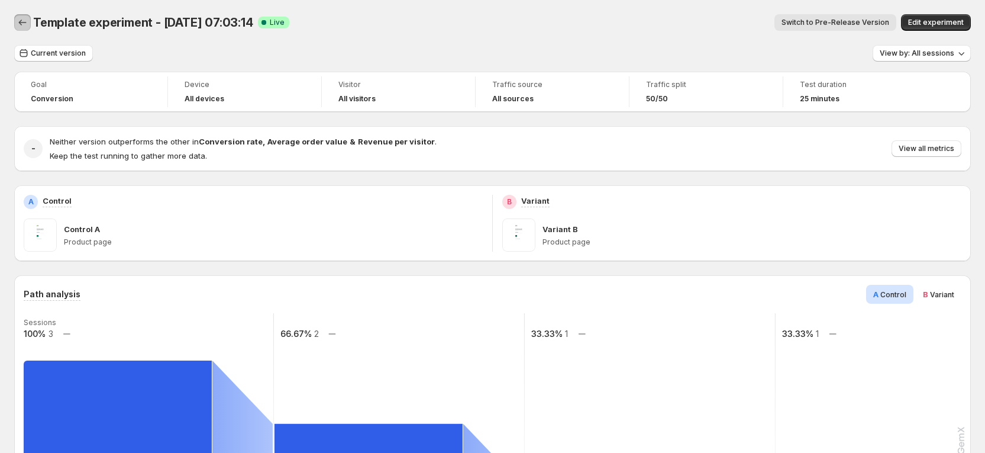
click at [24, 20] on icon "Back" at bounding box center [23, 23] width 12 height 12
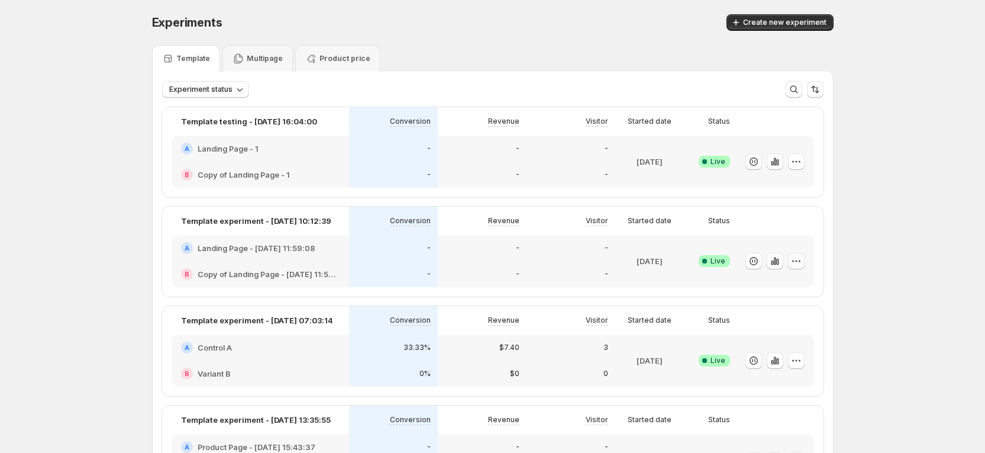
click at [799, 260] on icon "button" at bounding box center [797, 261] width 12 height 12
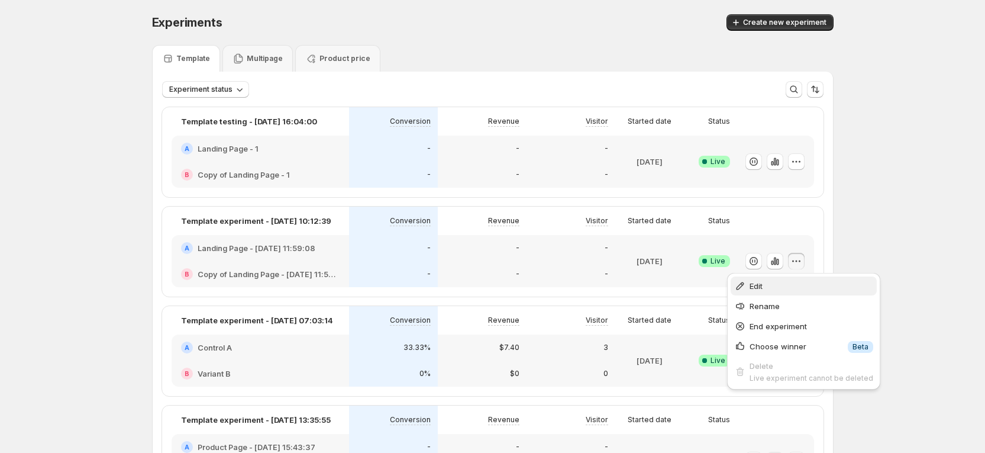
click at [767, 285] on span "Edit" at bounding box center [812, 286] width 124 height 12
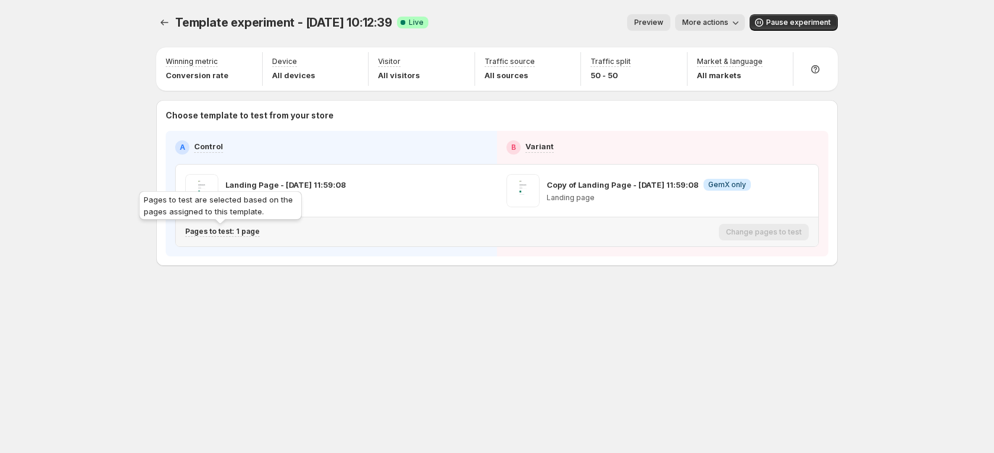
click at [240, 232] on p "Pages to test: 1 page" at bounding box center [222, 231] width 75 height 9
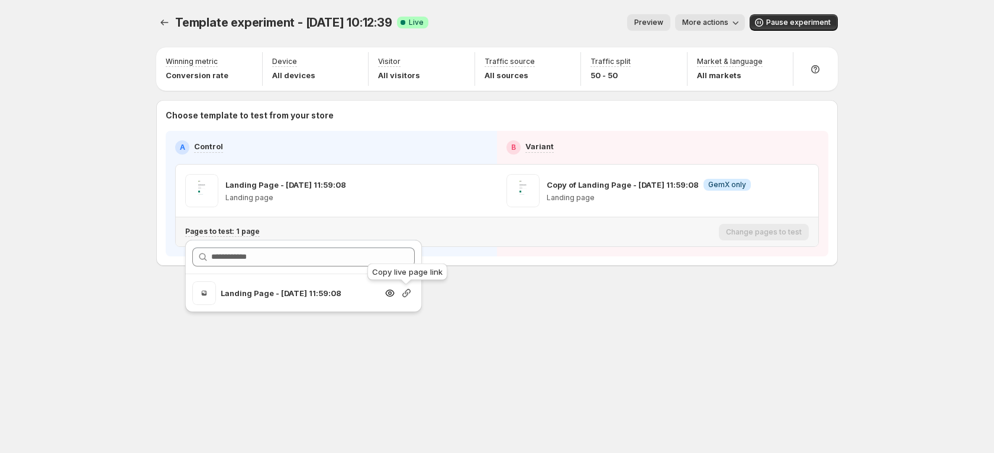
click at [404, 294] on icon "button" at bounding box center [407, 293] width 12 height 12
click at [157, 17] on button "Experiments" at bounding box center [164, 22] width 17 height 17
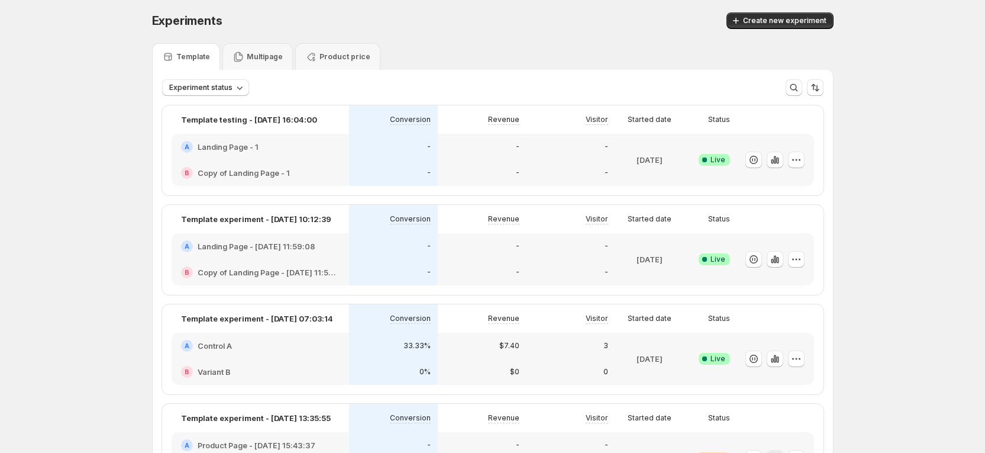
scroll to position [89, 0]
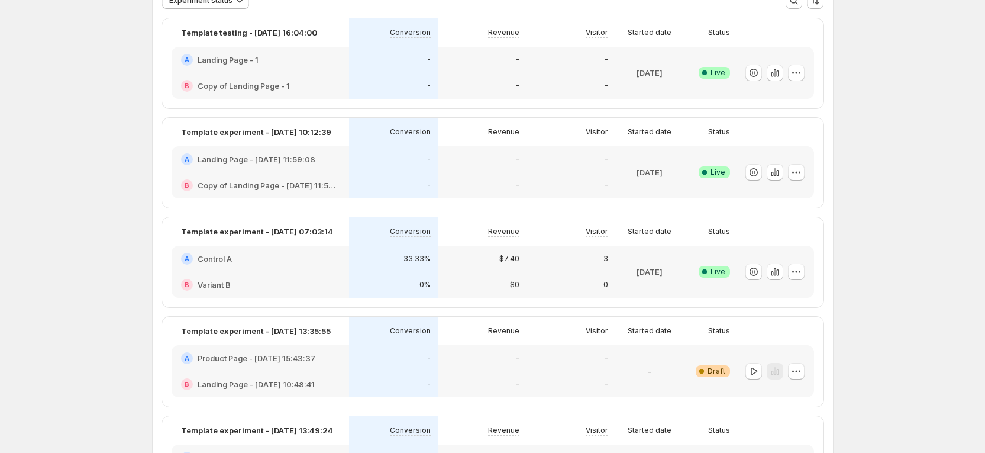
click at [809, 270] on div at bounding box center [775, 272] width 77 height 52
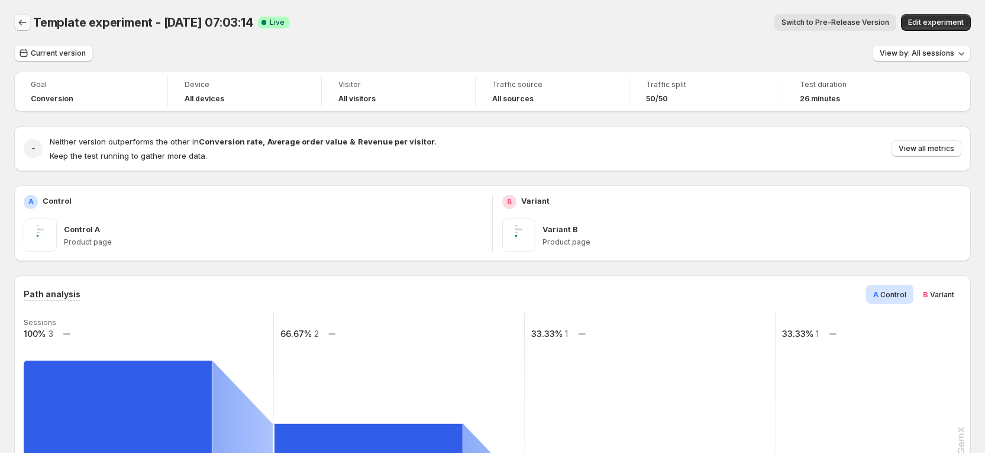
click at [22, 27] on icon "Back" at bounding box center [23, 23] width 12 height 12
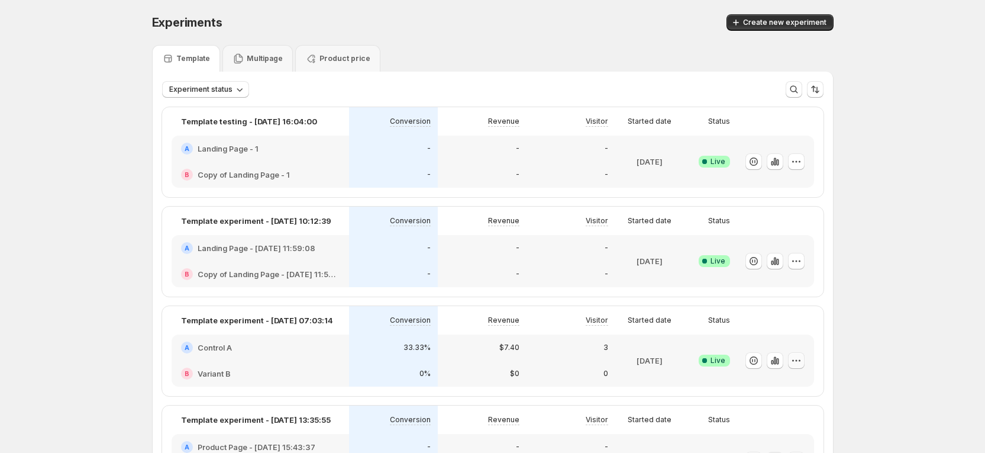
click at [802, 359] on icon "button" at bounding box center [797, 360] width 12 height 12
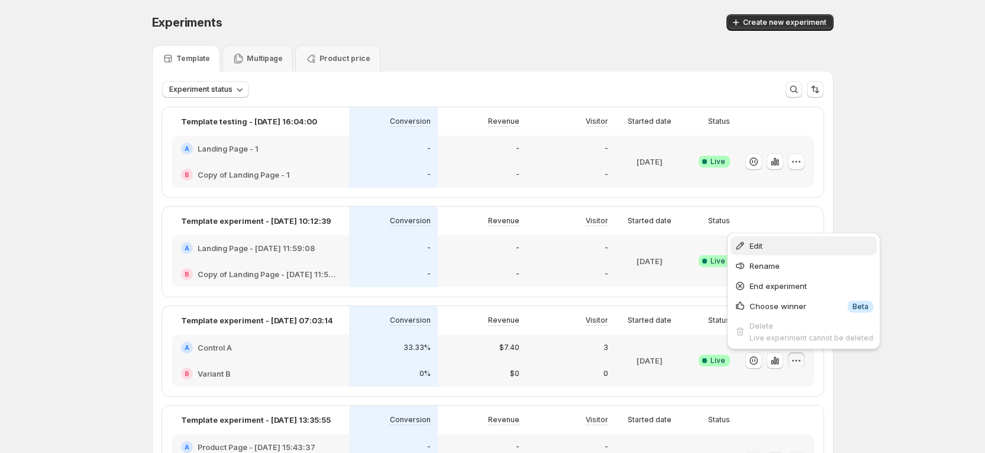
click at [775, 243] on span "Edit" at bounding box center [812, 246] width 124 height 12
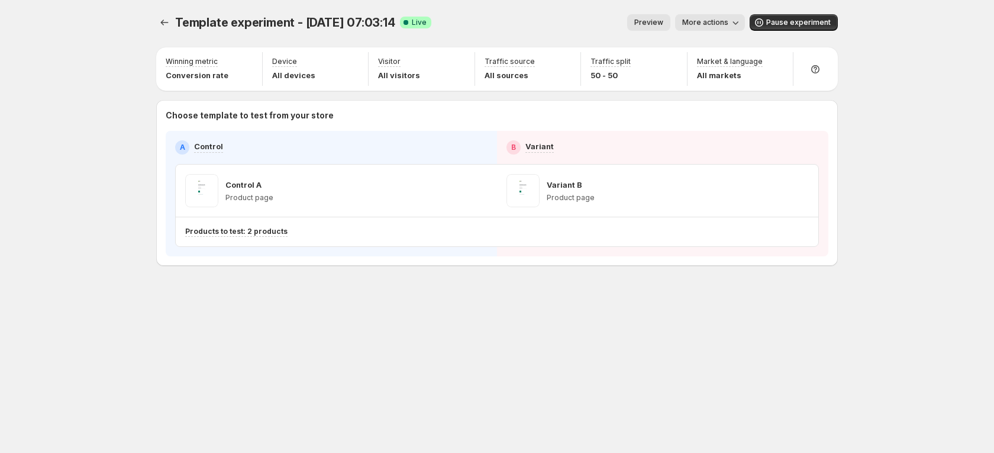
click at [726, 21] on span "More actions" at bounding box center [705, 22] width 46 height 9
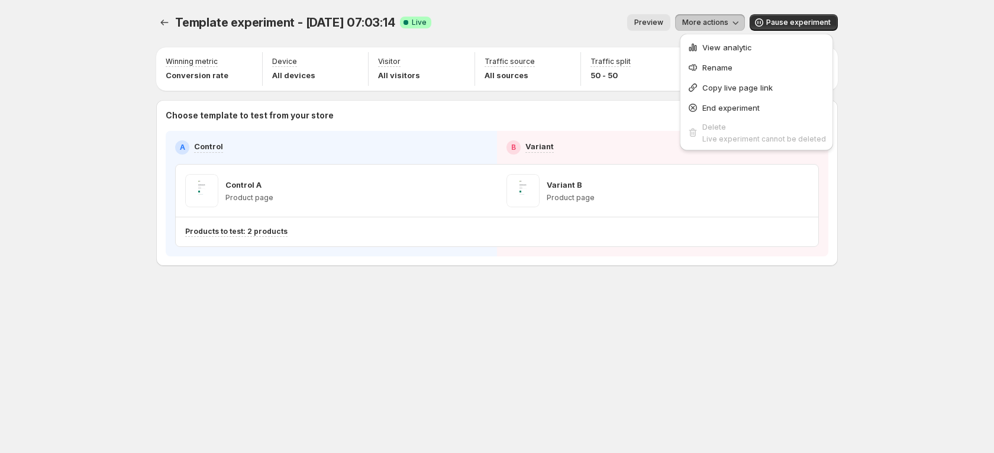
click at [884, 85] on div "Template experiment - [DATE] 07:03:14. This page is ready Template experiment -…" at bounding box center [497, 226] width 994 height 453
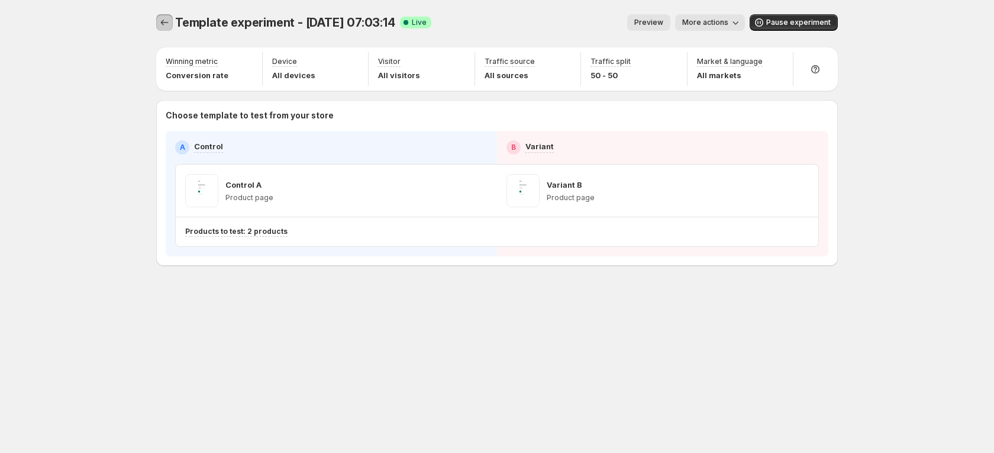
click at [164, 21] on icon "Experiments" at bounding box center [165, 23] width 12 height 12
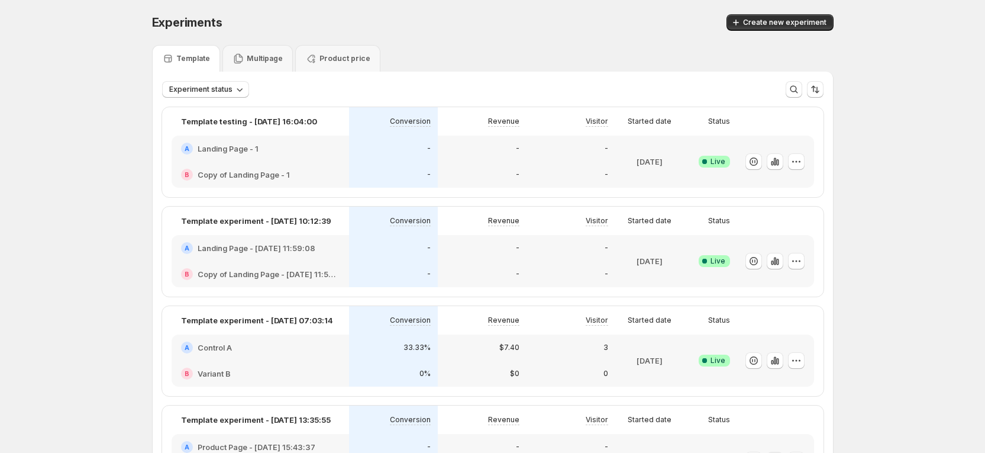
click at [792, 344] on div at bounding box center [773, 360] width 63 height 43
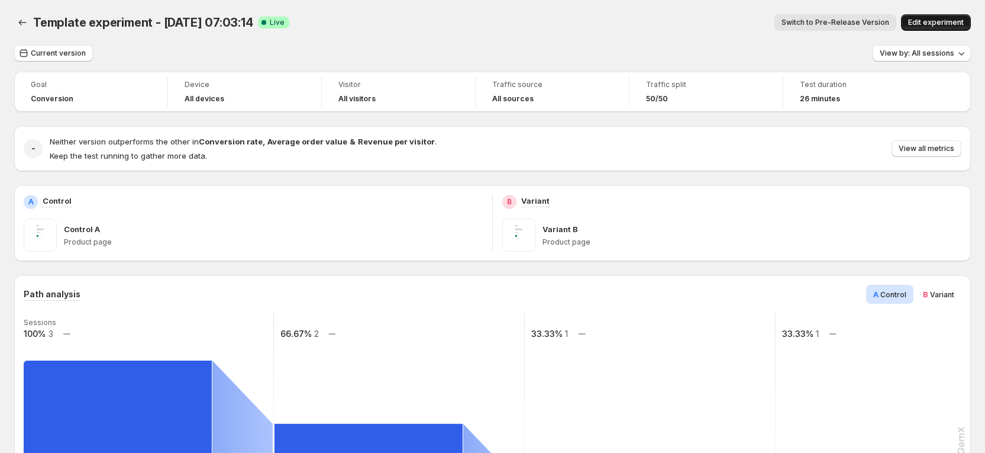
click at [943, 27] on button "Edit experiment" at bounding box center [936, 22] width 70 height 17
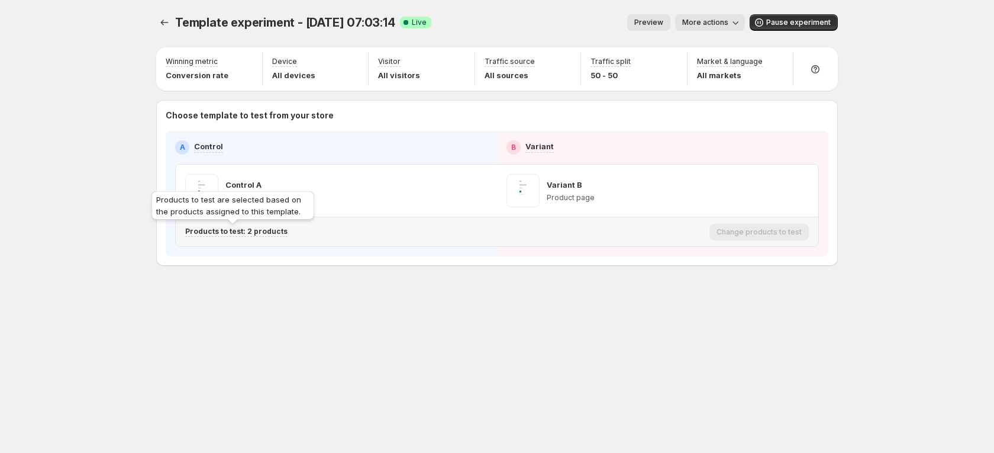
click at [250, 229] on p "Products to test: 2 products" at bounding box center [236, 231] width 102 height 9
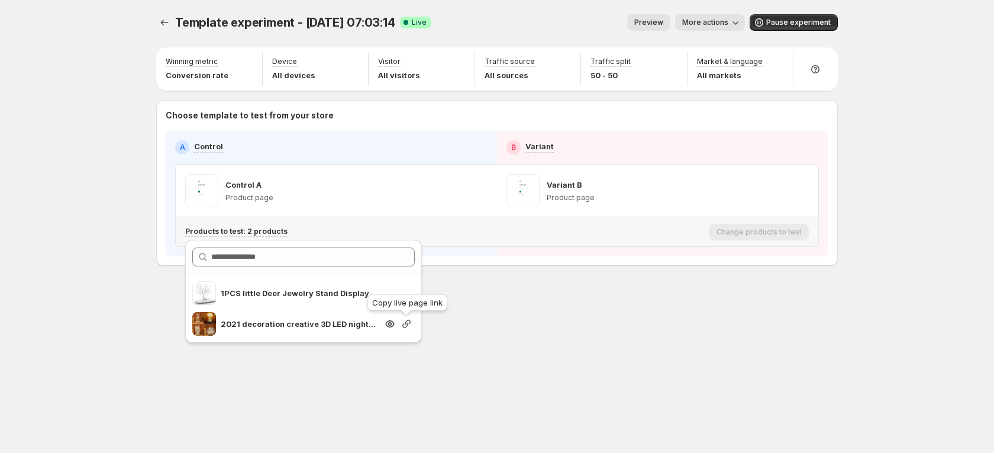
click at [408, 325] on icon "button" at bounding box center [407, 324] width 12 height 12
click at [57, 363] on div "Template experiment - [DATE] 07:03:14. This page is ready Template experiment -…" at bounding box center [497, 226] width 994 height 453
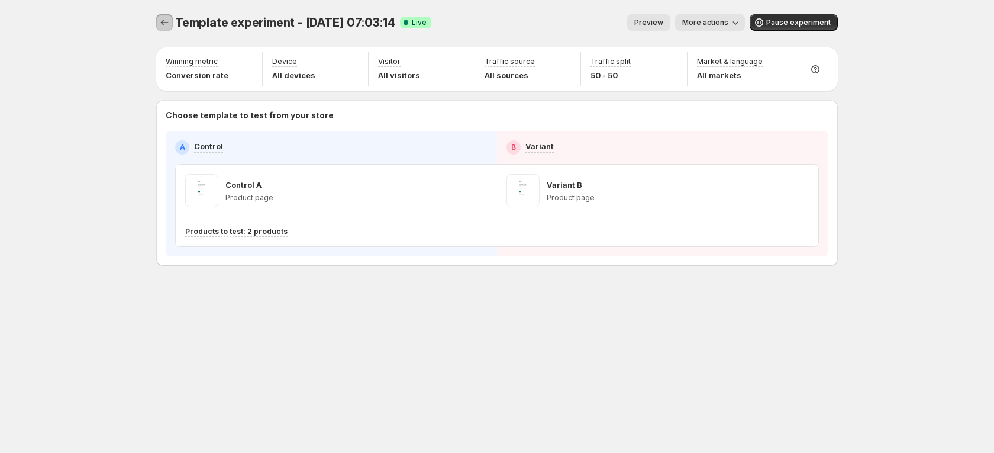
click at [166, 25] on icon "Experiments" at bounding box center [165, 23] width 12 height 12
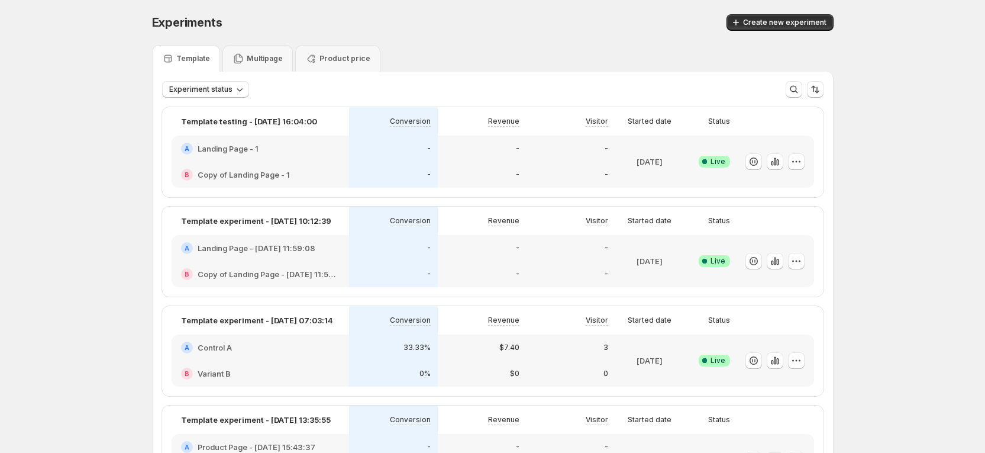
scroll to position [89, 0]
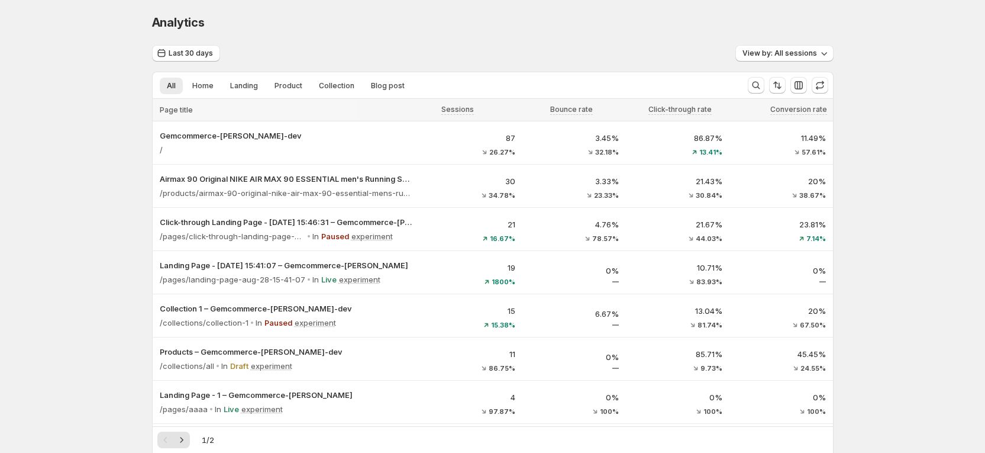
click at [762, 79] on icon "Search and filter results" at bounding box center [756, 85] width 12 height 12
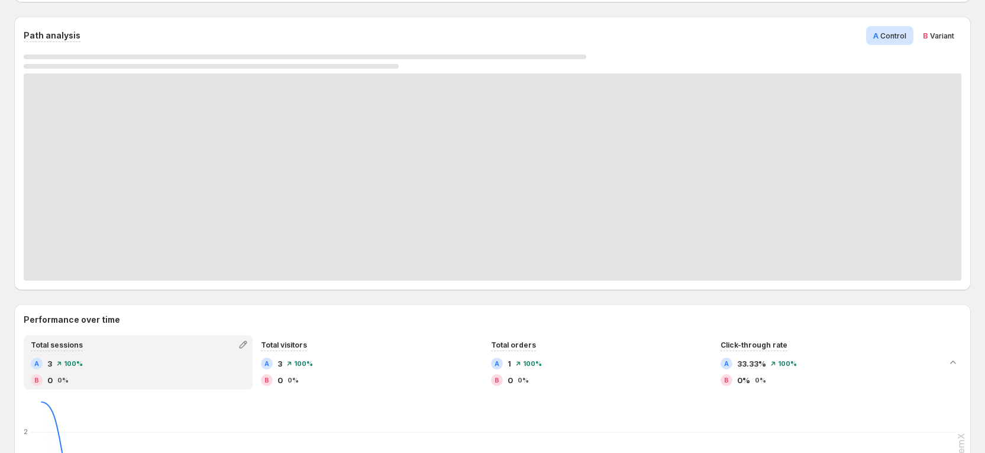
scroll to position [266, 0]
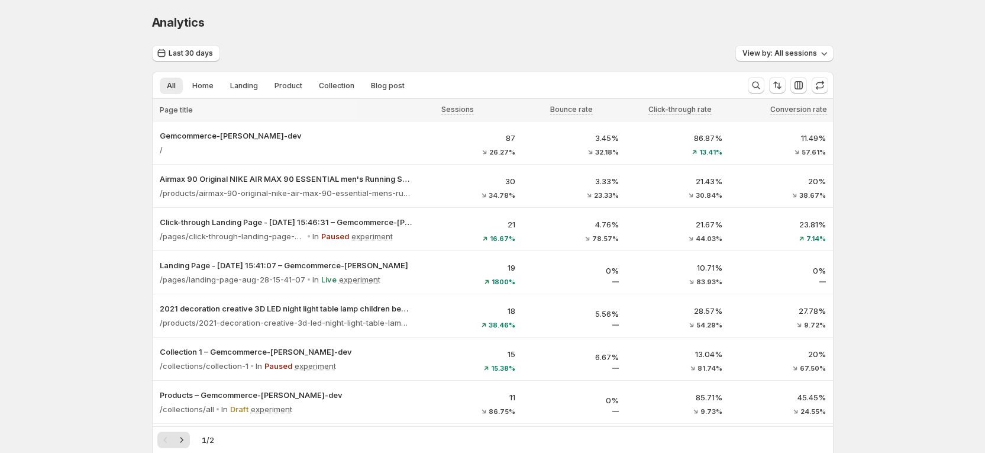
click at [765, 78] on div at bounding box center [756, 85] width 17 height 17
click at [762, 87] on icon "Search and filter results" at bounding box center [756, 85] width 12 height 12
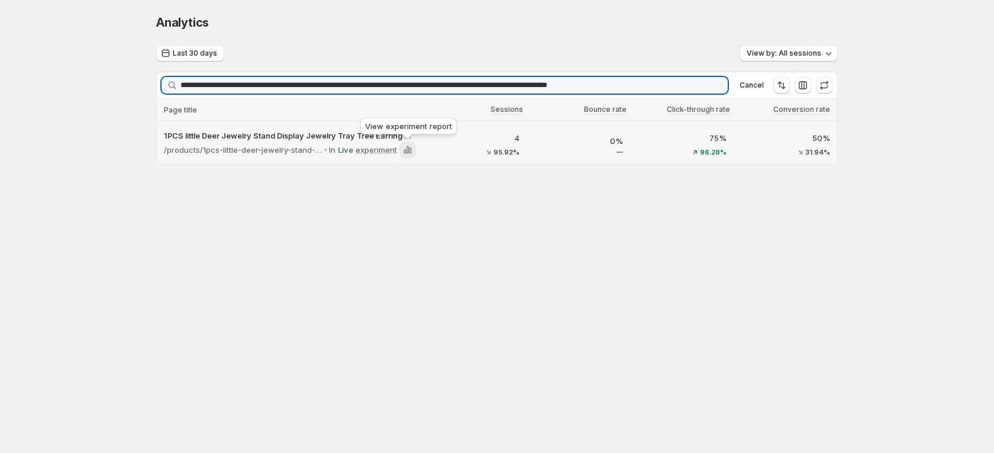
type input "**********"
click at [411, 151] on icon at bounding box center [408, 150] width 12 height 12
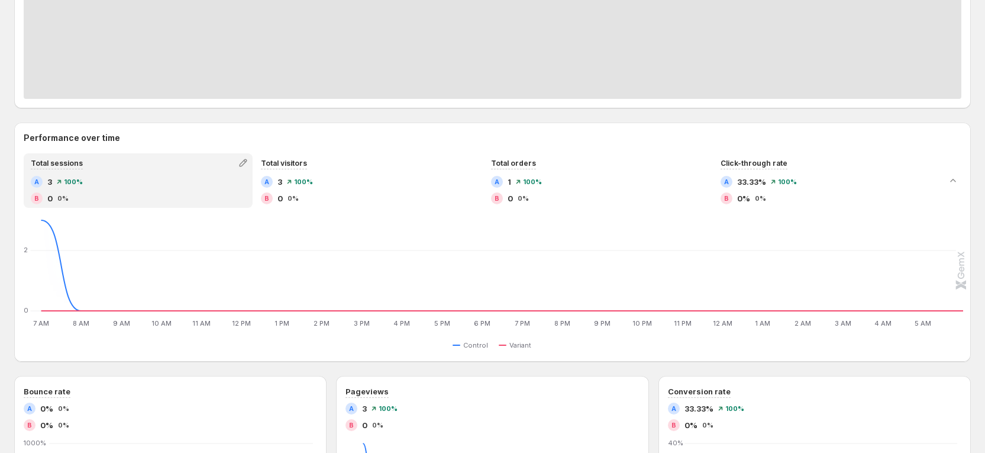
scroll to position [444, 0]
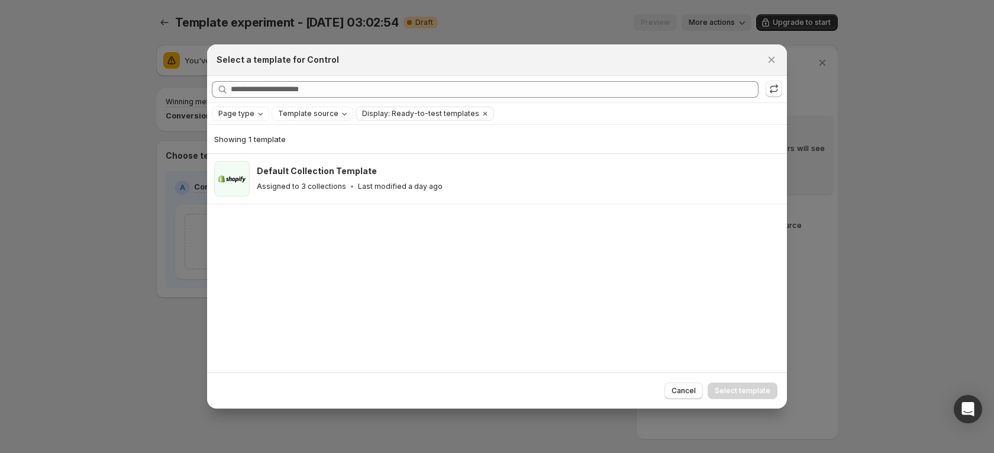
click at [768, 60] on icon "Close" at bounding box center [772, 60] width 12 height 12
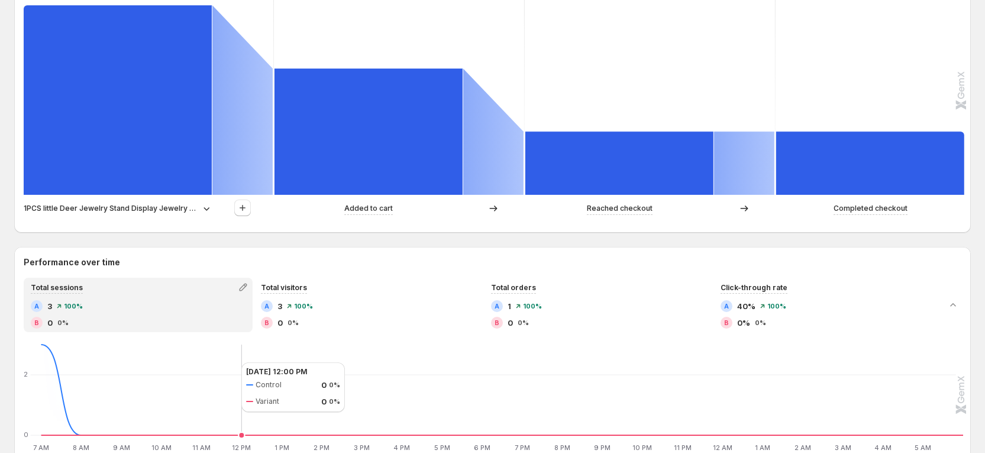
scroll to position [266, 0]
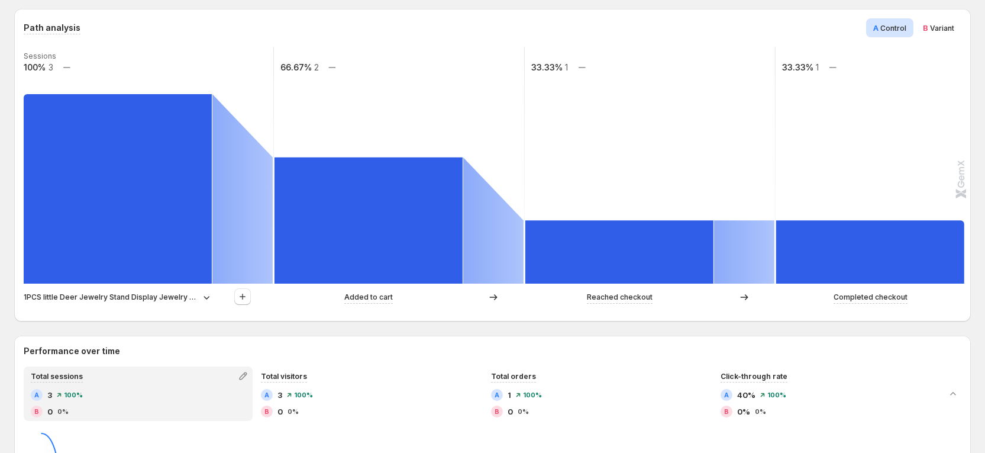
click at [201, 294] on icon at bounding box center [207, 297] width 12 height 12
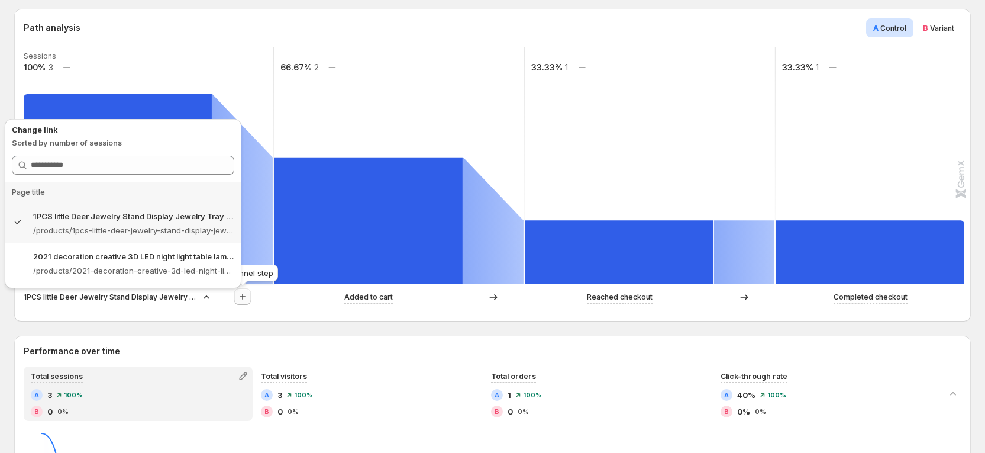
click at [245, 295] on icon "button" at bounding box center [243, 297] width 12 height 12
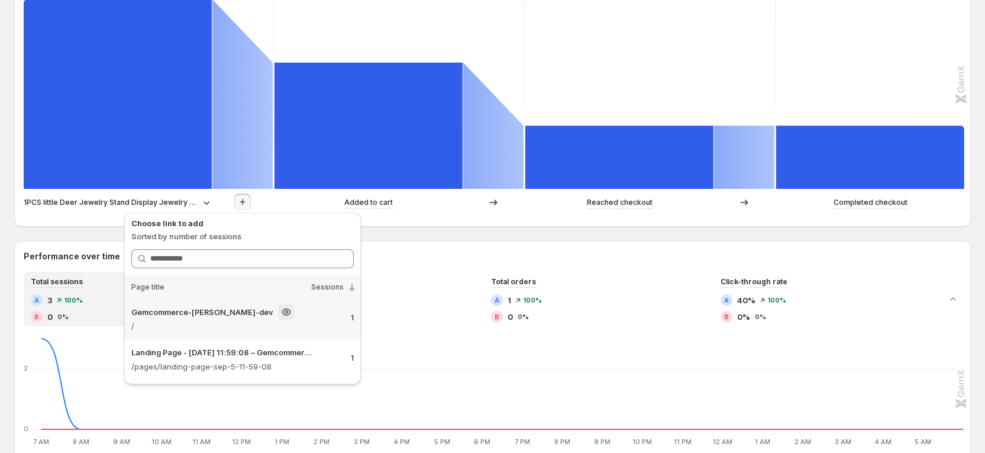
scroll to position [355, 0]
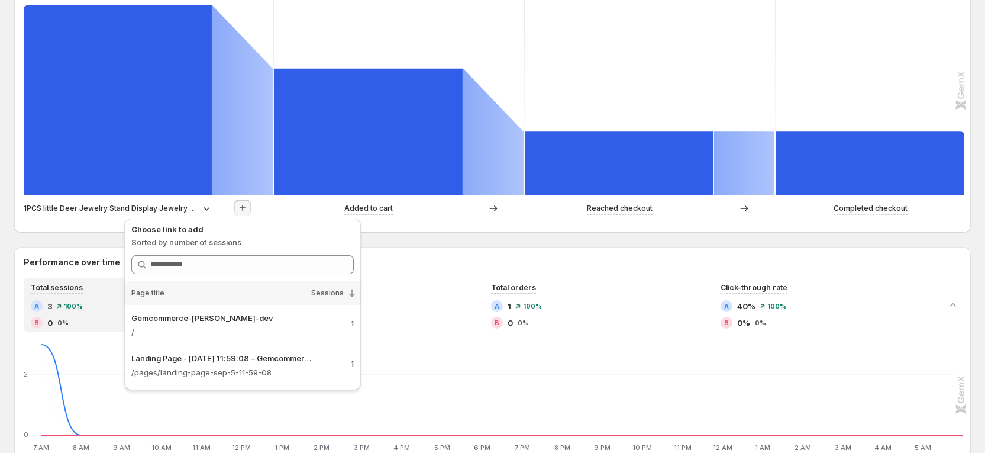
click at [417, 237] on div "Path analysis A Control B Variant Sessions 100% 3 66.67% 2 33.33% 1 33.33% 1 1P…" at bounding box center [492, 437] width 957 height 1035
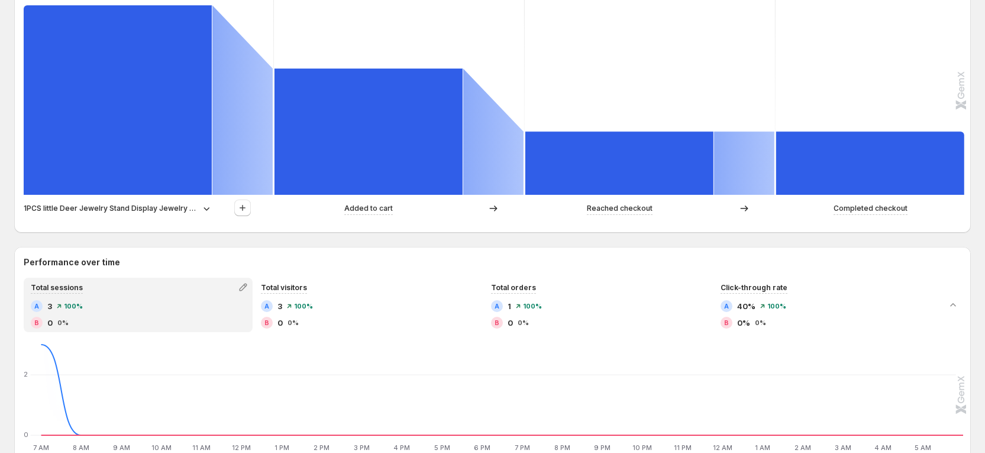
click at [207, 205] on icon at bounding box center [207, 208] width 12 height 12
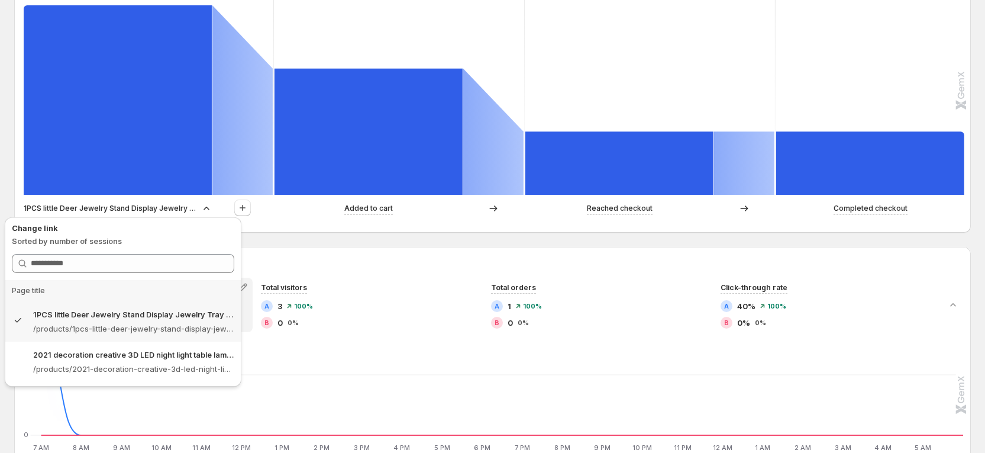
click at [265, 215] on div at bounding box center [242, 208] width 61 height 18
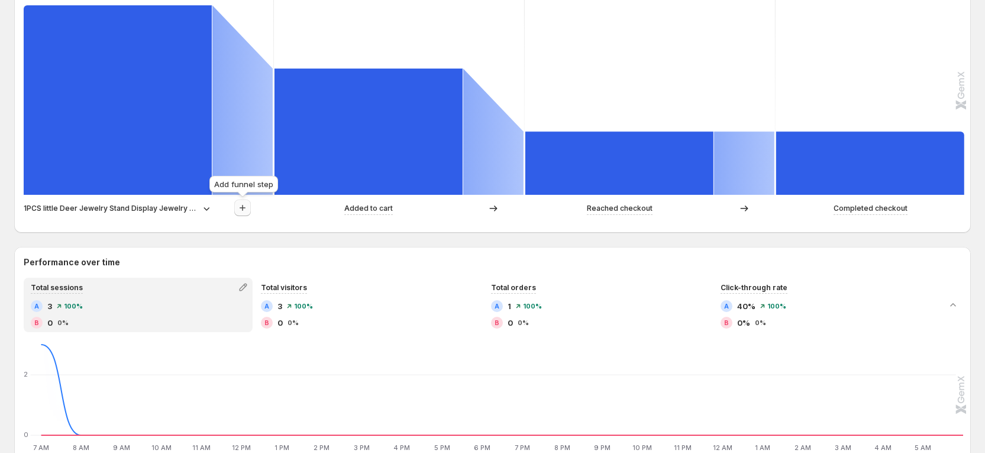
click at [243, 207] on icon "button" at bounding box center [243, 208] width 6 height 6
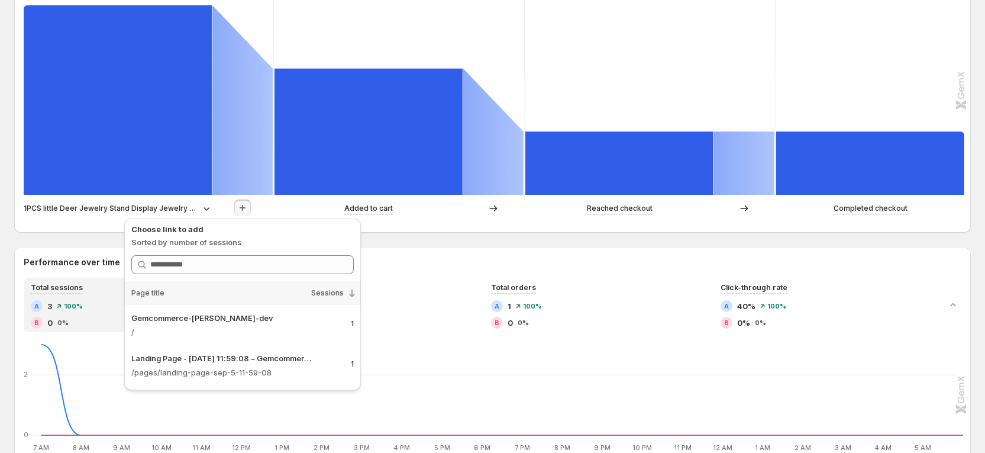
click at [334, 293] on span "Sessions" at bounding box center [327, 292] width 33 height 9
click at [218, 330] on p "/" at bounding box center [222, 332] width 183 height 12
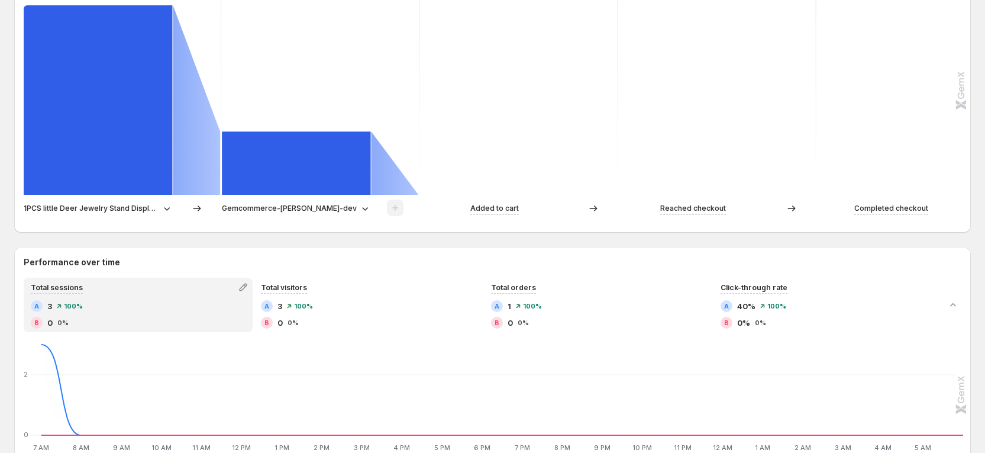
click at [334, 203] on p "Gemcommerce-sandy-dev" at bounding box center [289, 208] width 135 height 12
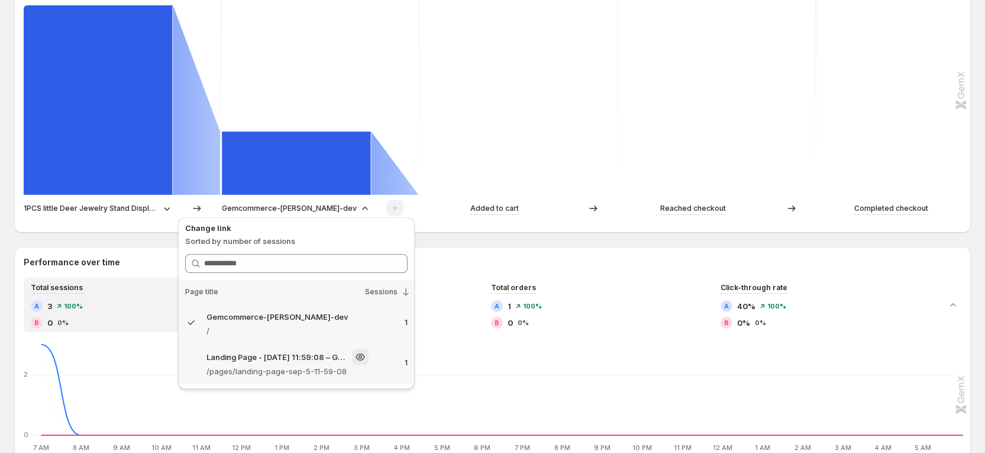
click at [255, 359] on p "Landing Page - Sep 5, 11:59:08 – Gemcommerce-sandy-dev" at bounding box center [277, 357] width 141 height 12
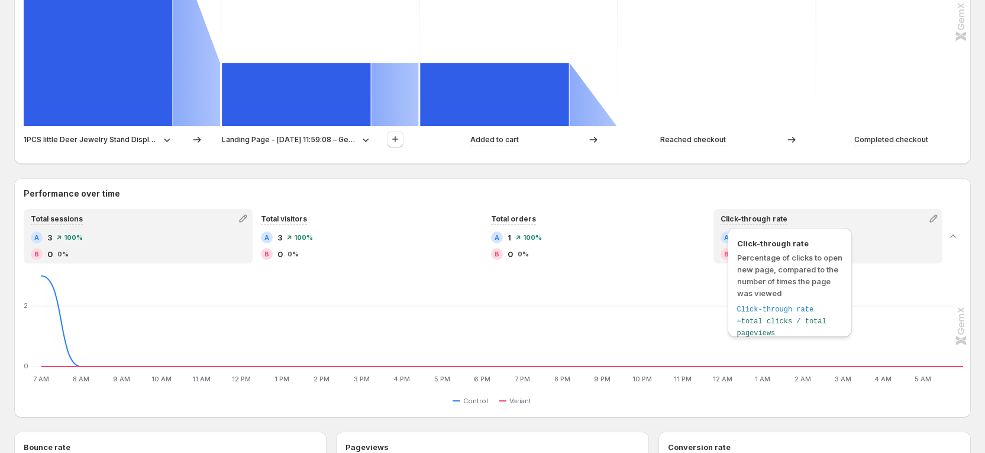
scroll to position [444, 0]
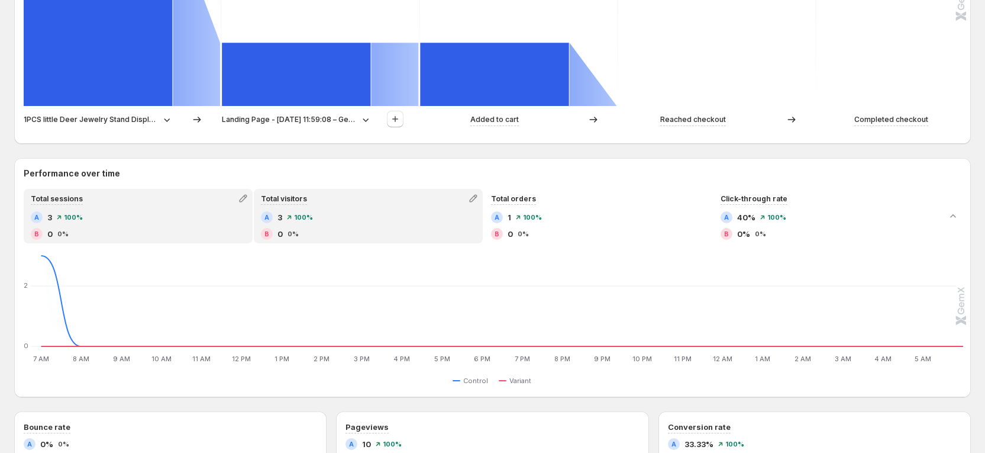
click at [336, 214] on div "A 3 100%" at bounding box center [368, 217] width 215 height 12
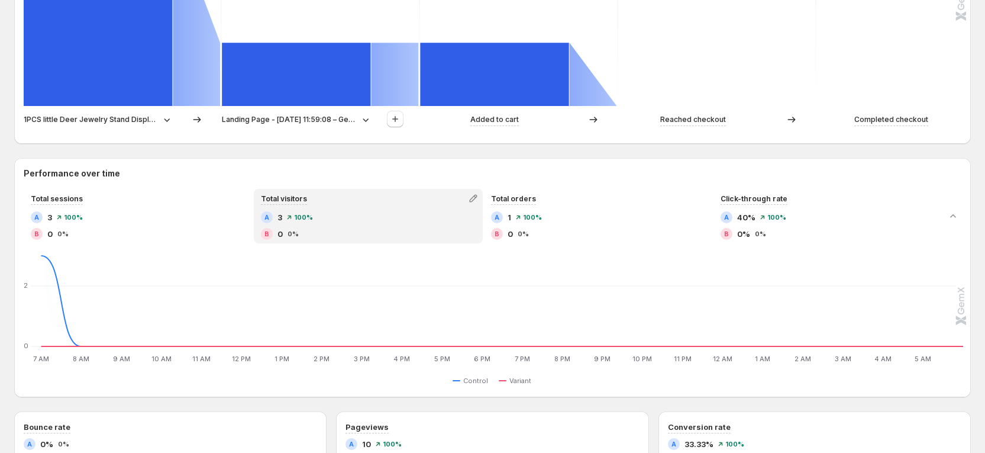
click at [170, 122] on icon at bounding box center [167, 120] width 12 height 12
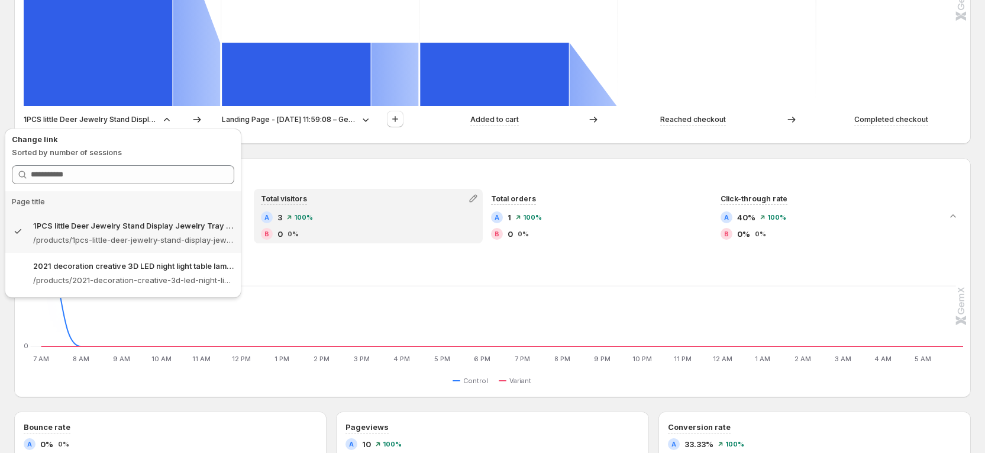
click at [199, 121] on icon at bounding box center [197, 120] width 12 height 12
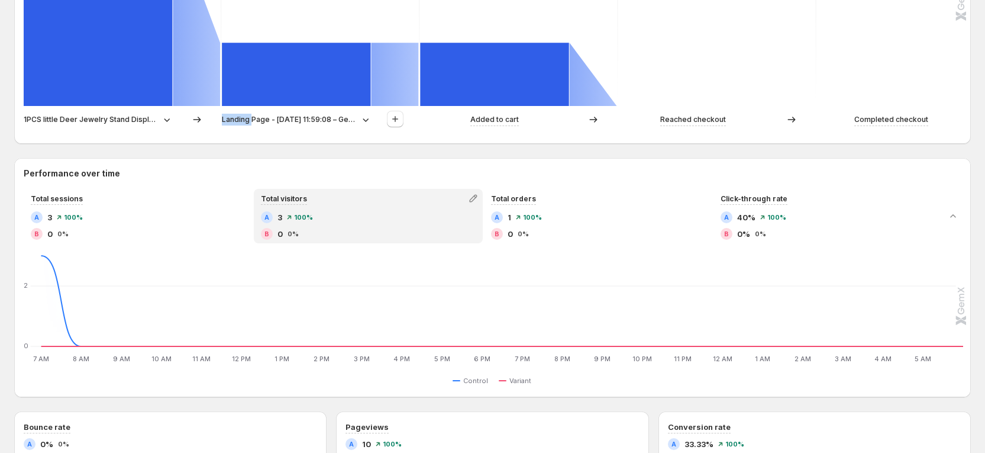
click at [199, 121] on icon at bounding box center [197, 120] width 12 height 12
click at [196, 119] on icon at bounding box center [197, 120] width 8 height 6
click at [162, 121] on icon at bounding box center [167, 120] width 12 height 12
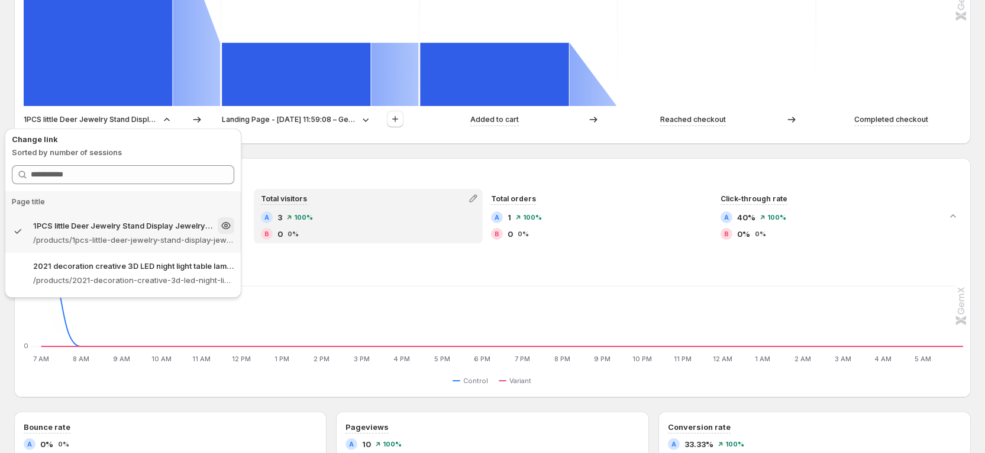
click at [112, 234] on p "/products/1pcs-little-deer-jewelry-stand-display-jewelry-tray-tree-earring-hold…" at bounding box center [133, 240] width 201 height 12
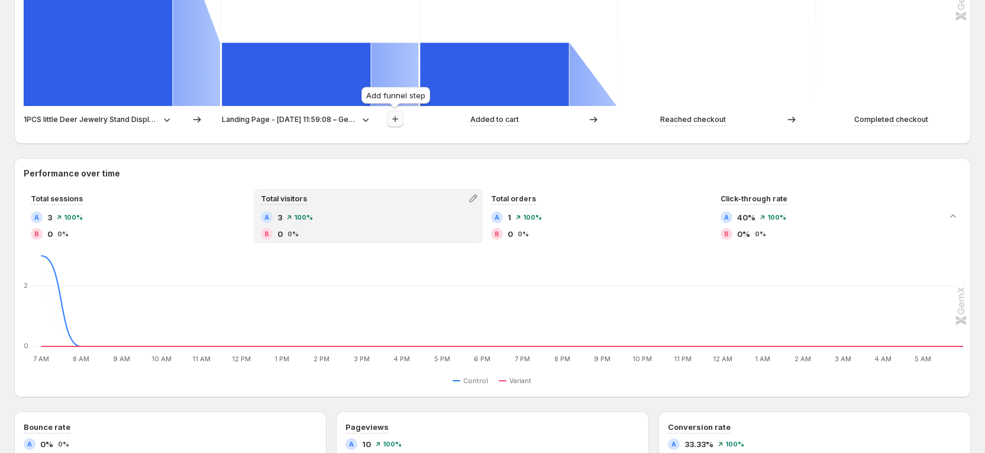
click at [402, 120] on button "button" at bounding box center [395, 119] width 17 height 17
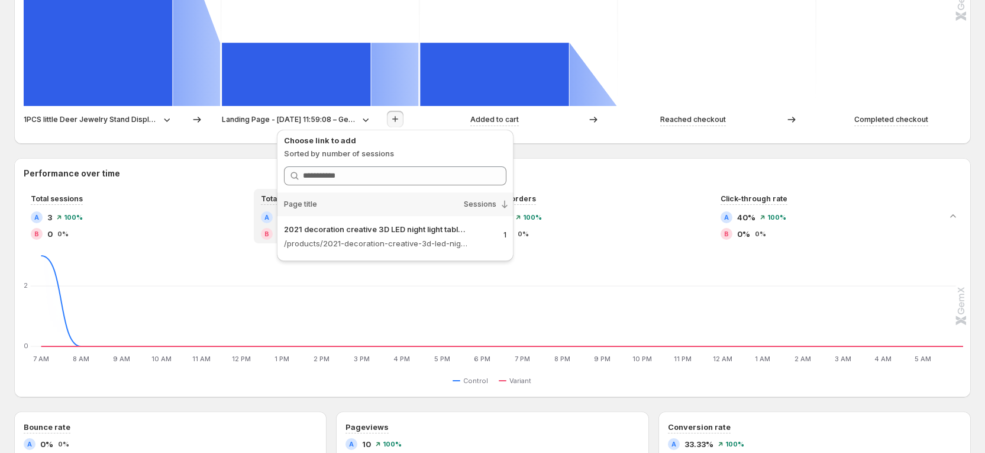
click at [224, 144] on div "Path analysis A Control B Variant Sessions 100% 3 33.33% 1 33.33% 1 0% 0 0% 0 1…" at bounding box center [492, 348] width 957 height 1035
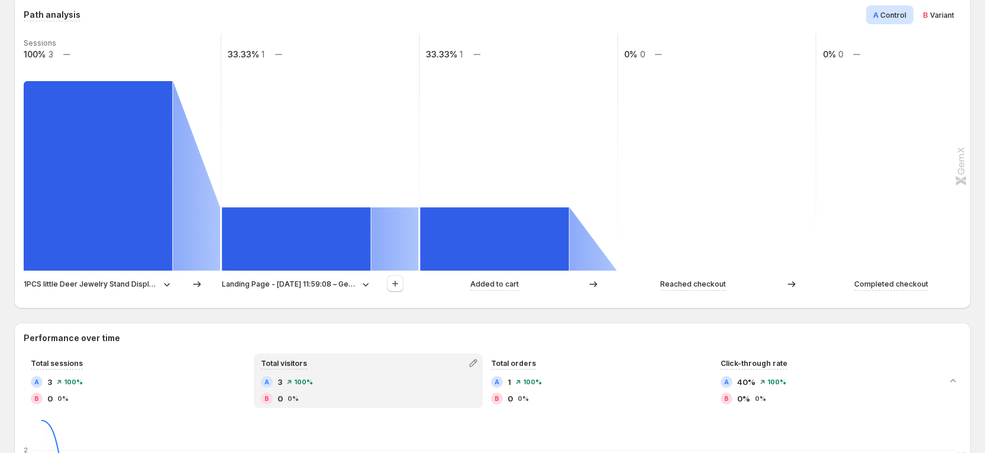
scroll to position [355, 0]
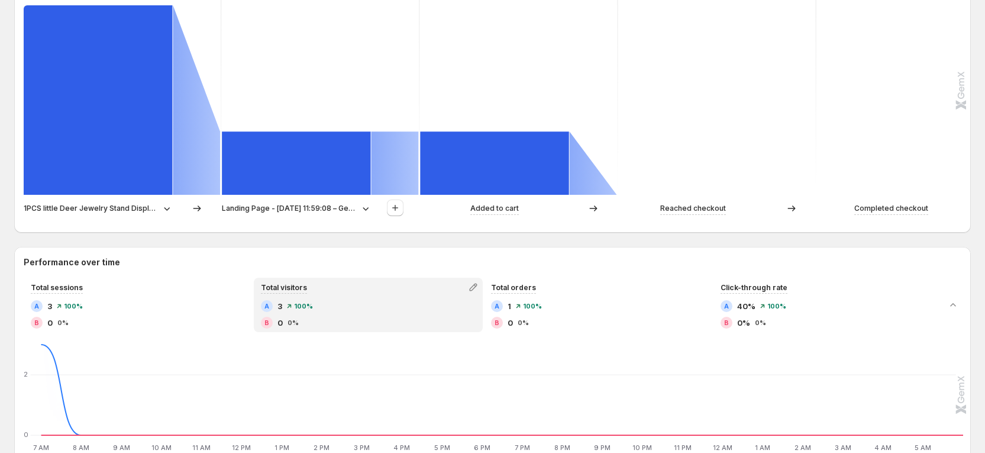
click at [199, 205] on icon at bounding box center [197, 208] width 12 height 12
click at [360, 207] on icon at bounding box center [366, 208] width 12 height 12
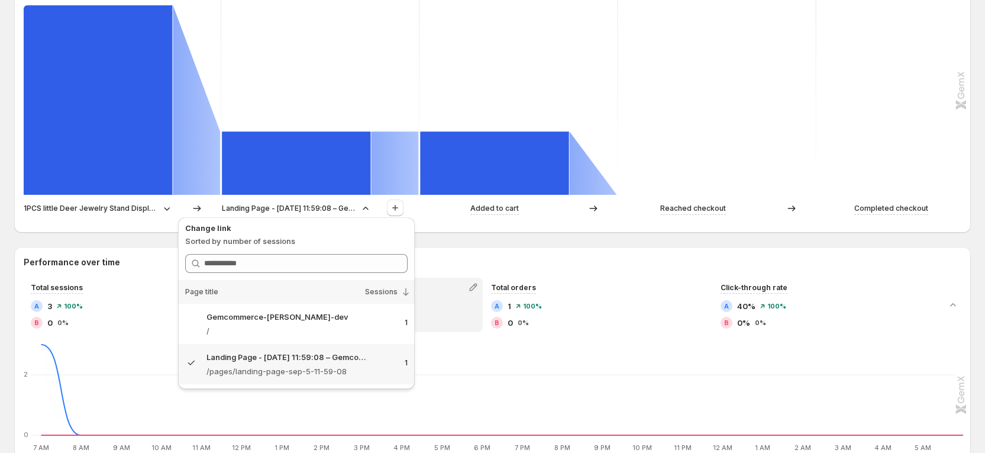
click at [160, 222] on div "1PCS little Deer Jewelry Stand Display Jewelry Tray Tree Earring Holder Necklac…" at bounding box center [492, 211] width 936 height 24
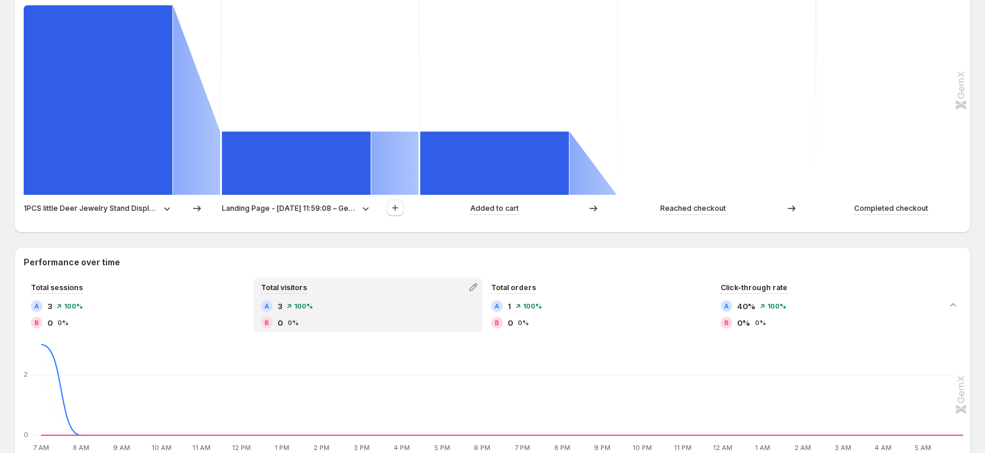
click at [166, 208] on icon at bounding box center [167, 208] width 12 height 12
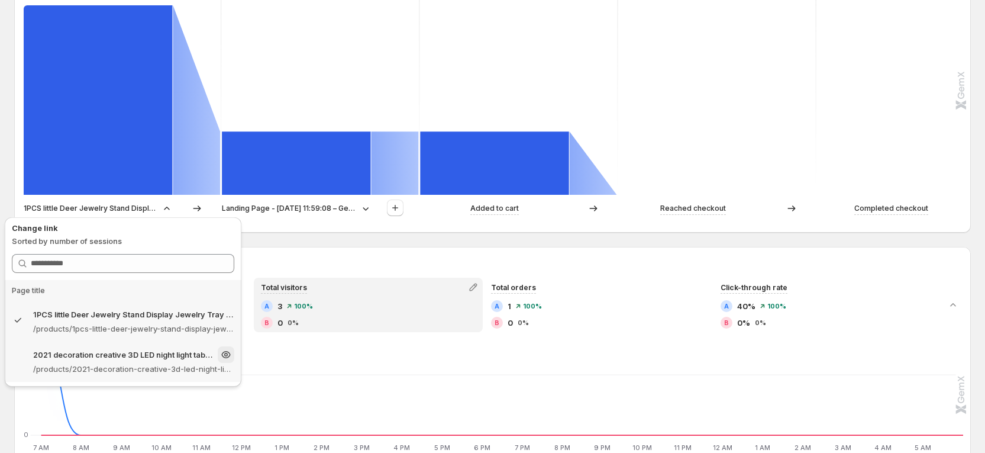
click at [122, 369] on p "/products/2021-decoration-creative-3d-led-night-light-table-lamp-children-bedro…" at bounding box center [133, 369] width 201 height 12
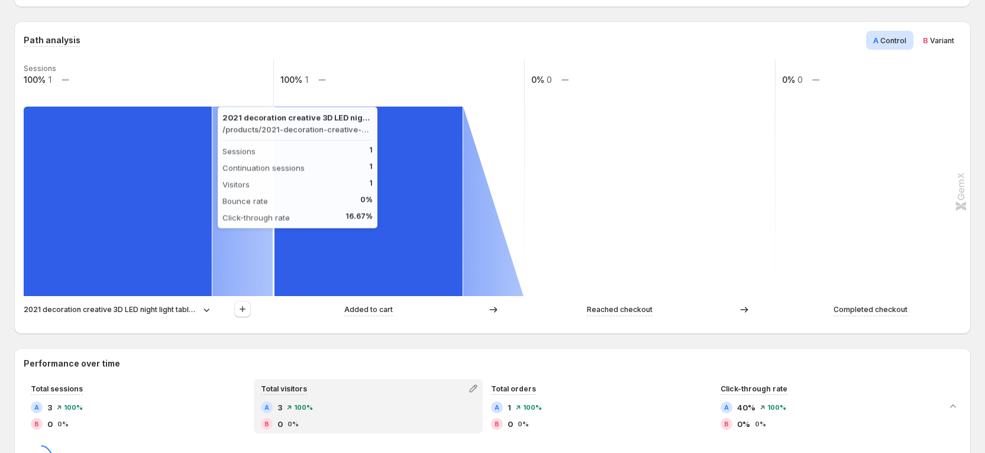
scroll to position [266, 0]
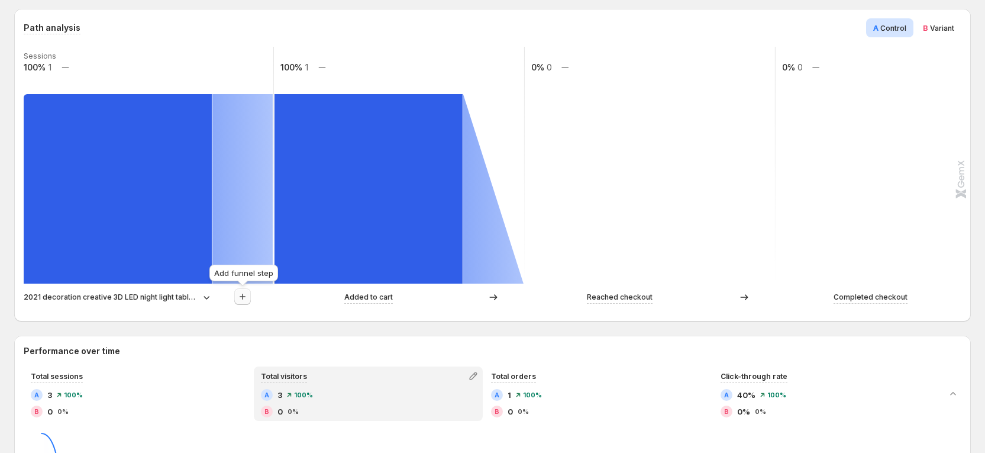
click at [237, 298] on icon "button" at bounding box center [243, 297] width 12 height 12
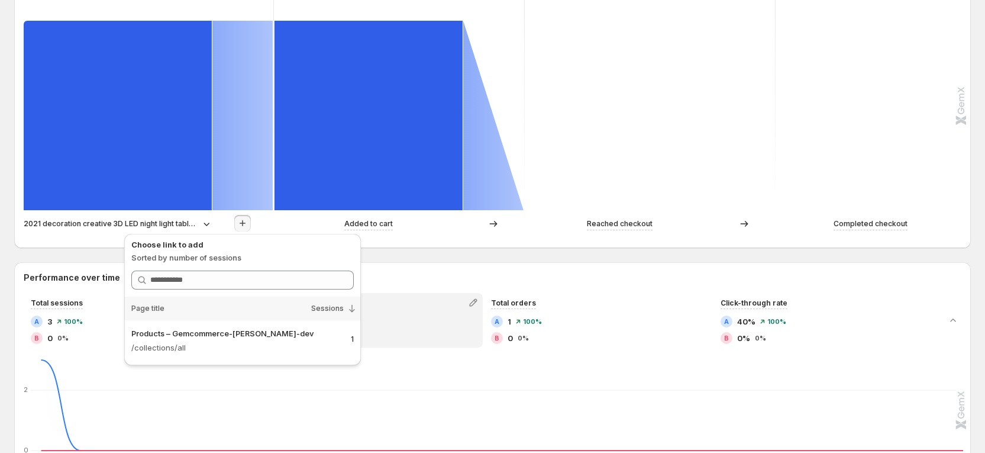
scroll to position [355, 0]
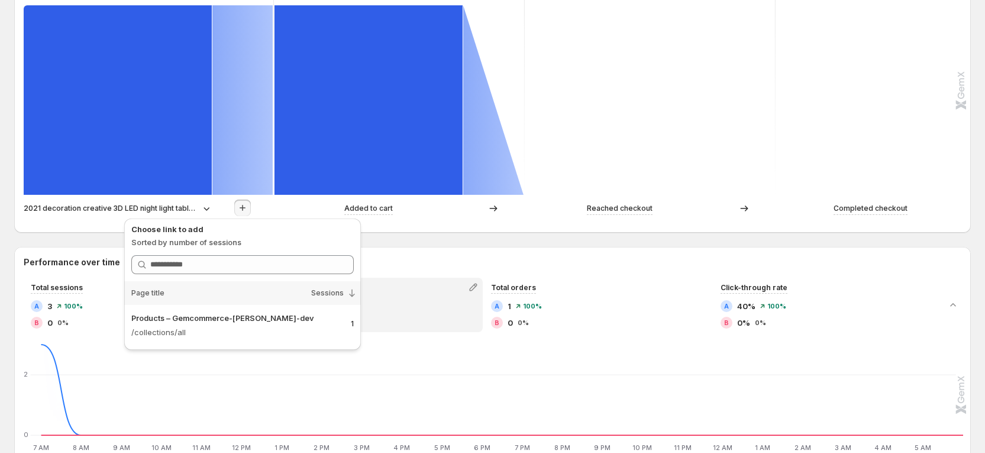
click at [205, 212] on icon at bounding box center [207, 208] width 12 height 12
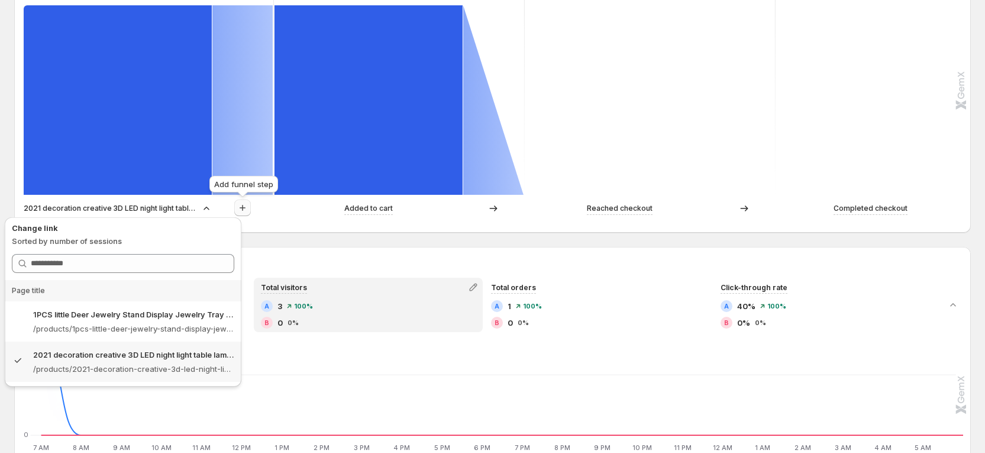
click at [245, 209] on icon "button" at bounding box center [243, 208] width 12 height 12
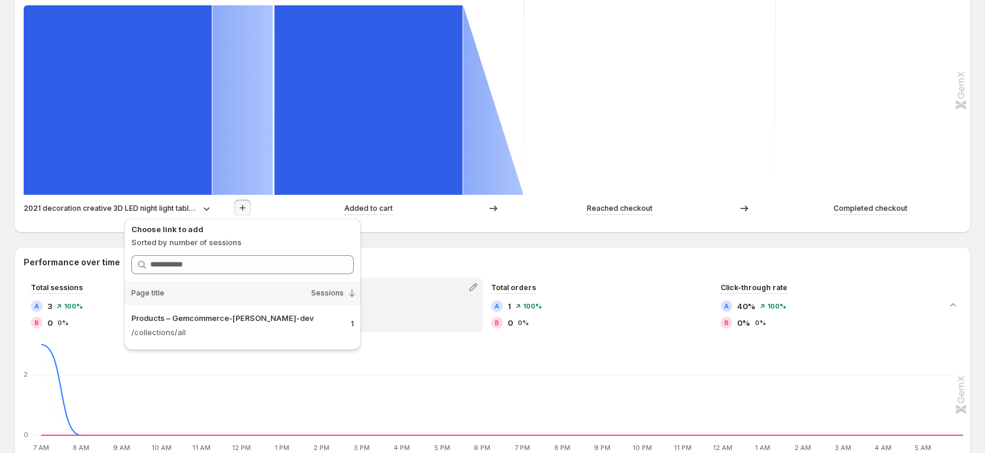
click at [197, 209] on p "2021 decoration creative 3D LED night light table lamp children bedroom child g…" at bounding box center [111, 208] width 175 height 12
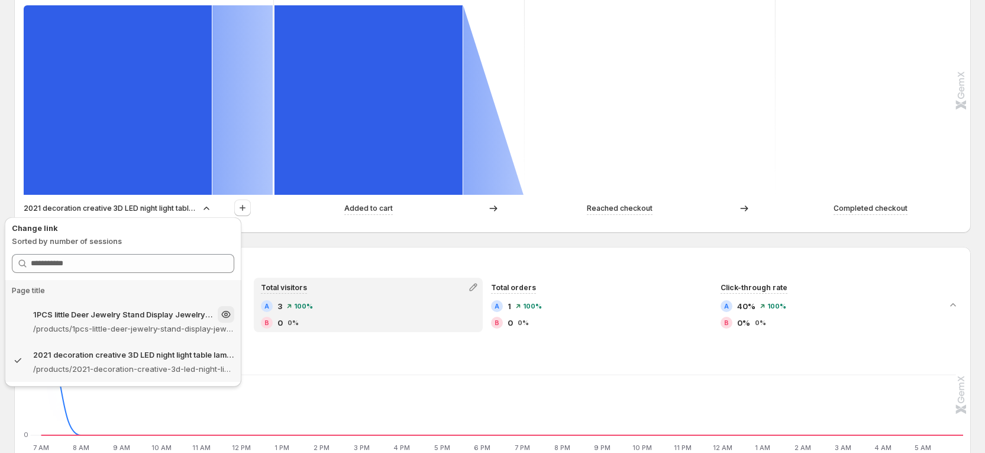
click at [114, 312] on p "1PCS little Deer Jewelry Stand Display Jewelry Tray Tree Earring Holder Necklac…" at bounding box center [123, 314] width 180 height 12
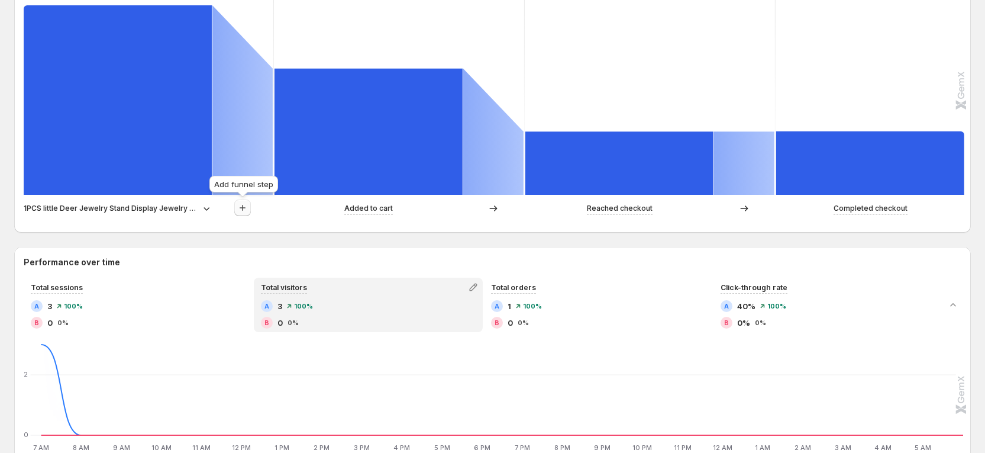
click at [250, 209] on button "button" at bounding box center [242, 207] width 17 height 17
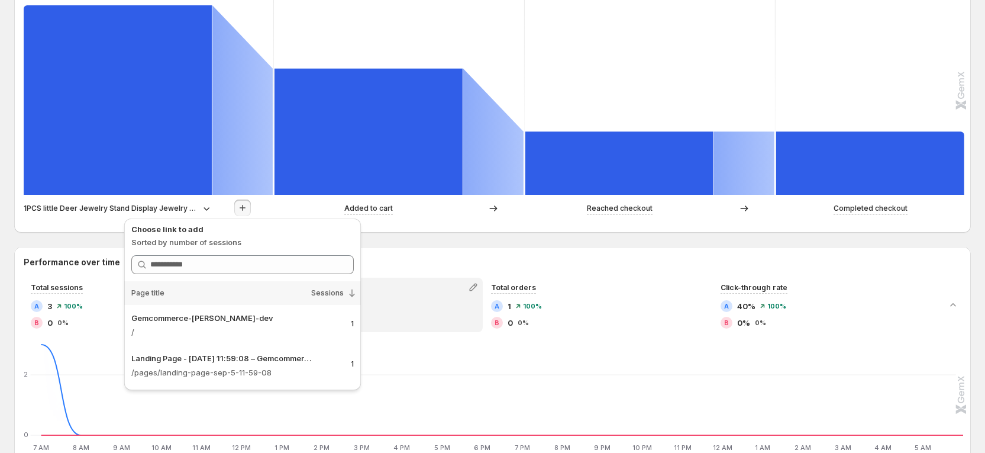
click at [756, 0] on rect at bounding box center [650, 76] width 252 height 237
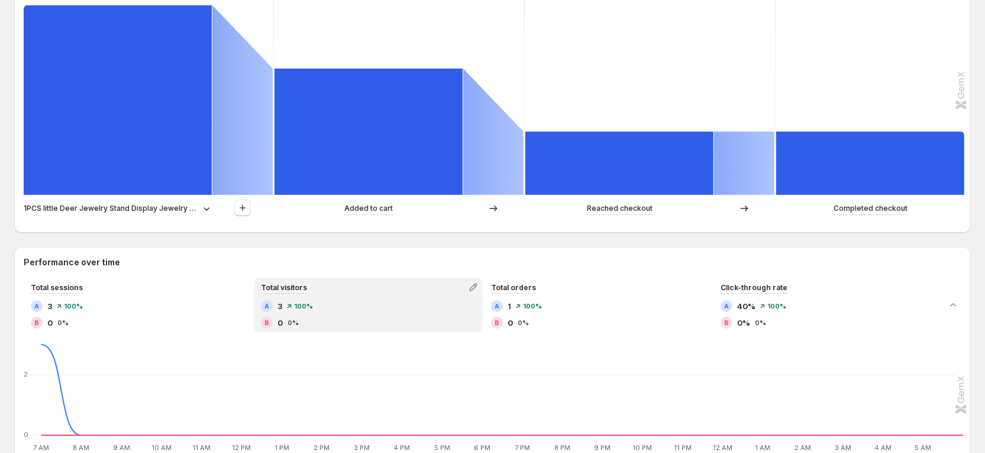
click at [207, 212] on icon at bounding box center [207, 208] width 12 height 12
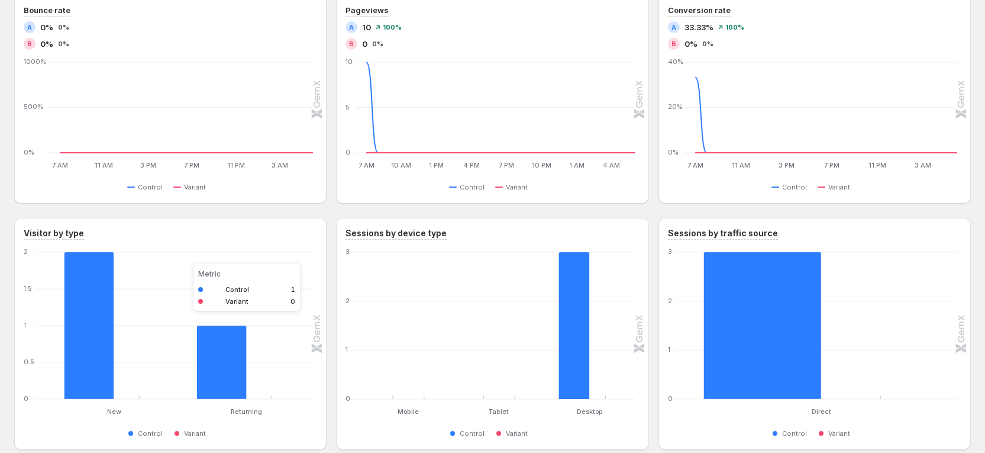
scroll to position [833, 0]
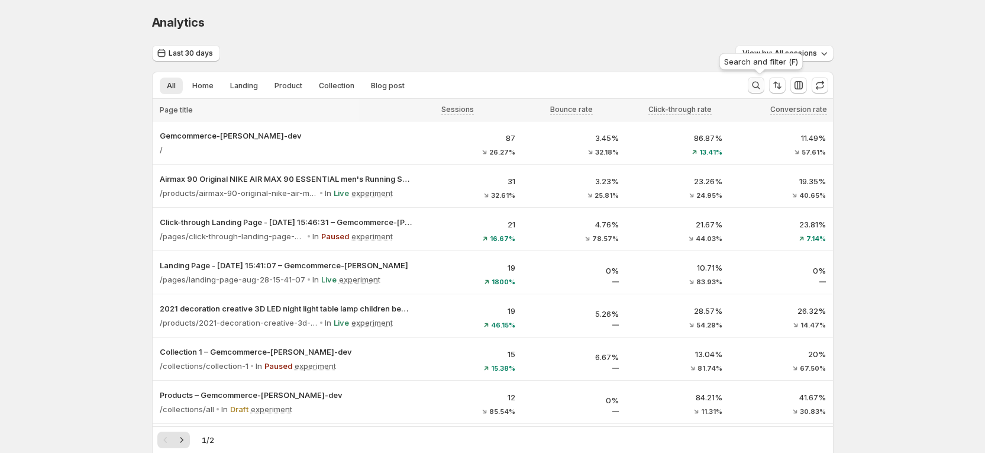
click at [760, 83] on icon "Search and filter results" at bounding box center [756, 86] width 8 height 8
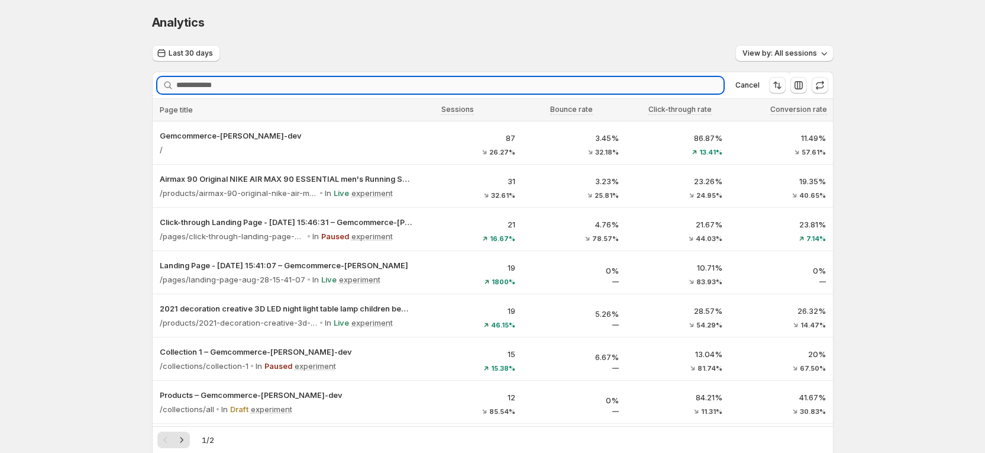
click at [347, 89] on input "Searching..." at bounding box center [449, 85] width 547 height 17
paste input "**********"
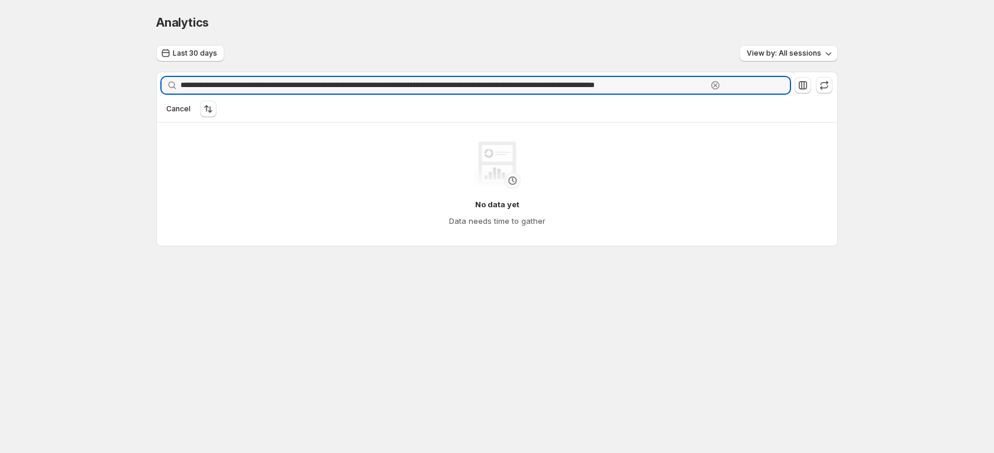
drag, startPoint x: 364, startPoint y: 85, endPoint x: 33, endPoint y: 67, distance: 331.9
click at [33, 67] on div "**********" at bounding box center [497, 155] width 994 height 310
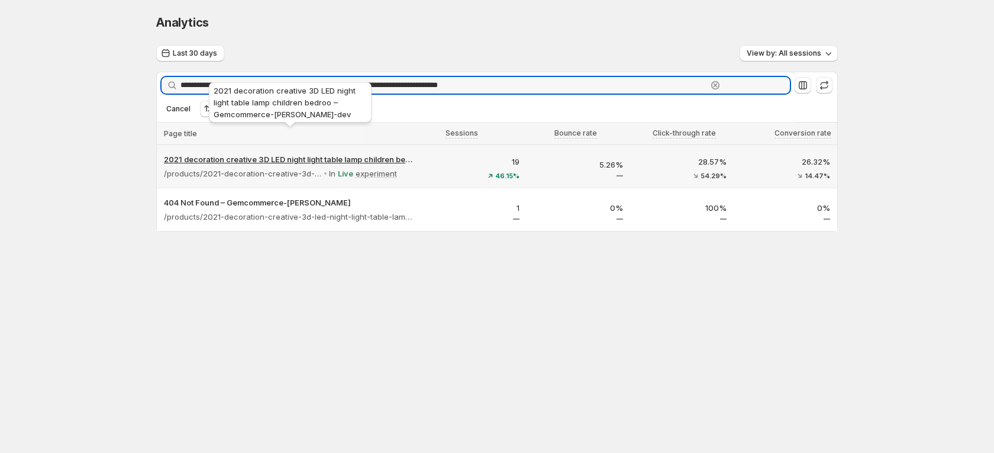
type input "**********"
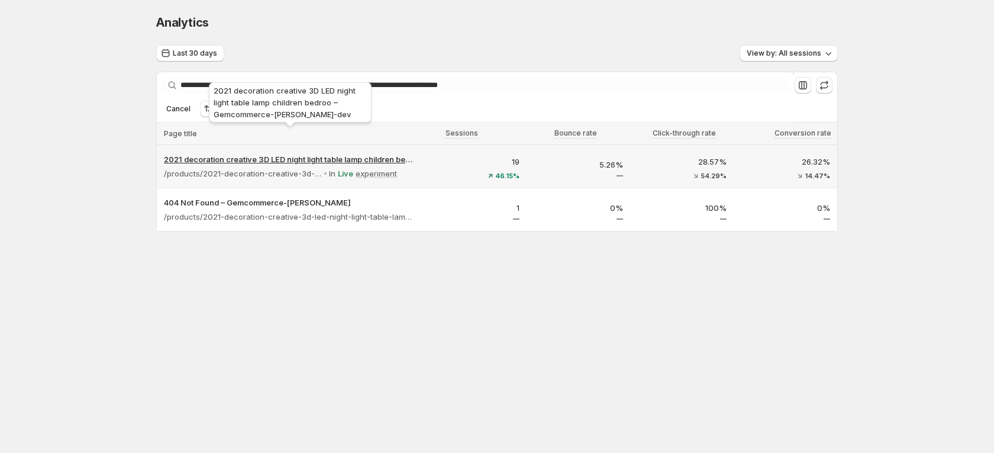
click at [357, 153] on p "2021 decoration creative 3D LED night light table lamp children bedroo – Gemcom…" at bounding box center [290, 159] width 252 height 12
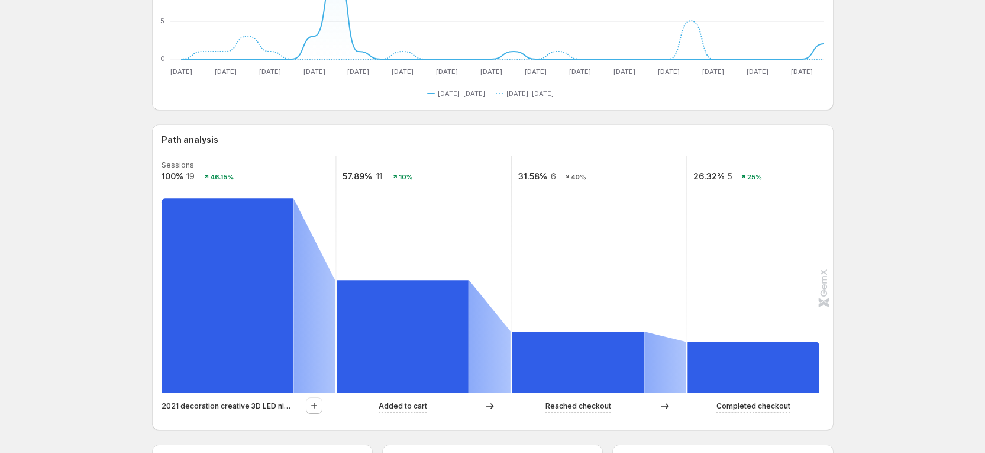
scroll to position [355, 0]
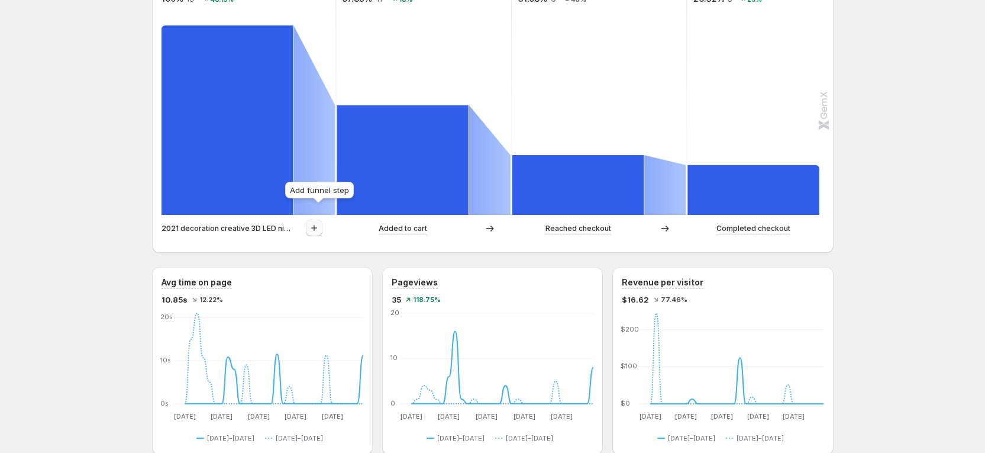
click at [313, 220] on button "button" at bounding box center [314, 228] width 17 height 17
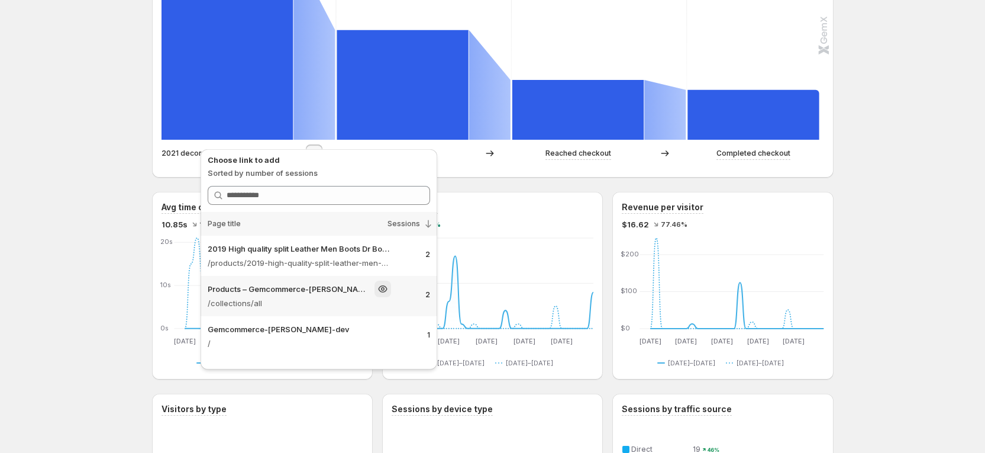
scroll to position [444, 0]
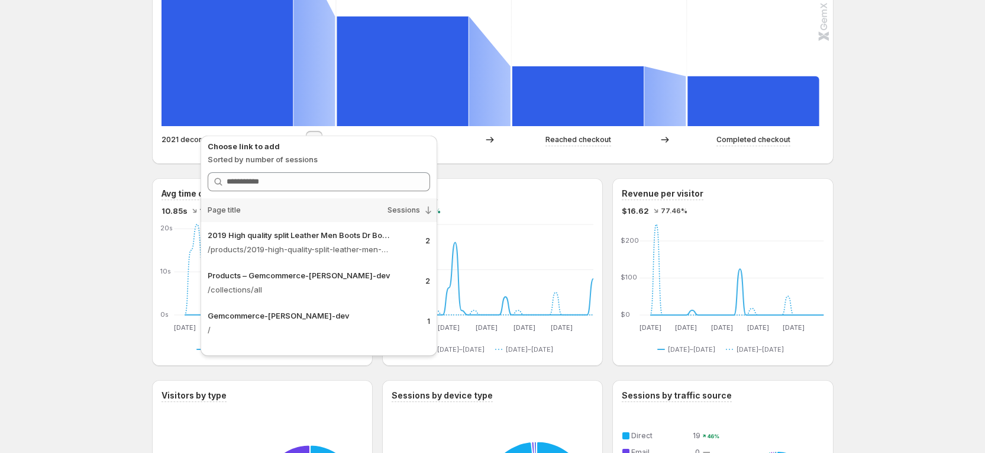
click at [479, 145] on div "Path analysis Sessions 100% 19 46.15% 57.89% 11 10% 31.58% 6 40% 26.32% 5 25% 2…" at bounding box center [493, 11] width 682 height 306
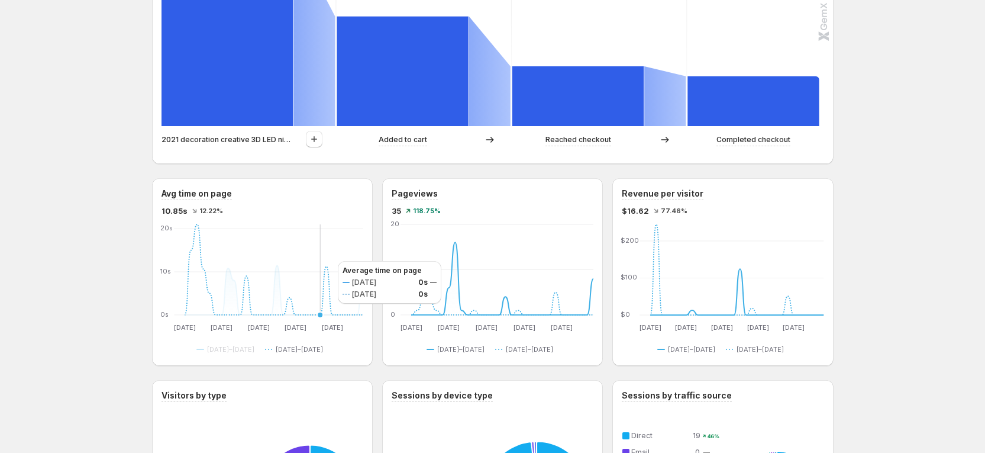
scroll to position [355, 0]
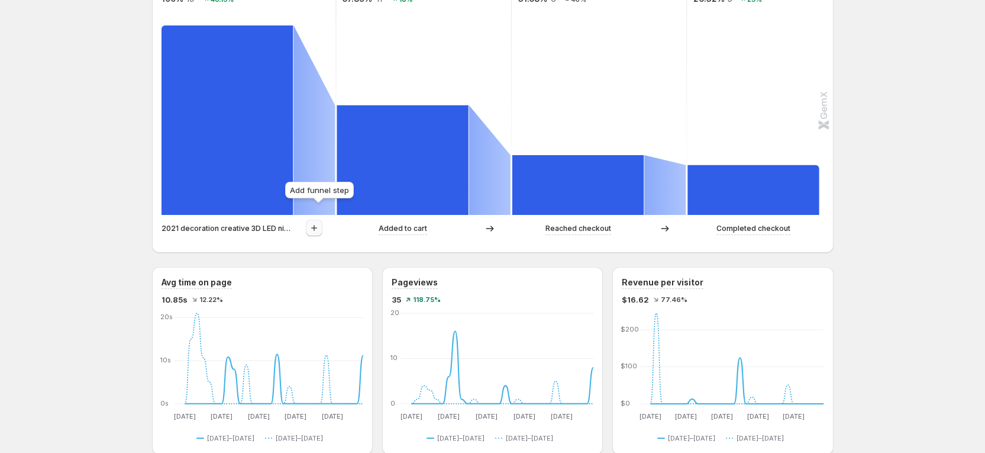
click at [320, 222] on icon "button" at bounding box center [314, 228] width 12 height 12
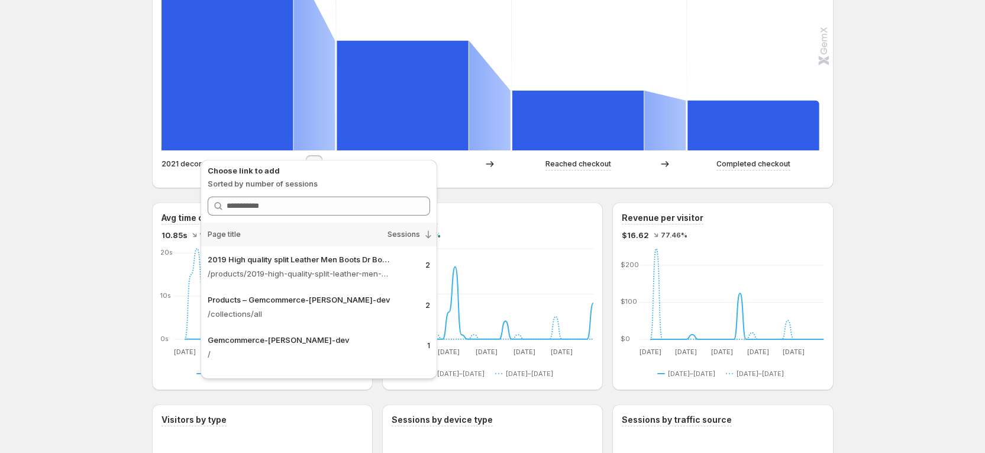
scroll to position [444, 0]
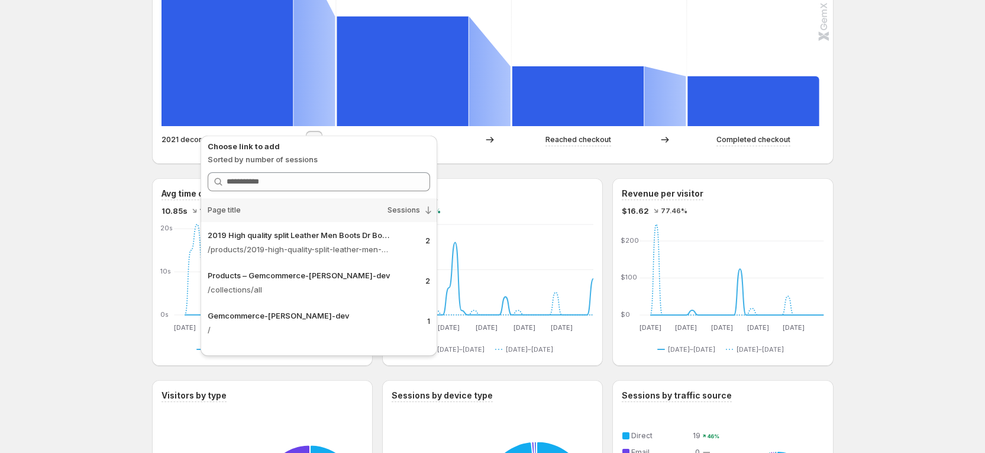
click at [443, 134] on div "Added to cart" at bounding box center [403, 140] width 132 height 12
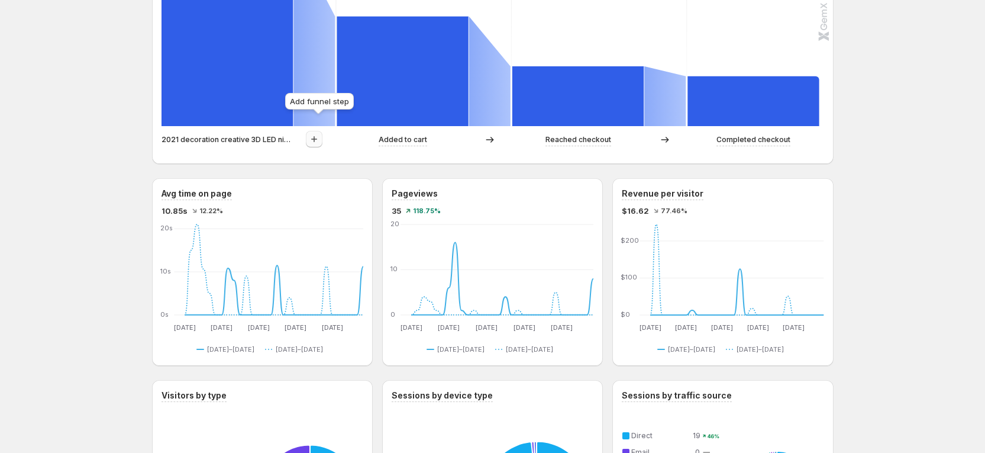
click at [314, 133] on icon "button" at bounding box center [314, 139] width 12 height 12
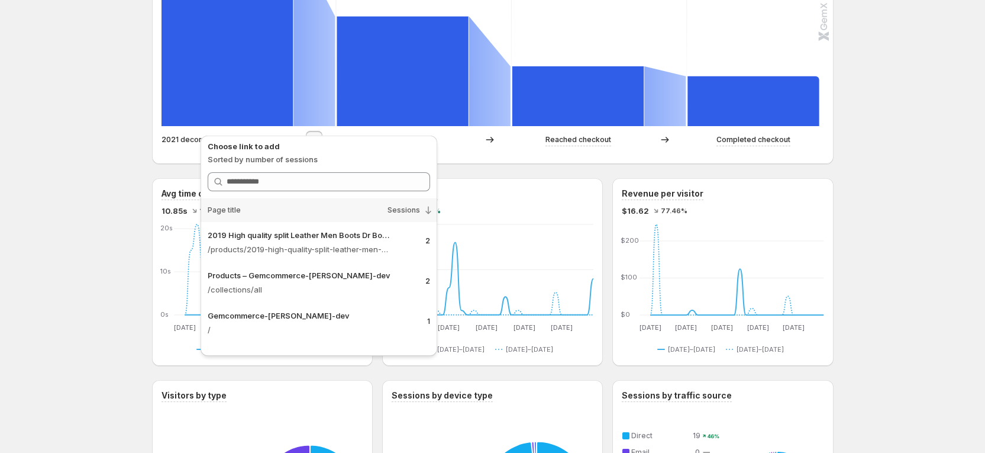
click at [533, 138] on div "2021 decoration creative 3D LED night light table lamp children bedroo – Gemcom…" at bounding box center [492, 143] width 660 height 24
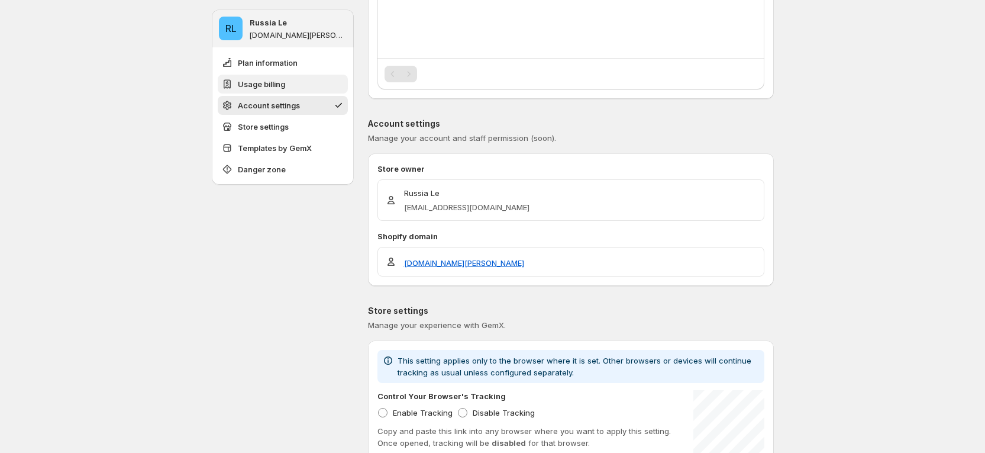
click at [274, 75] on button "Usage billing" at bounding box center [283, 84] width 130 height 19
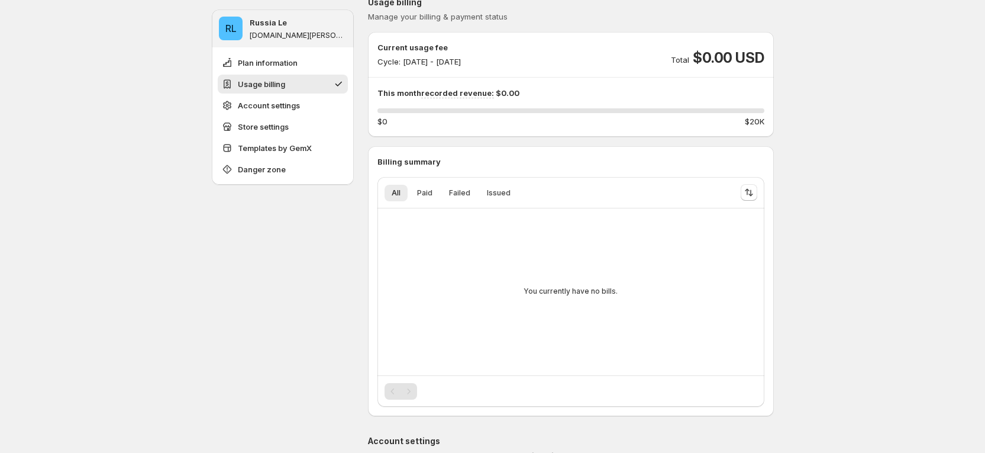
scroll to position [111, 0]
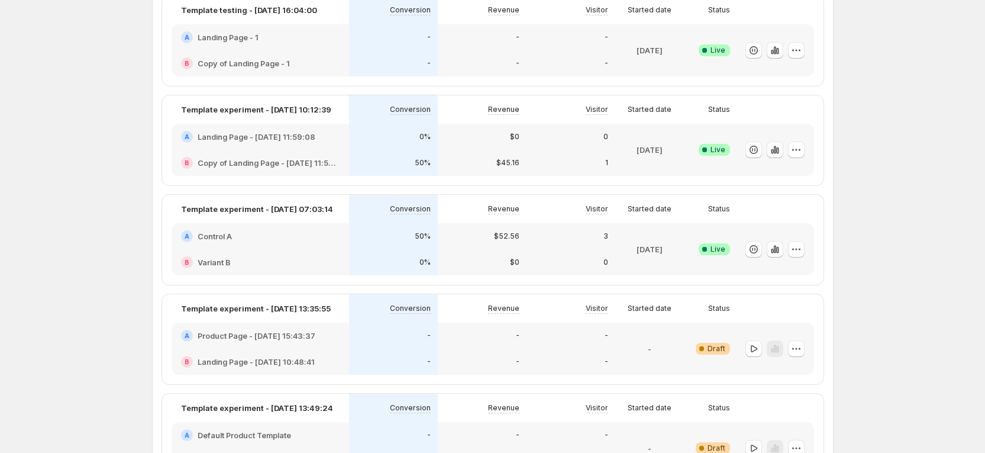
click at [334, 253] on div "B Variant B" at bounding box center [261, 262] width 178 height 26
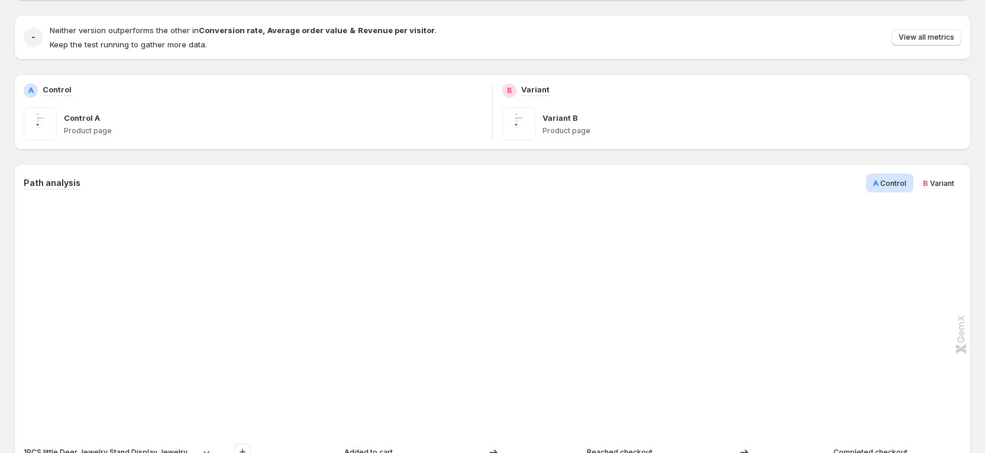
click at [357, 150] on div "A Control Control A Product page" at bounding box center [253, 112] width 478 height 76
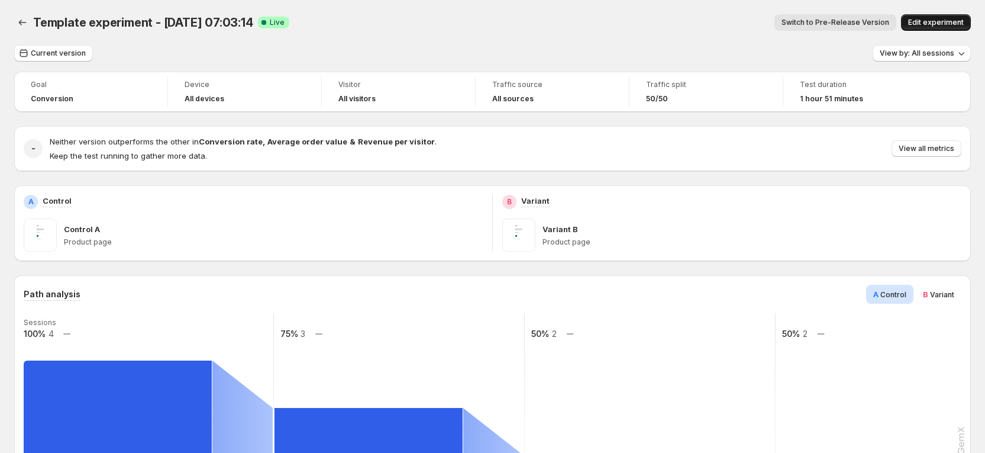
drag, startPoint x: 968, startPoint y: 20, endPoint x: 957, endPoint y: 20, distance: 10.1
click at [964, 19] on span "Edit experiment" at bounding box center [936, 22] width 56 height 9
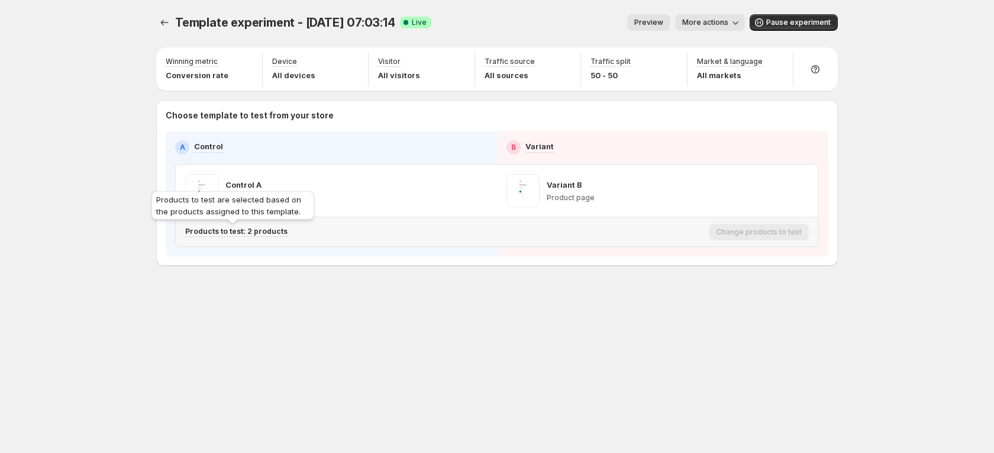
click at [266, 234] on p "Products to test: 2 products" at bounding box center [236, 231] width 102 height 9
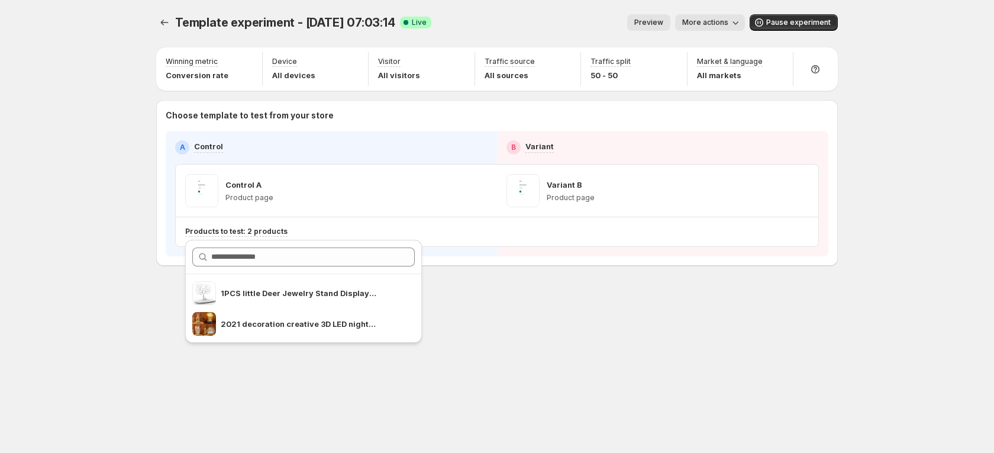
drag, startPoint x: 490, startPoint y: 272, endPoint x: 492, endPoint y: 246, distance: 26.7
click at [492, 268] on div "Template experiment - Oct 9, 07:03:14. This page is ready Template experiment -…" at bounding box center [497, 165] width 710 height 330
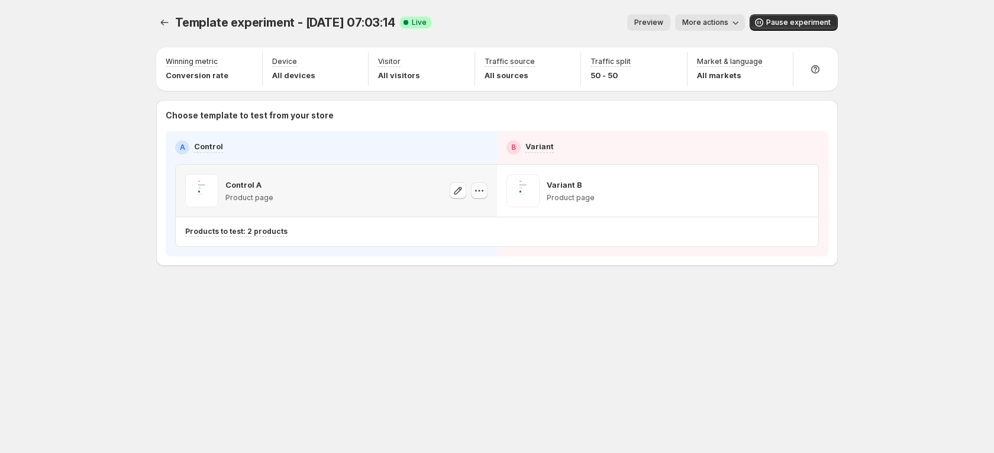
click at [476, 195] on icon "button" at bounding box center [479, 191] width 12 height 12
click at [460, 248] on div "Copy ID" at bounding box center [490, 245] width 134 height 12
click at [476, 187] on icon "button" at bounding box center [479, 191] width 12 height 12
click at [469, 249] on div "Copy ID" at bounding box center [490, 245] width 134 height 12
